Goal: Transaction & Acquisition: Book appointment/travel/reservation

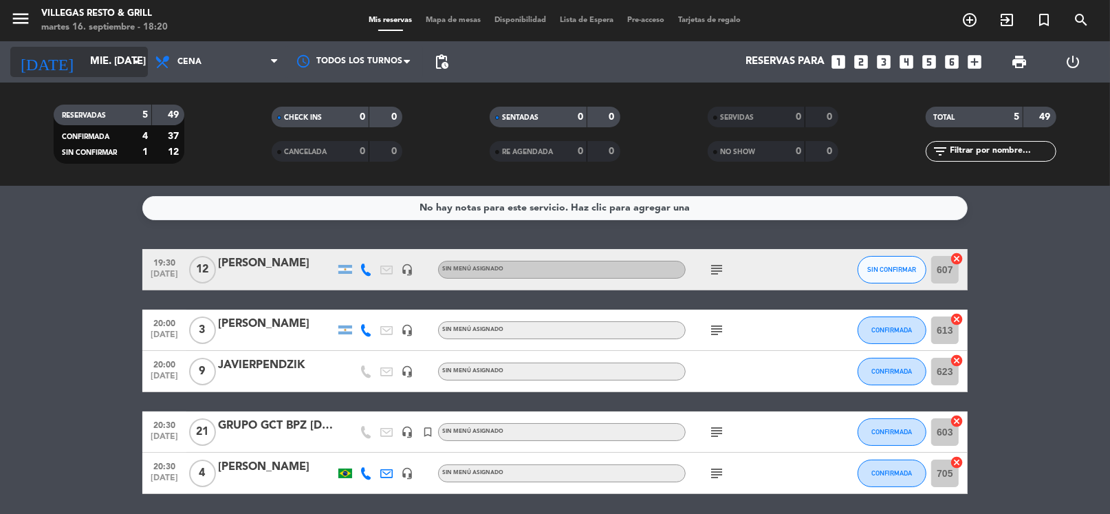
click at [112, 68] on input "mié. [DATE]" at bounding box center [150, 62] width 134 height 26
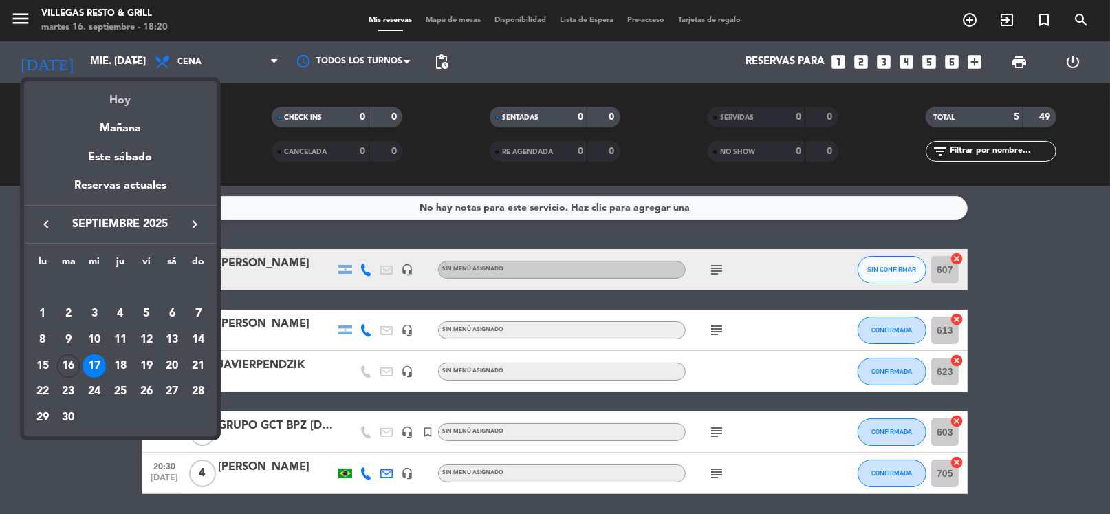
click at [119, 93] on div "Hoy" at bounding box center [120, 95] width 193 height 28
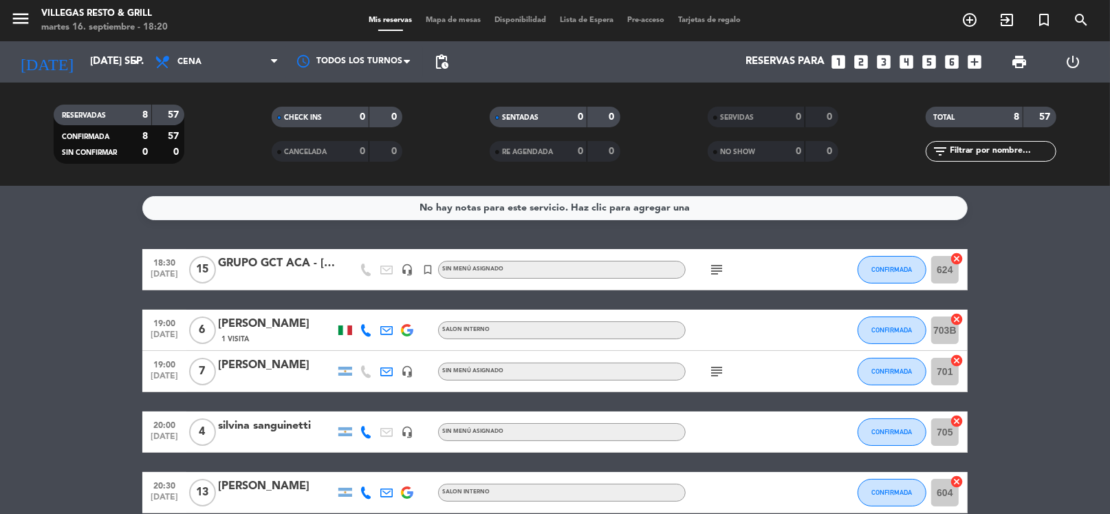
click at [715, 266] on icon "subject" at bounding box center [716, 269] width 17 height 17
click at [292, 241] on div "No hay notas para este servicio. Haz clic para agregar una 18:30 [DATE] GRUPO G…" at bounding box center [555, 350] width 1110 height 328
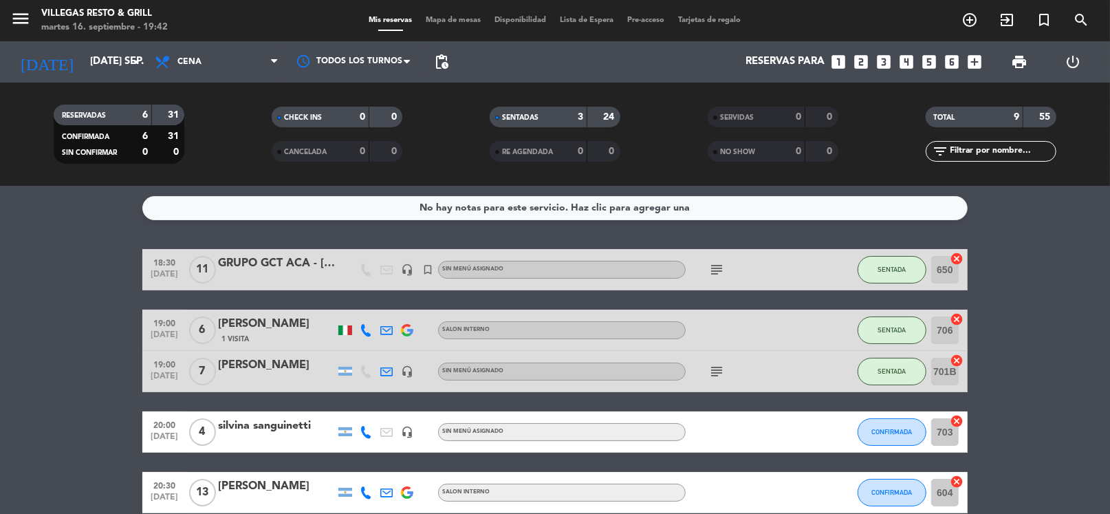
click at [844, 241] on div "No hay notas para este servicio. Haz clic para agregar una 18:30 [DATE] GRUPO G…" at bounding box center [555, 350] width 1110 height 328
click at [83, 67] on input "[DATE] sep." at bounding box center [150, 62] width 134 height 26
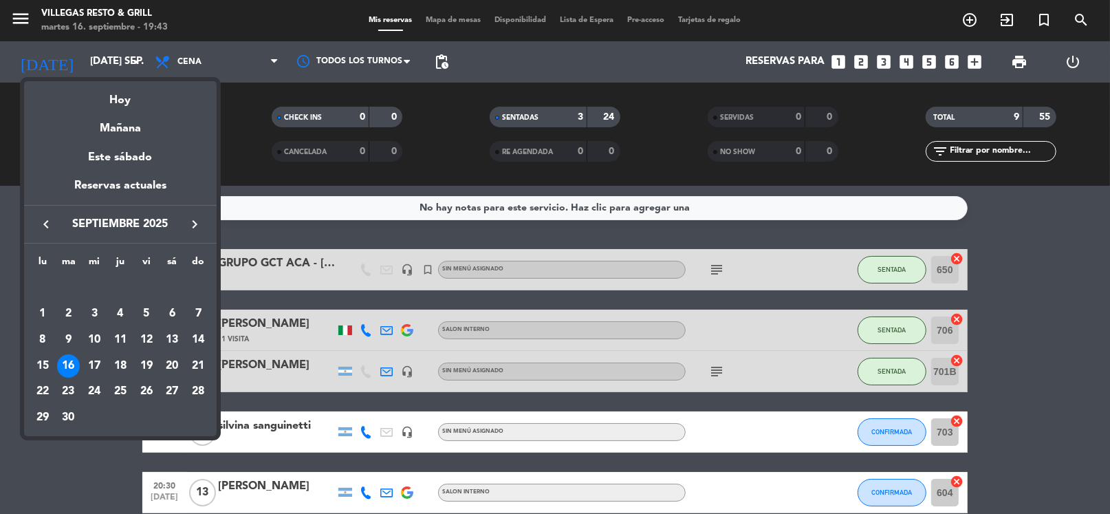
click at [92, 368] on div "17" at bounding box center [94, 365] width 23 height 23
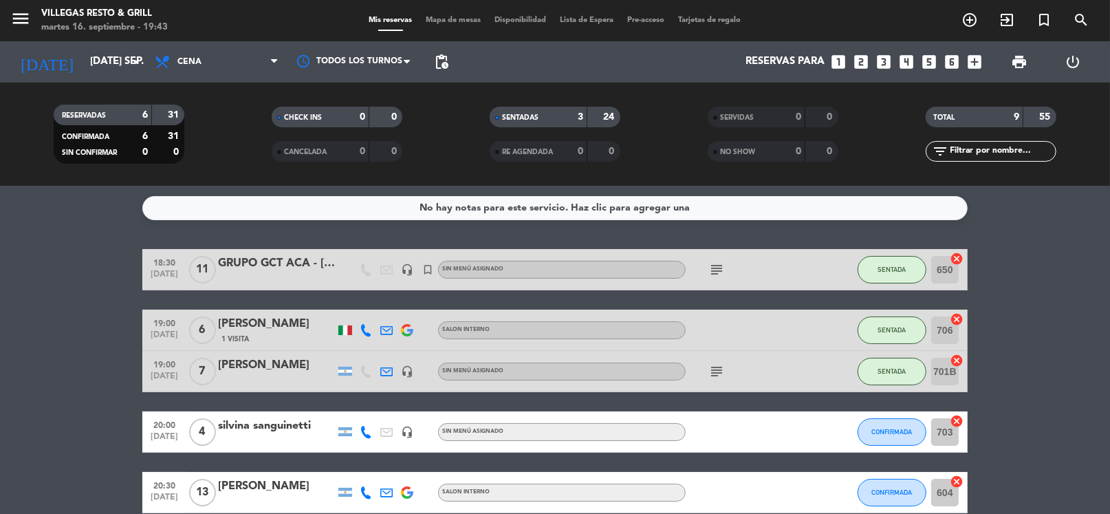
type input "mié. [DATE]"
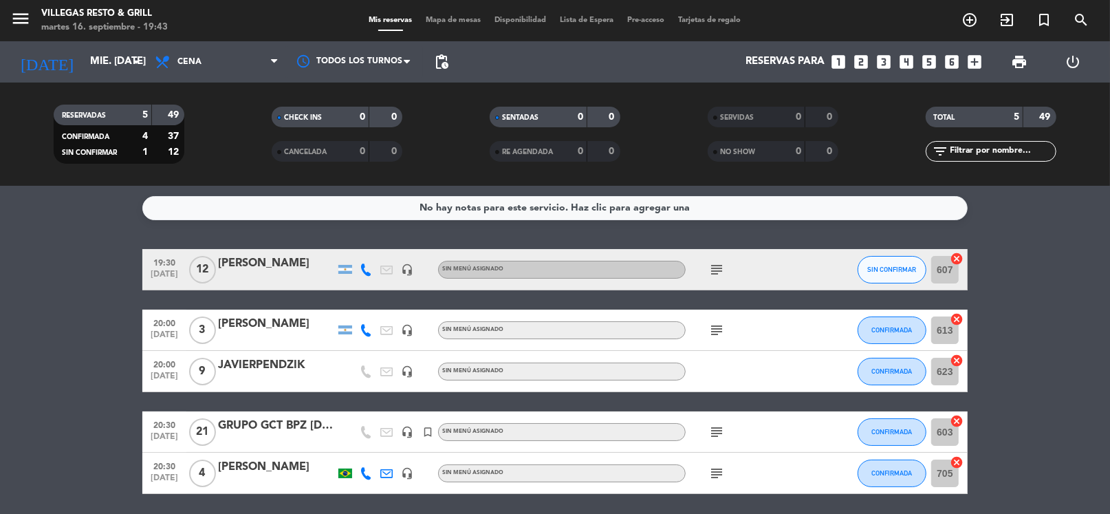
scroll to position [48, 0]
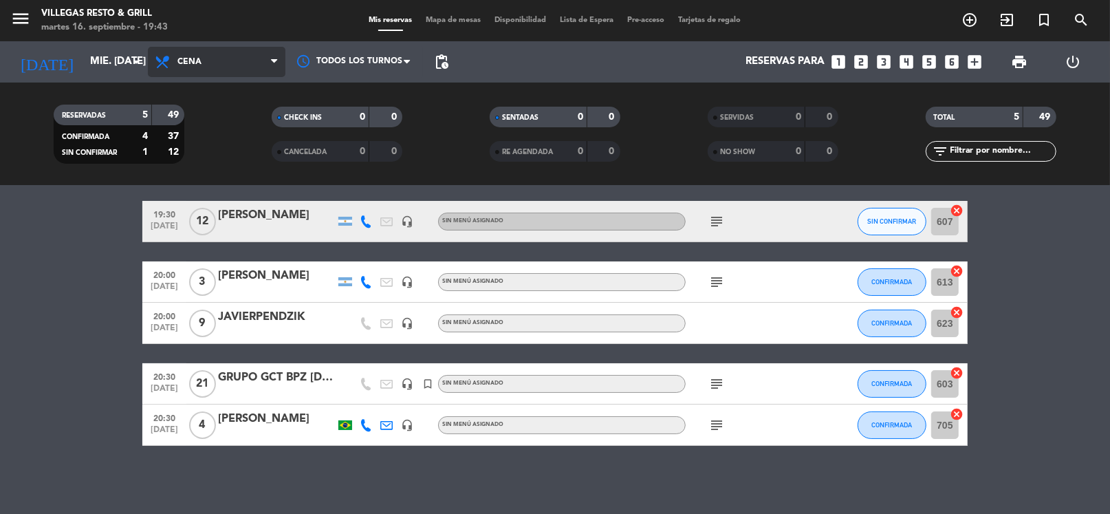
click at [239, 58] on span "Cena" at bounding box center [217, 62] width 138 height 30
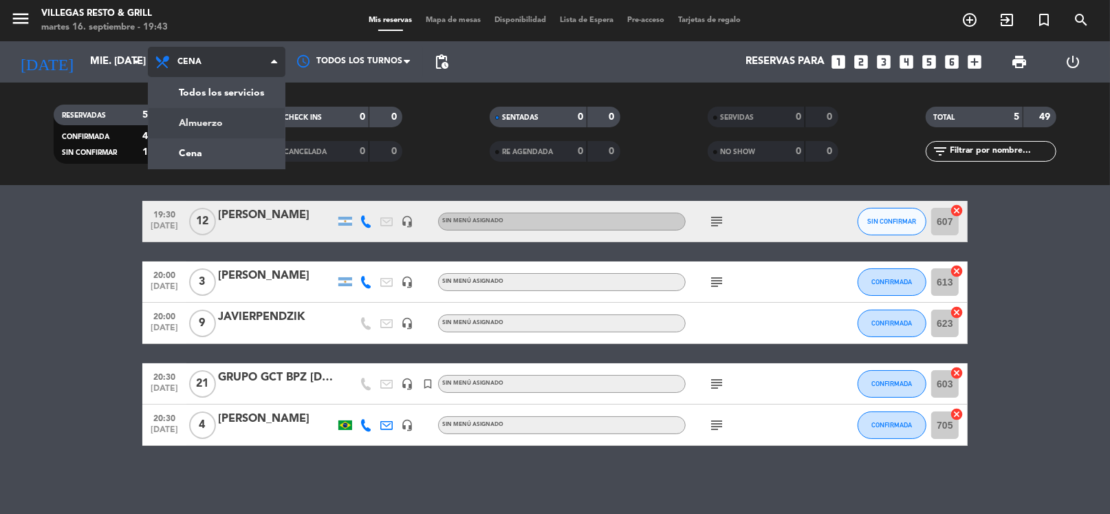
click at [213, 123] on div "menu Villegas Resto & Grill martes 16. septiembre - 19:43 Mis reservas Mapa de …" at bounding box center [555, 93] width 1110 height 186
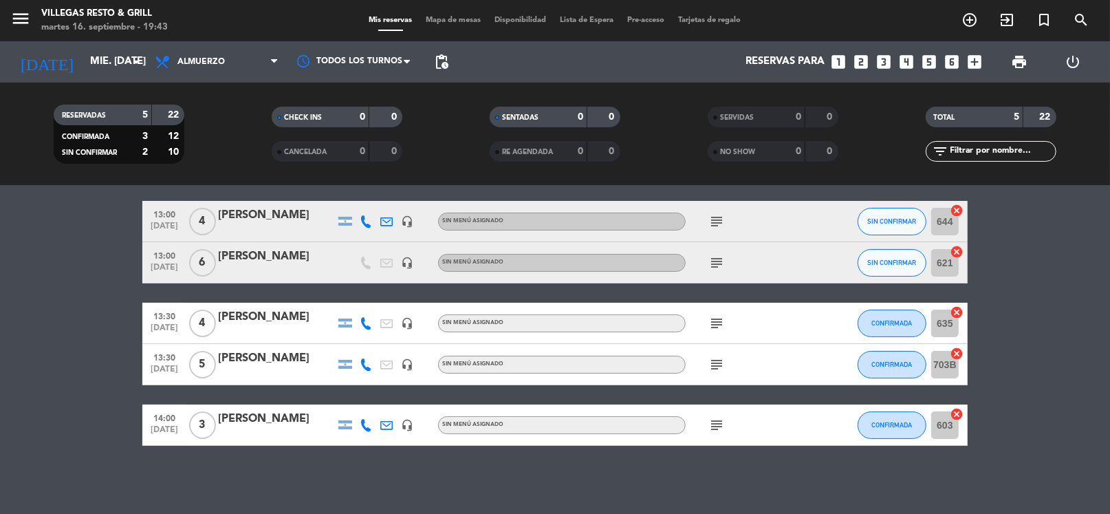
scroll to position [0, 0]
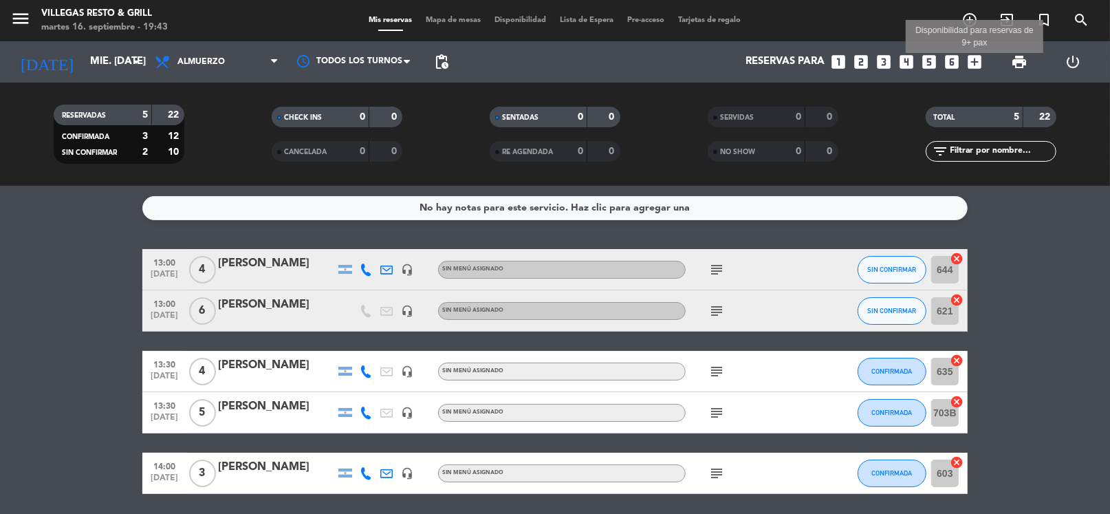
click at [979, 59] on icon "add_box" at bounding box center [975, 62] width 18 height 18
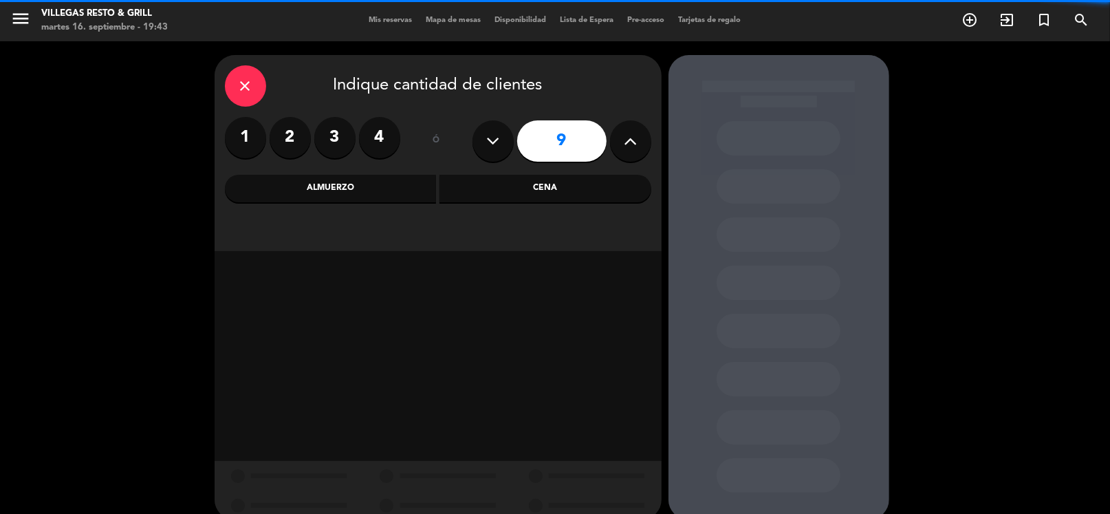
click at [492, 140] on icon at bounding box center [492, 141] width 13 height 21
type input "8"
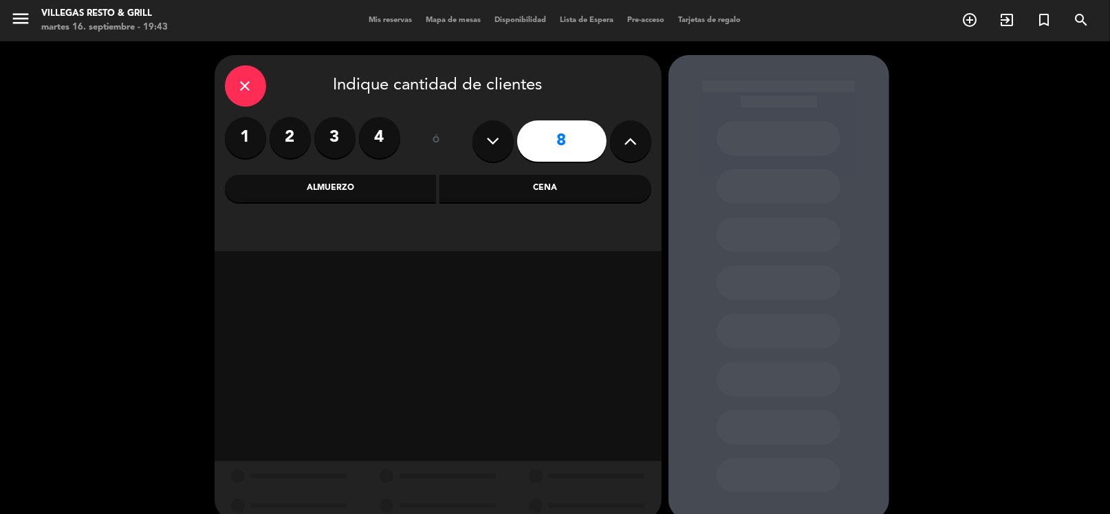
drag, startPoint x: 386, startPoint y: 189, endPoint x: 97, endPoint y: 253, distance: 295.9
click at [385, 189] on div "Almuerzo" at bounding box center [331, 189] width 212 height 28
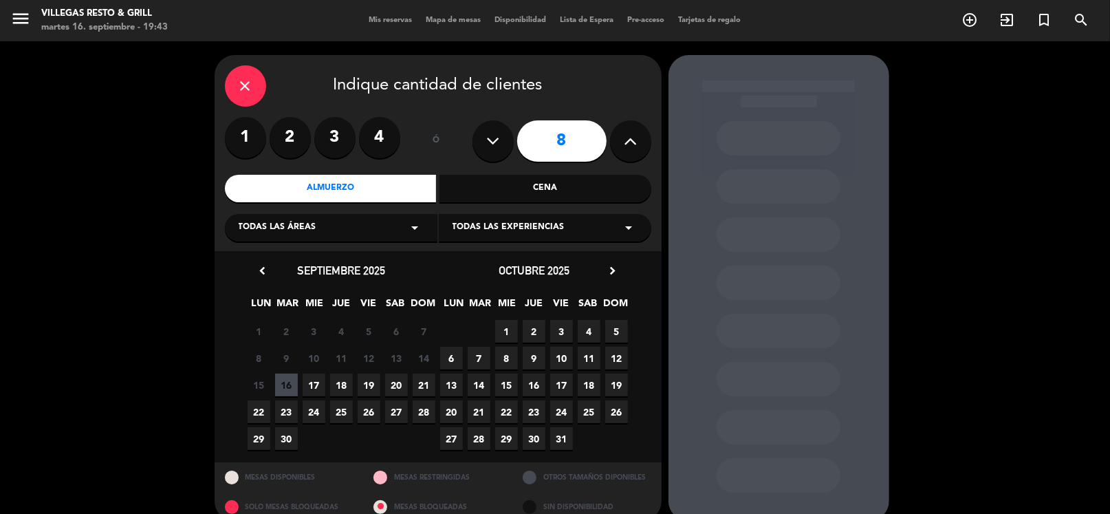
click at [340, 373] on span "18" at bounding box center [341, 384] width 23 height 23
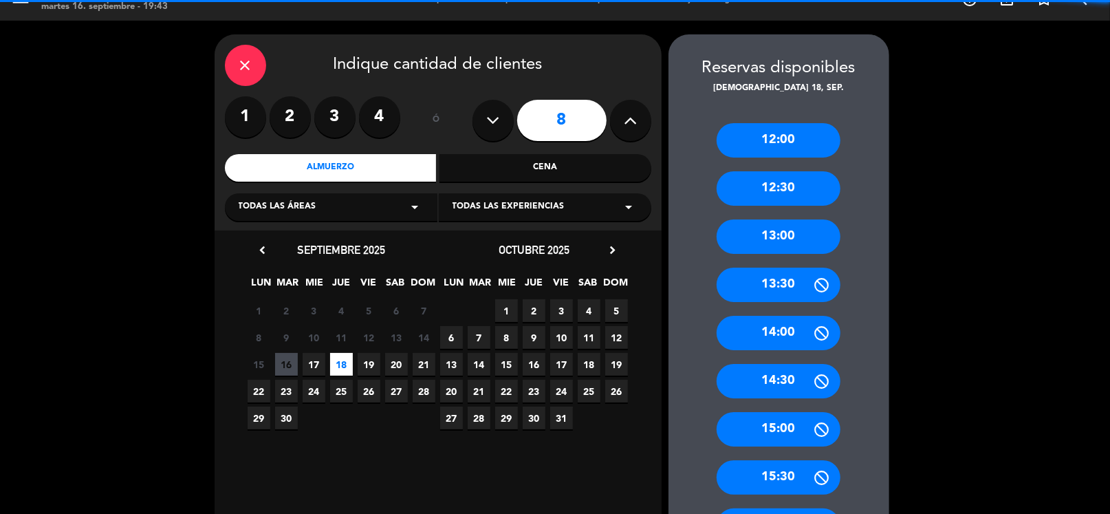
click at [250, 55] on div "close" at bounding box center [245, 65] width 41 height 41
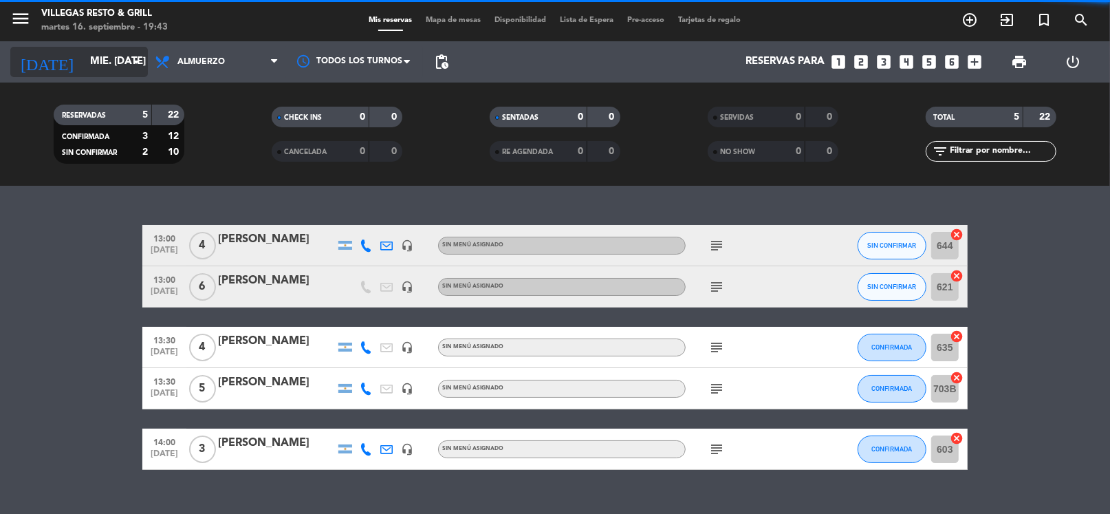
click at [58, 49] on div "[DATE] mié. [DATE] arrow_drop_down" at bounding box center [79, 62] width 138 height 30
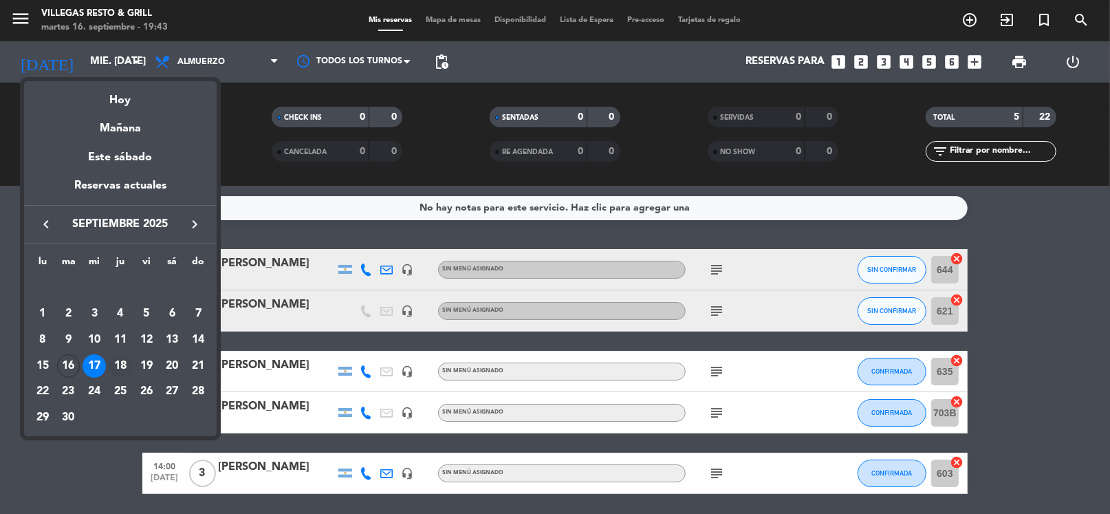
click at [119, 369] on div "18" at bounding box center [120, 365] width 23 height 23
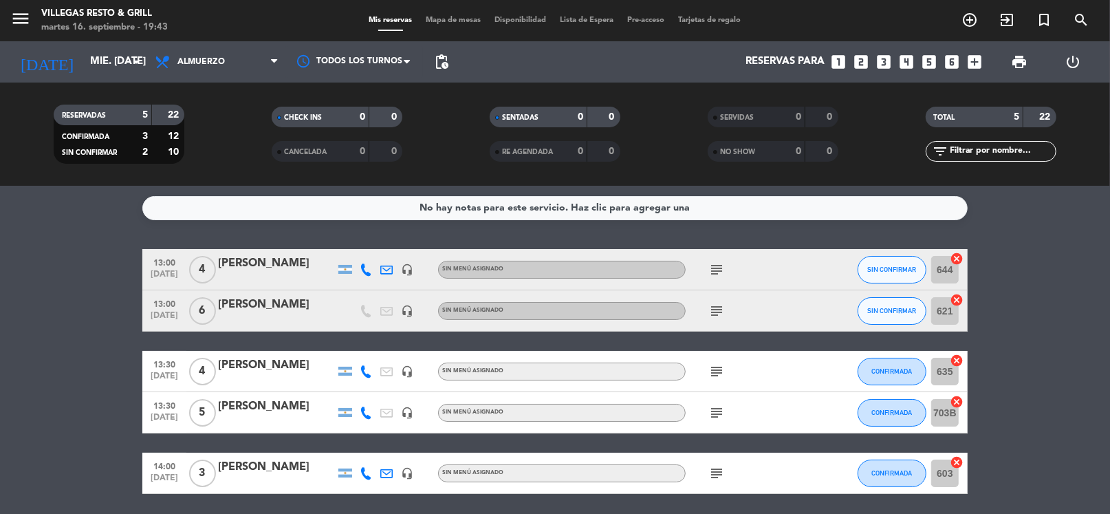
type input "[DEMOGRAPHIC_DATA] [DATE]"
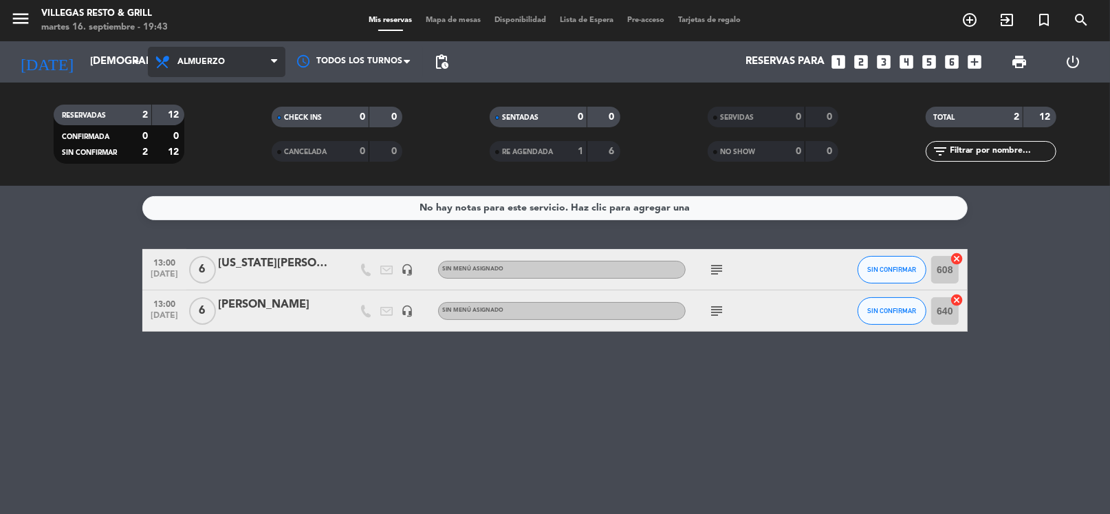
click at [237, 52] on span "Almuerzo" at bounding box center [217, 62] width 138 height 30
click at [210, 120] on div "menu Villegas Resto & Grill martes 16. septiembre - 19:43 Mis reservas Mapa de …" at bounding box center [555, 93] width 1110 height 186
click at [207, 64] on span "Almuerzo" at bounding box center [200, 62] width 47 height 10
click at [195, 151] on div "menu Villegas Resto & Grill martes 16. septiembre - 19:43 Mis reservas Mapa de …" at bounding box center [555, 93] width 1110 height 186
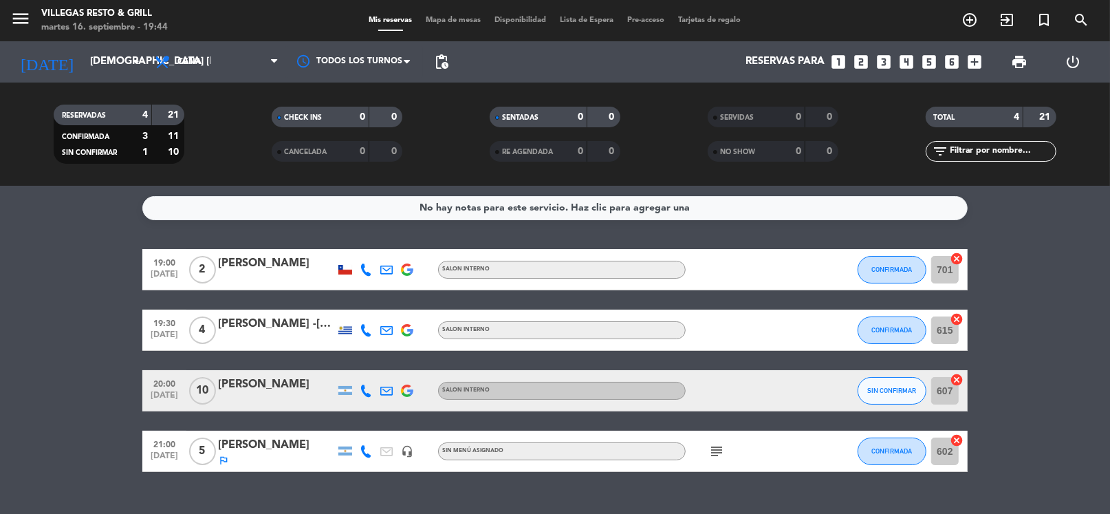
click at [336, 224] on div "No hay notas para este servicio. Haz clic para agregar una 19:00 [DATE] 2 [PERS…" at bounding box center [555, 350] width 1110 height 328
click at [973, 63] on icon "add_box" at bounding box center [975, 62] width 18 height 18
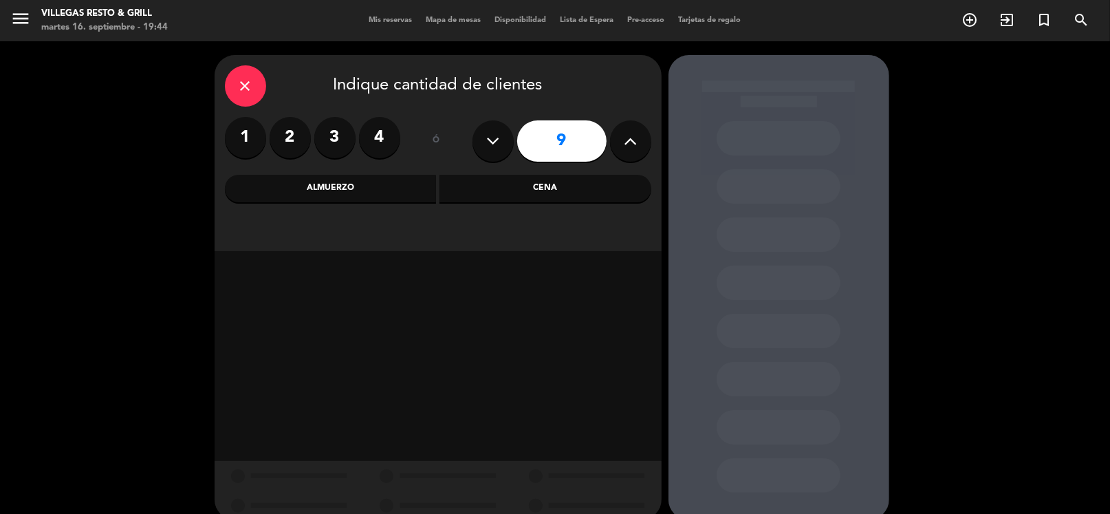
click at [490, 157] on button at bounding box center [493, 140] width 41 height 41
type input "8"
click at [363, 194] on div "Almuerzo" at bounding box center [331, 189] width 212 height 28
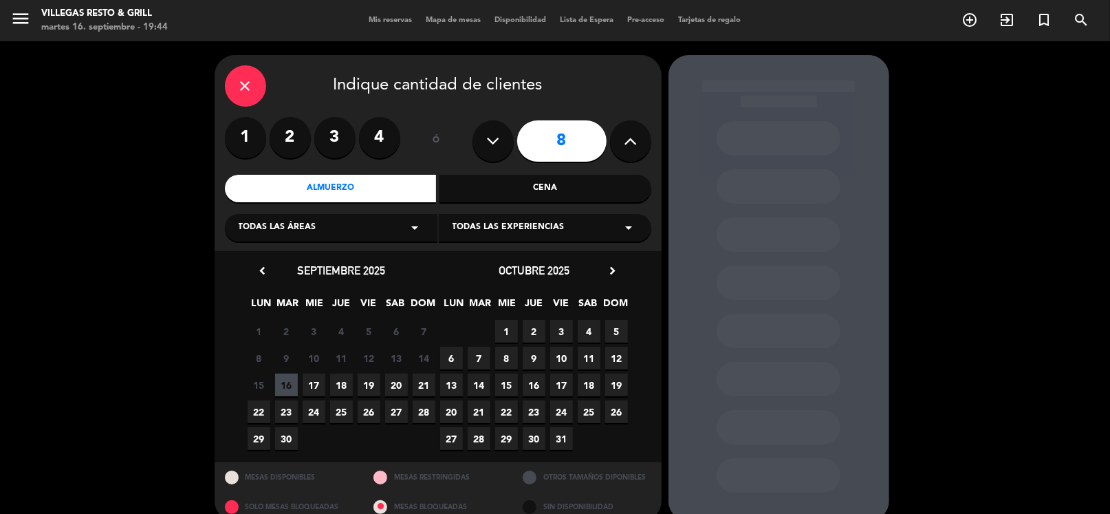
click at [341, 387] on span "18" at bounding box center [341, 384] width 23 height 23
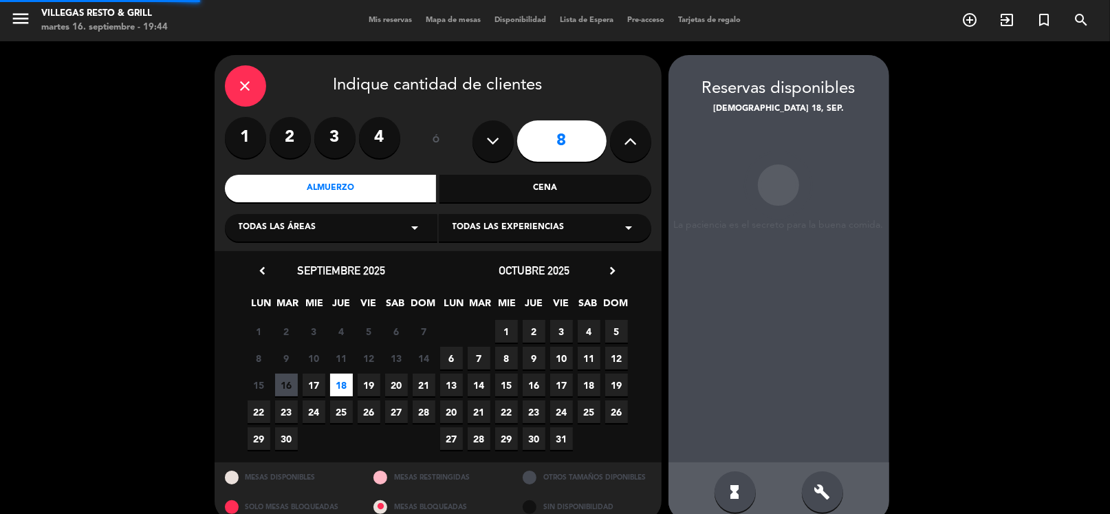
scroll to position [21, 0]
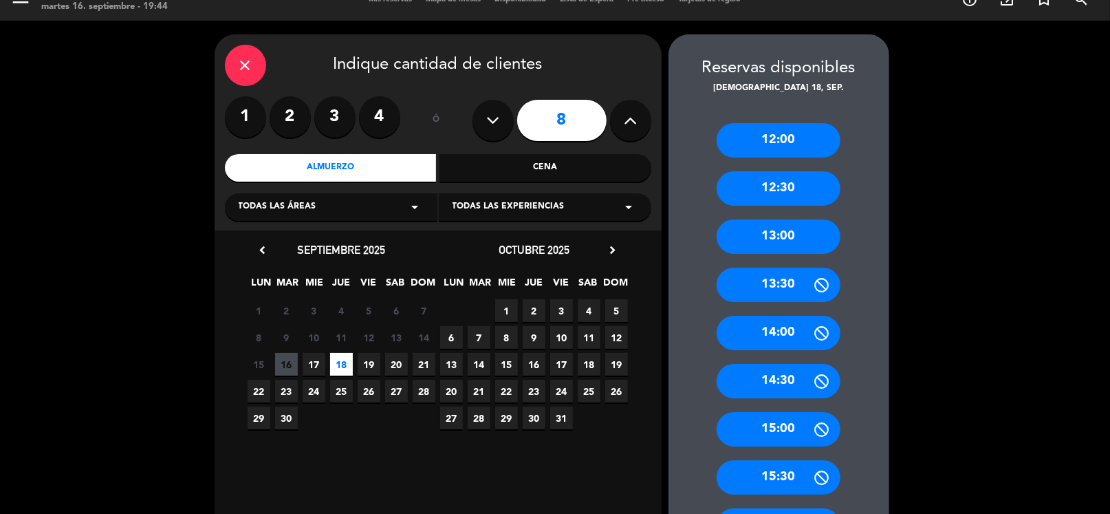
click at [669, 249] on div "12:00 12:30 13:00 13:30 14:00 14:30 15:00 15:30 16:00 16:30 17:00" at bounding box center [779, 374] width 221 height 557
click at [662, 254] on booking-flow-date-selector "close Indique cantidad de clientes 1 2 3 4 ó 8 Almuerzo Cena Todas las áreas ar…" at bounding box center [442, 373] width 454 height 678
drag, startPoint x: 662, startPoint y: 254, endPoint x: 1024, endPoint y: 173, distance: 370.8
click at [1024, 173] on div "close Indique cantidad de clientes 1 2 3 4 ó 8 Almuerzo Cena Todas las áreas ar…" at bounding box center [555, 373] width 1110 height 705
click at [665, 278] on booking-flow-date-selector "close Indique cantidad de clientes 1 2 3 4 ó 8 Almuerzo Cena Todas las áreas ar…" at bounding box center [442, 373] width 454 height 678
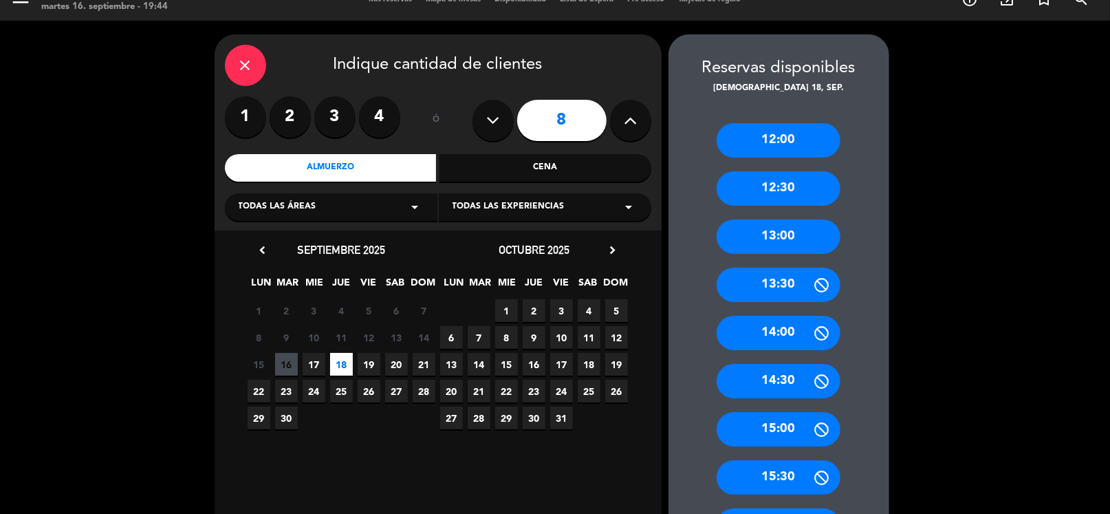
click at [246, 69] on icon "close" at bounding box center [245, 65] width 17 height 17
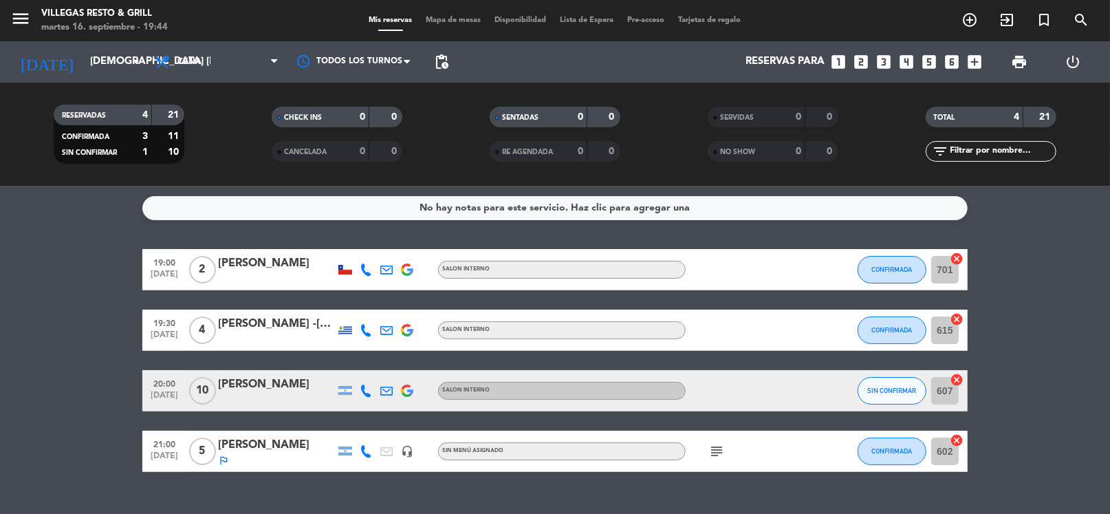
scroll to position [26, 0]
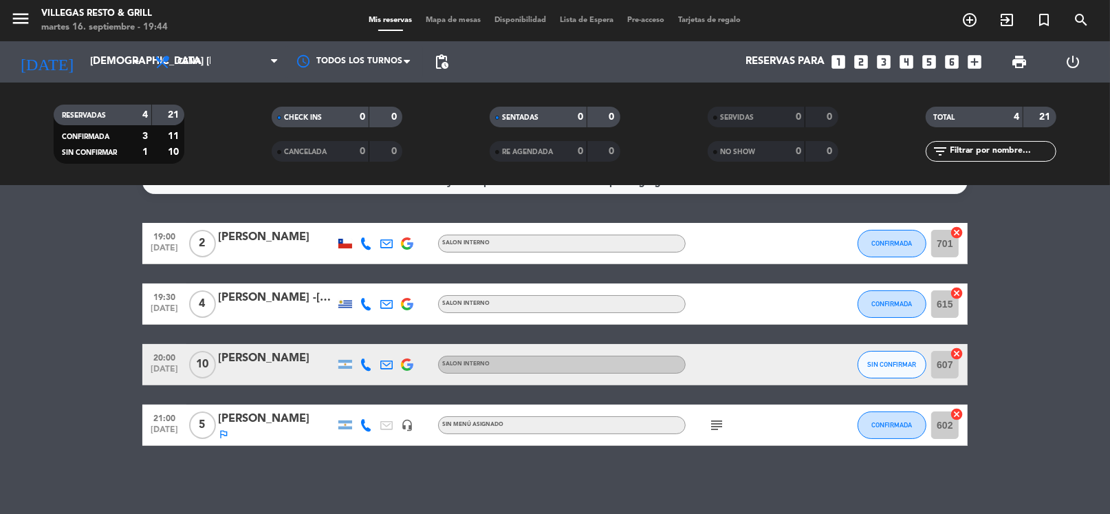
click at [524, 202] on div "No hay notas para este servicio. Haz clic para agregar una 19:00 [DATE] 2 [PERS…" at bounding box center [555, 350] width 1110 height 328
click at [973, 67] on icon "add_box" at bounding box center [975, 62] width 18 height 18
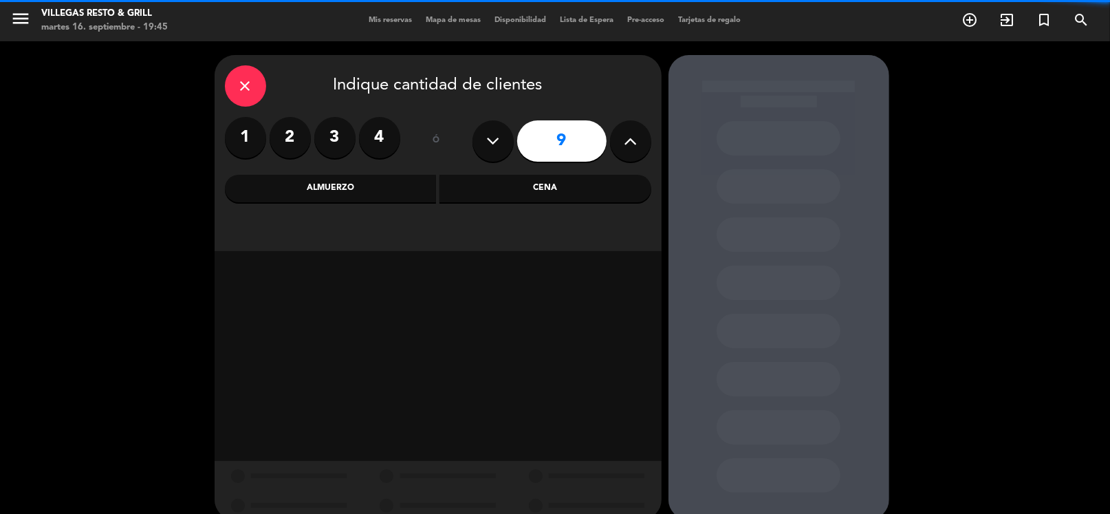
click at [484, 138] on button at bounding box center [493, 140] width 41 height 41
type input "8"
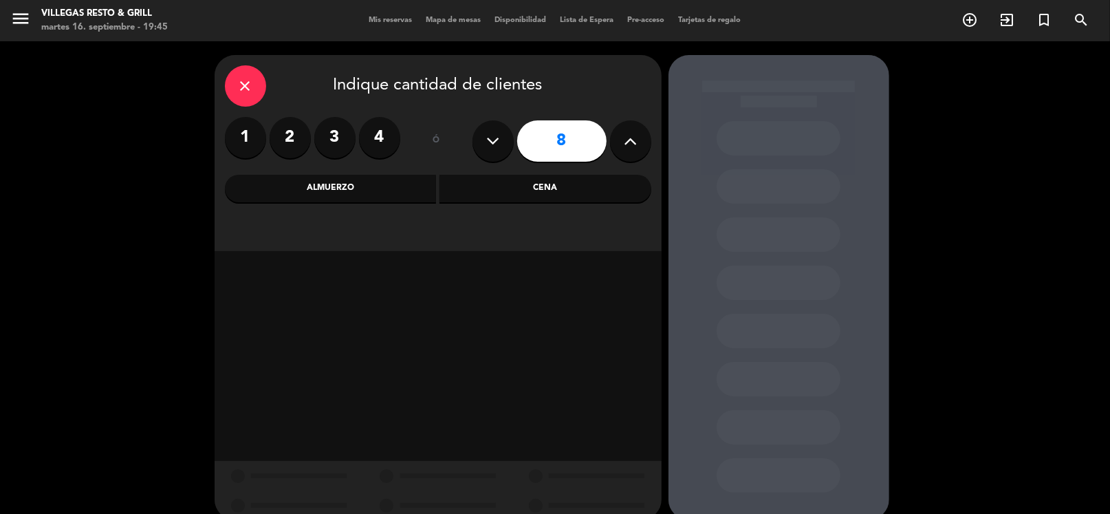
click at [340, 195] on div "Almuerzo" at bounding box center [331, 189] width 212 height 28
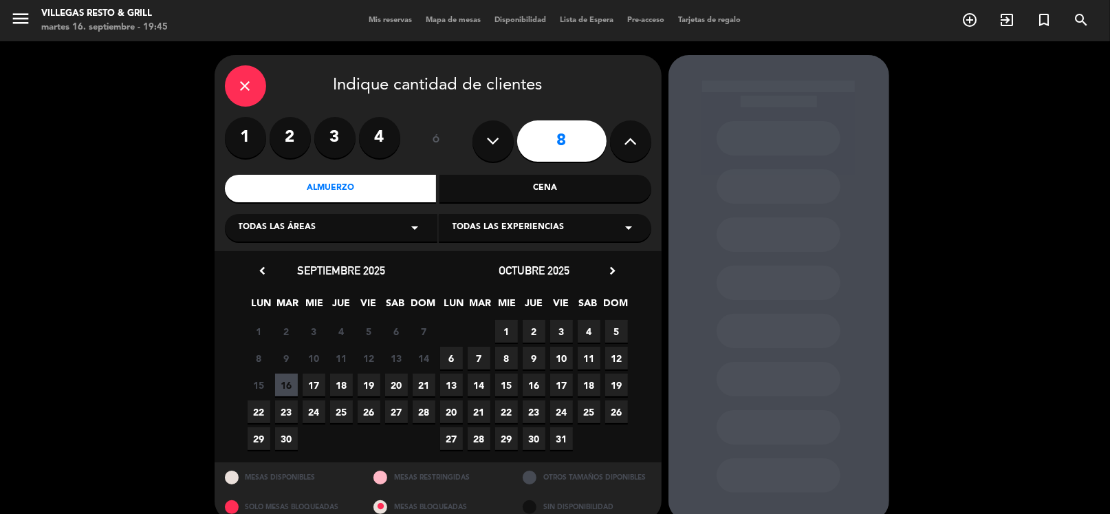
click at [337, 383] on span "18" at bounding box center [341, 384] width 23 height 23
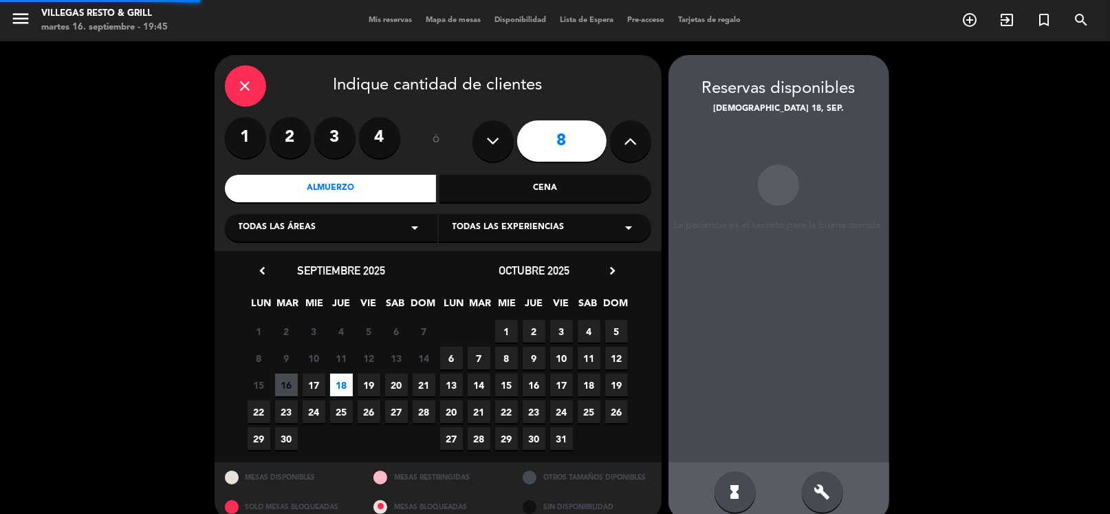
scroll to position [21, 0]
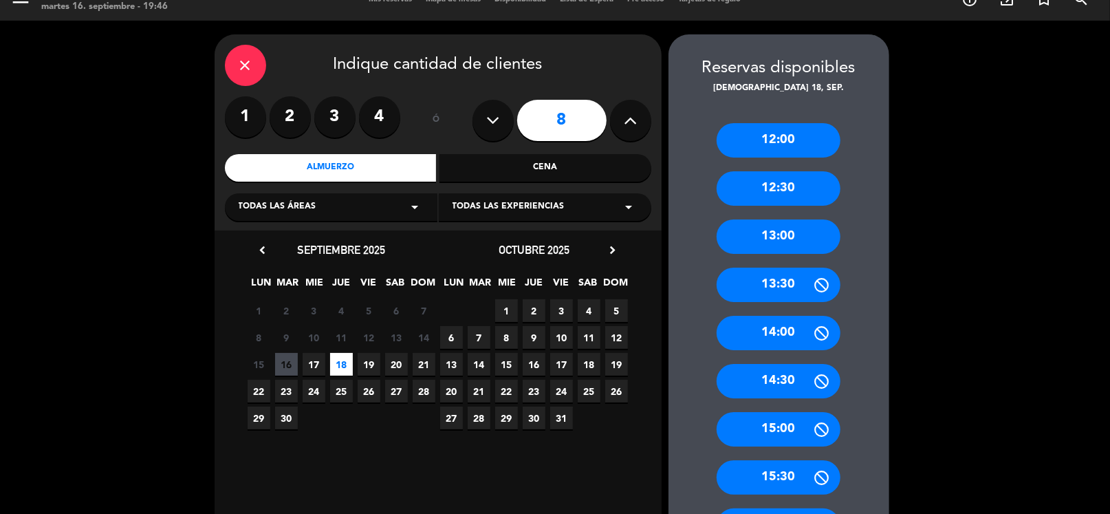
click at [782, 232] on div "13:00" at bounding box center [779, 236] width 124 height 34
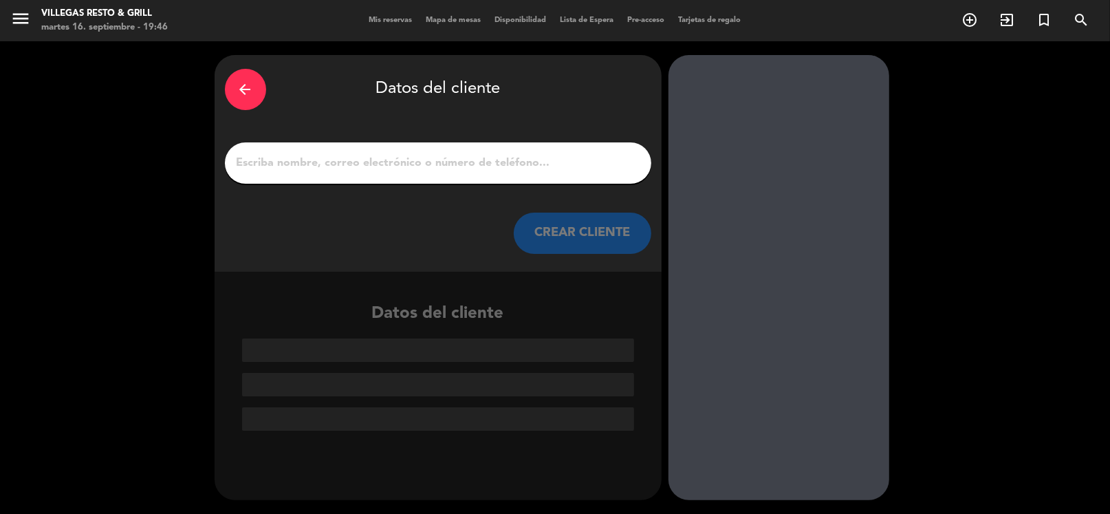
scroll to position [0, 0]
click at [426, 161] on input "1" at bounding box center [438, 162] width 406 height 19
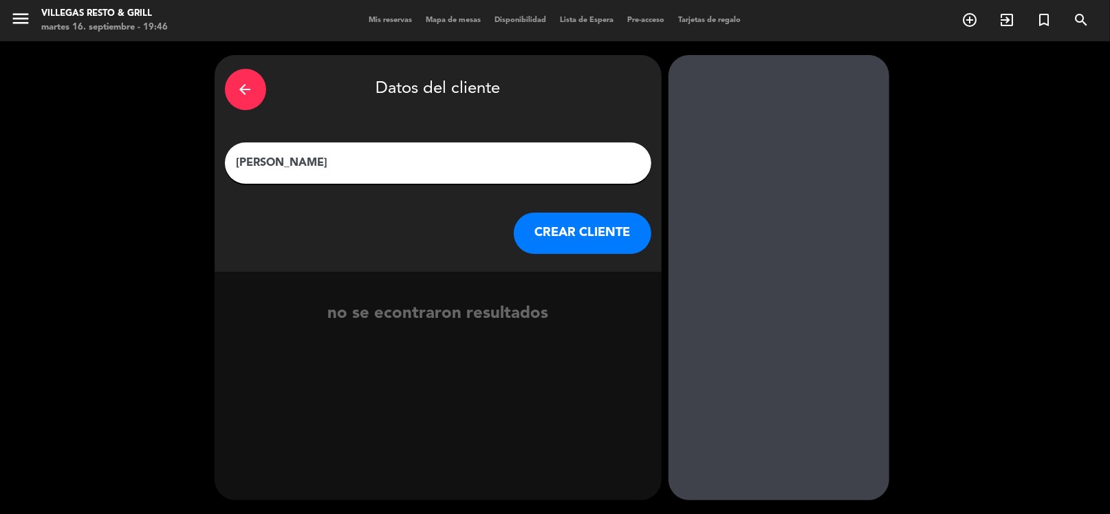
type input "[PERSON_NAME]"
click at [587, 252] on button "CREAR CLIENTE" at bounding box center [583, 233] width 138 height 41
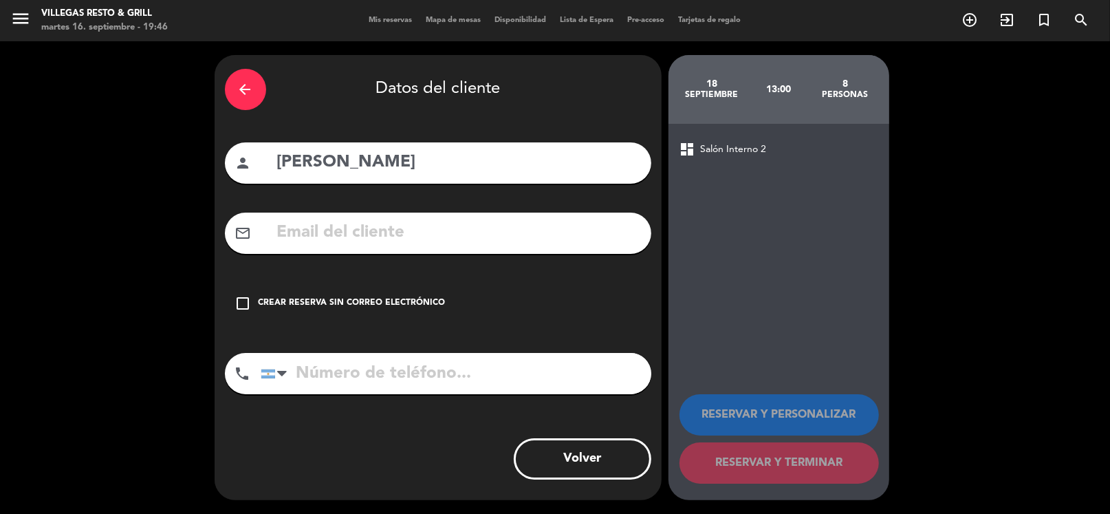
drag, startPoint x: 370, startPoint y: 379, endPoint x: 1019, endPoint y: 282, distance: 655.8
click at [373, 378] on input "tel" at bounding box center [456, 373] width 391 height 41
type input "3518045514"
click at [237, 321] on div "arrow_back Datos del cliente person [PERSON_NAME] mail_outline check_box_outlin…" at bounding box center [438, 277] width 447 height 445
click at [242, 306] on icon "check_box_outline_blank" at bounding box center [243, 303] width 17 height 17
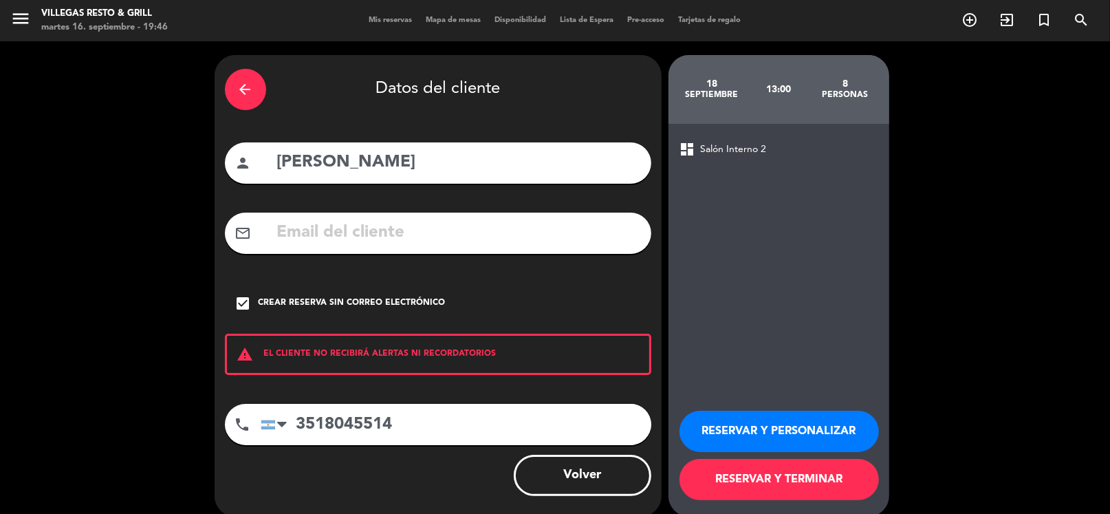
click at [738, 420] on button "RESERVAR Y PERSONALIZAR" at bounding box center [779, 431] width 199 height 41
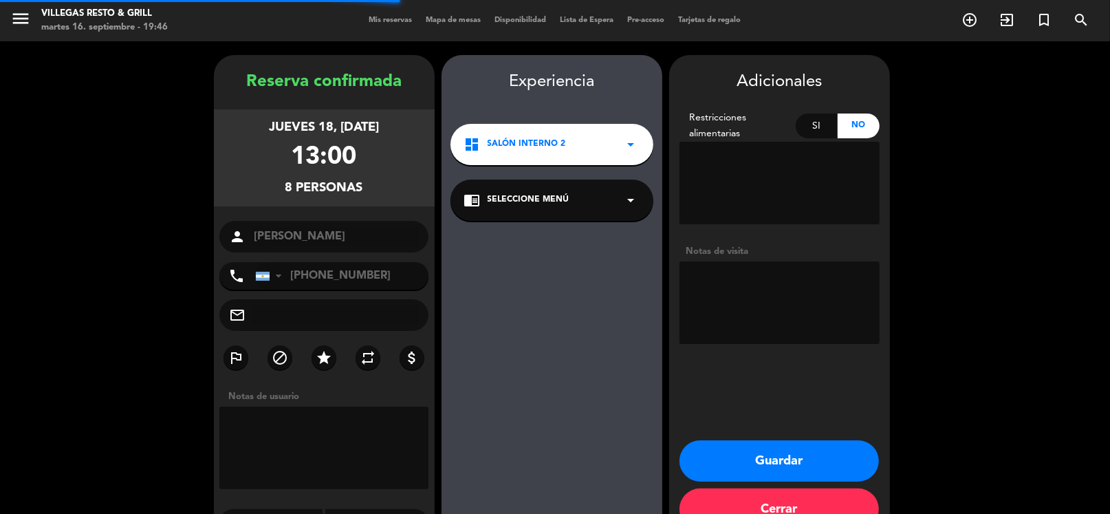
scroll to position [36, 0]
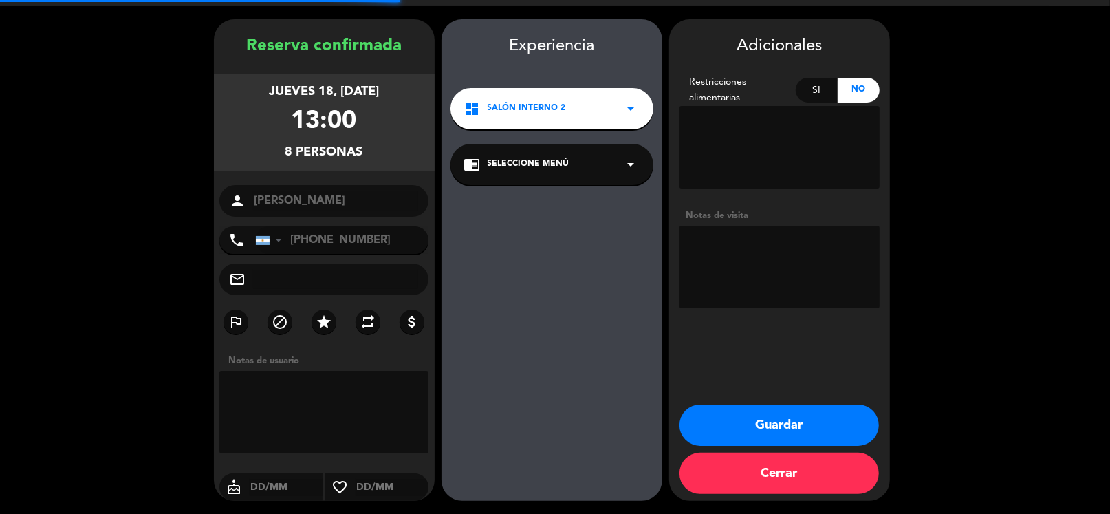
click at [765, 261] on textarea at bounding box center [780, 267] width 200 height 83
type textarea "[PERSON_NAME]"
click at [810, 197] on div "Adicionales Restricciones alimentarias Si No Notas de visita" at bounding box center [779, 173] width 221 height 281
click at [817, 431] on button "Guardar" at bounding box center [779, 424] width 199 height 41
drag, startPoint x: 773, startPoint y: 275, endPoint x: 741, endPoint y: 300, distance: 40.2
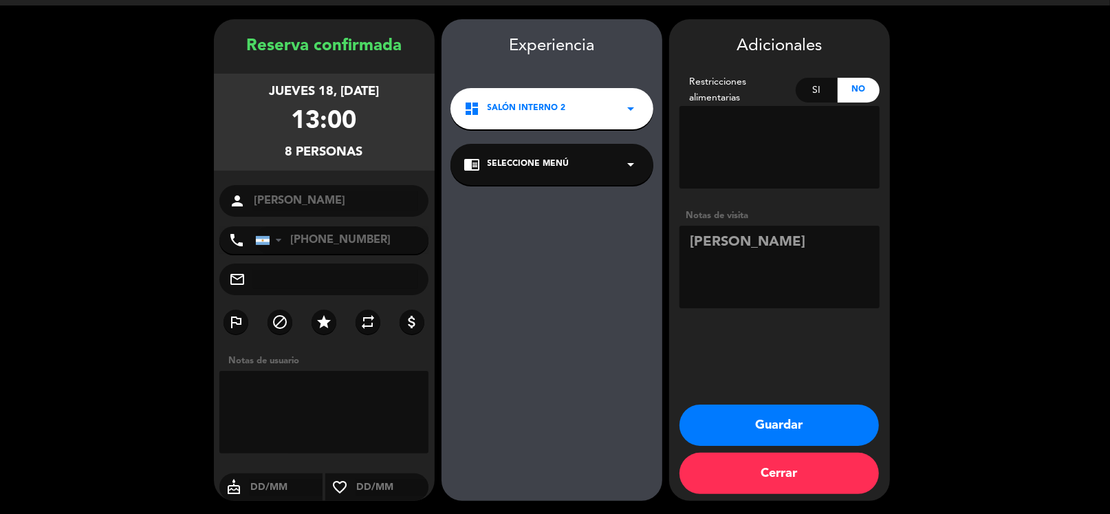
click at [753, 290] on textarea at bounding box center [780, 267] width 200 height 83
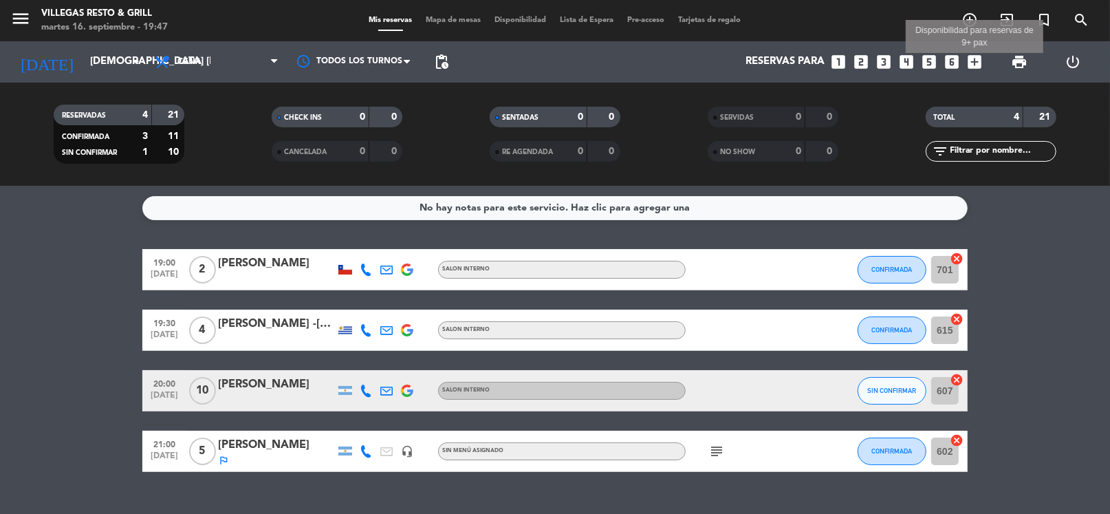
click at [977, 58] on icon "add_box" at bounding box center [975, 62] width 18 height 18
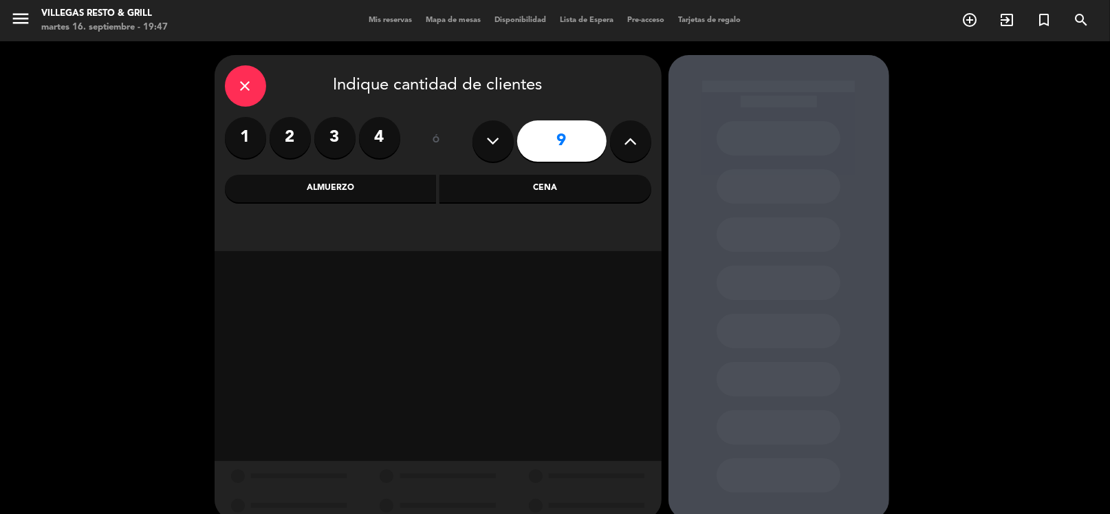
click at [634, 152] on button at bounding box center [630, 140] width 41 height 41
type input "10"
click at [506, 176] on div "Cena" at bounding box center [546, 189] width 212 height 28
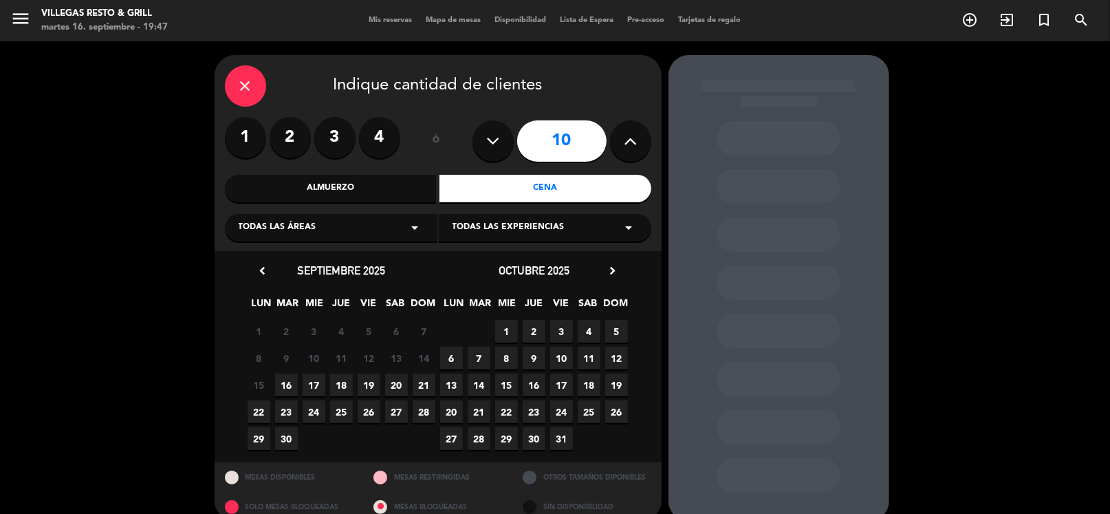
click at [345, 383] on span "18" at bounding box center [341, 384] width 23 height 23
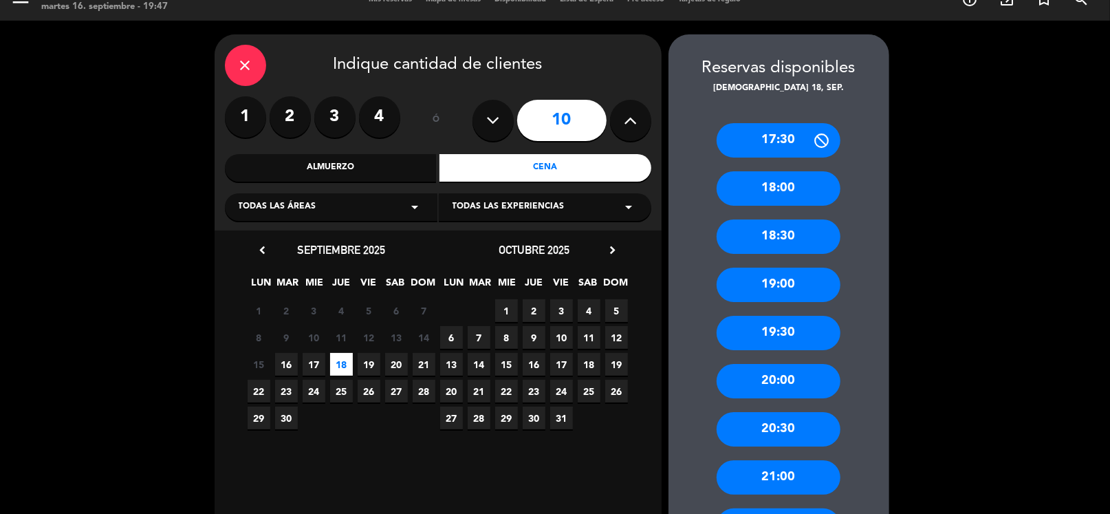
scroll to position [89, 0]
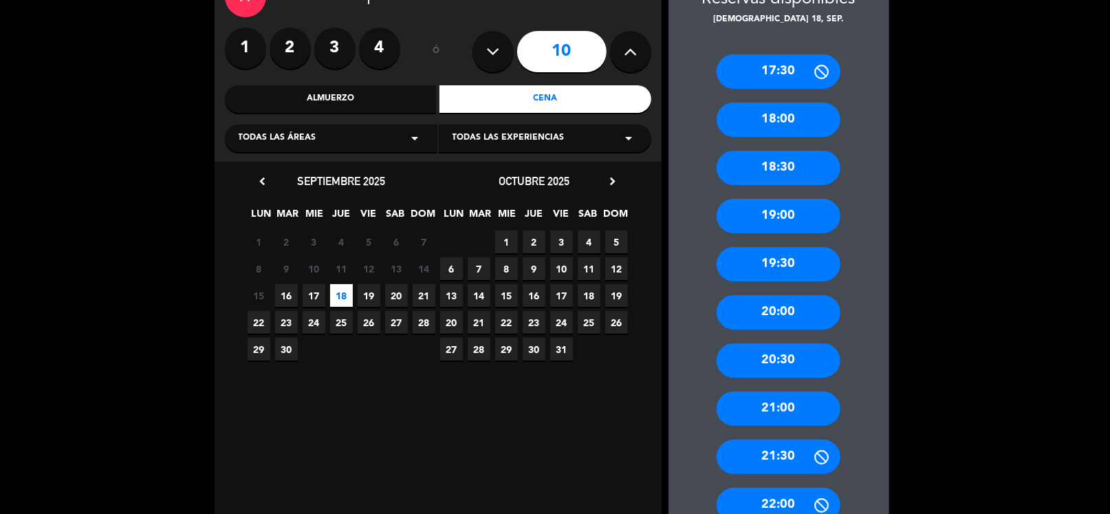
drag, startPoint x: 788, startPoint y: 307, endPoint x: 705, endPoint y: 275, distance: 88.6
click at [788, 307] on div "20:00" at bounding box center [779, 312] width 124 height 34
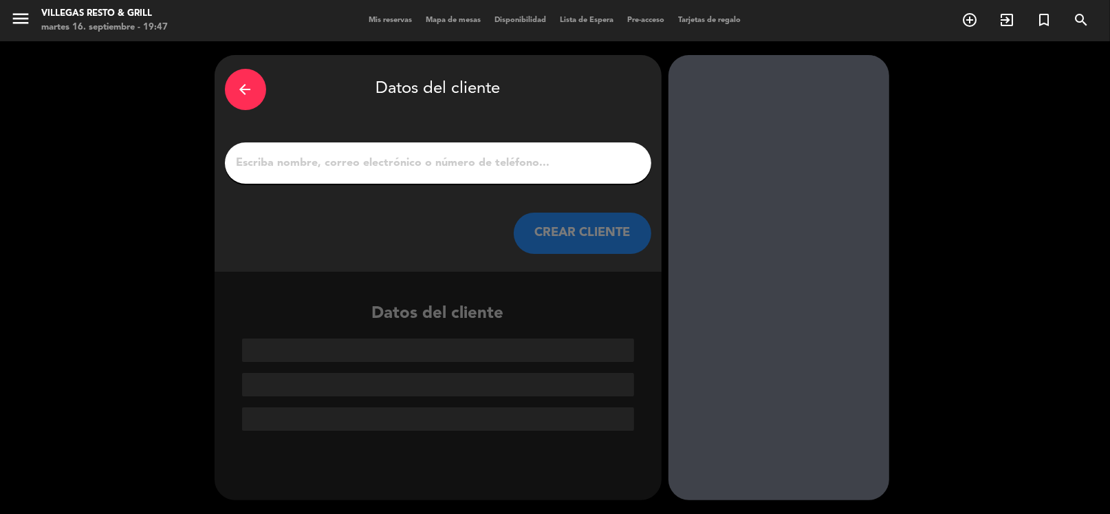
click at [347, 155] on input "1" at bounding box center [438, 162] width 406 height 19
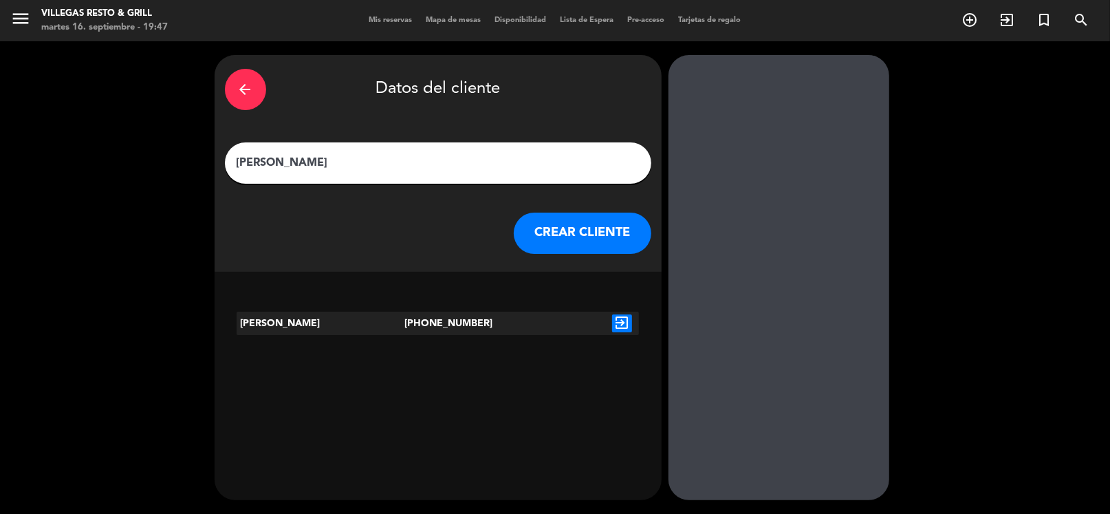
type input "[PERSON_NAME]"
click at [618, 330] on icon "exit_to_app" at bounding box center [622, 323] width 20 height 18
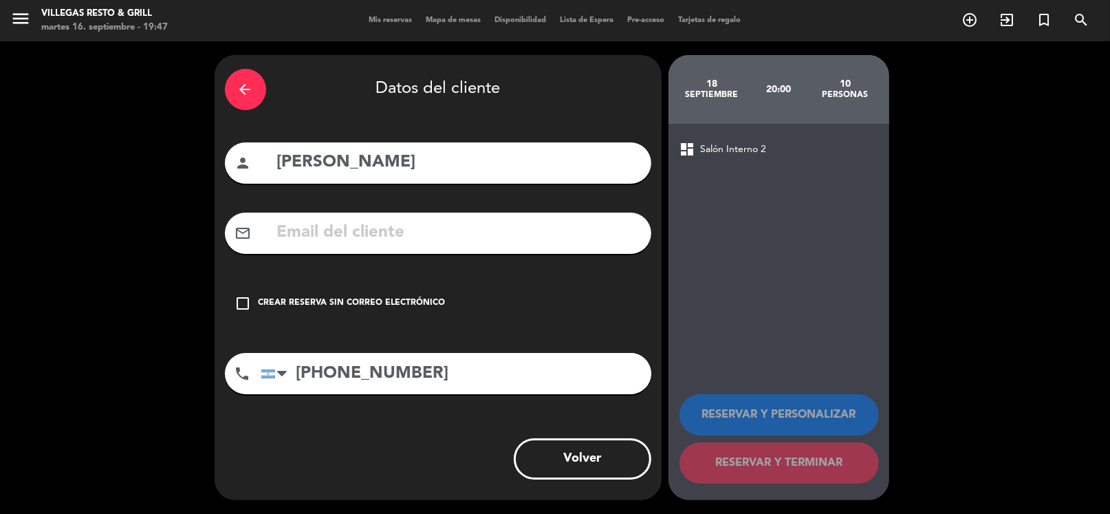
drag, startPoint x: 254, startPoint y: 298, endPoint x: 285, endPoint y: 296, distance: 31.7
click at [255, 295] on div "check_box_outline_blank Crear reserva sin correo electrónico" at bounding box center [438, 303] width 426 height 41
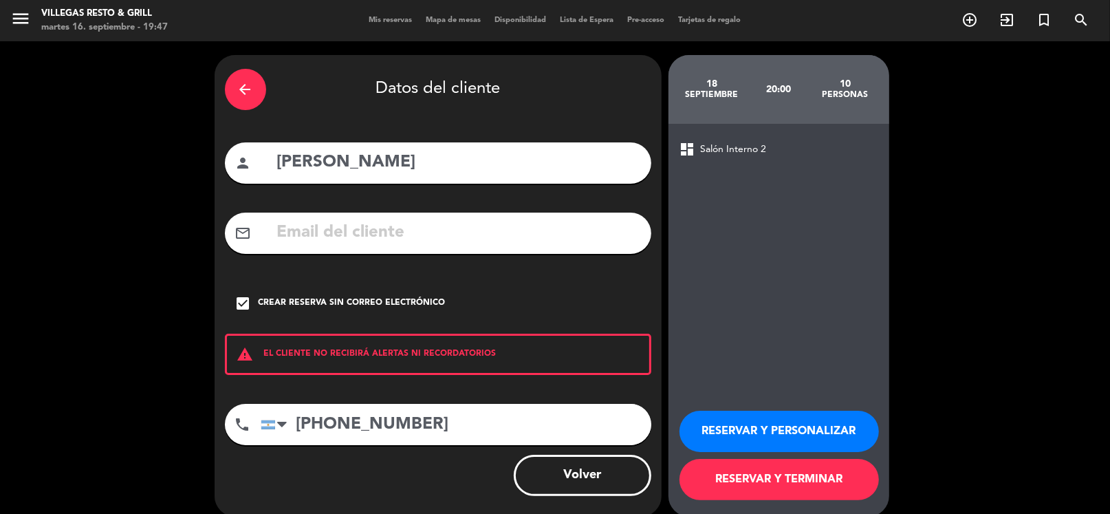
click at [753, 409] on div "RESERVAR Y PERSONALIZAR RESERVAR Y TERMINAR" at bounding box center [779, 449] width 199 height 135
click at [752, 420] on button "RESERVAR Y PERSONALIZAR" at bounding box center [779, 431] width 199 height 41
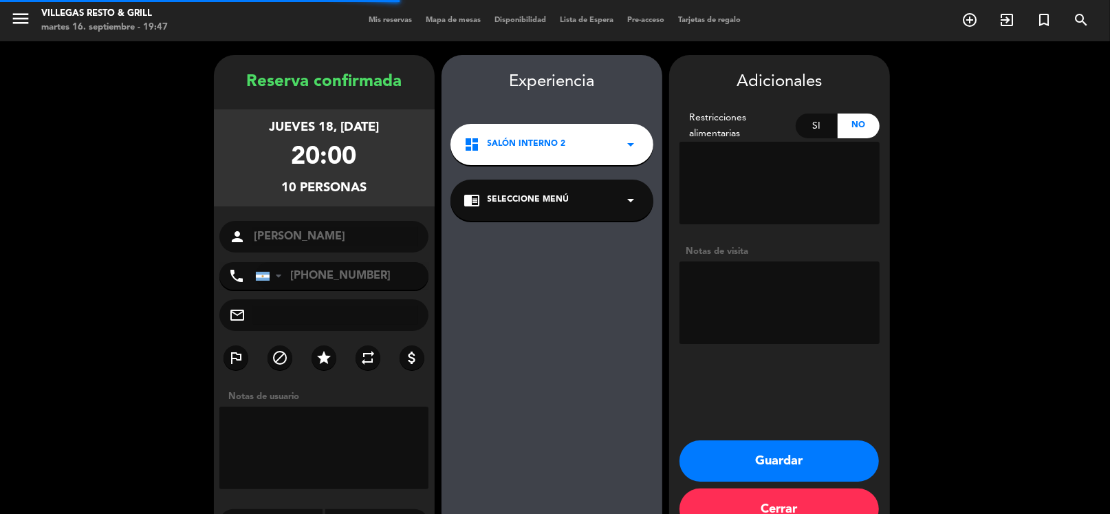
scroll to position [36, 0]
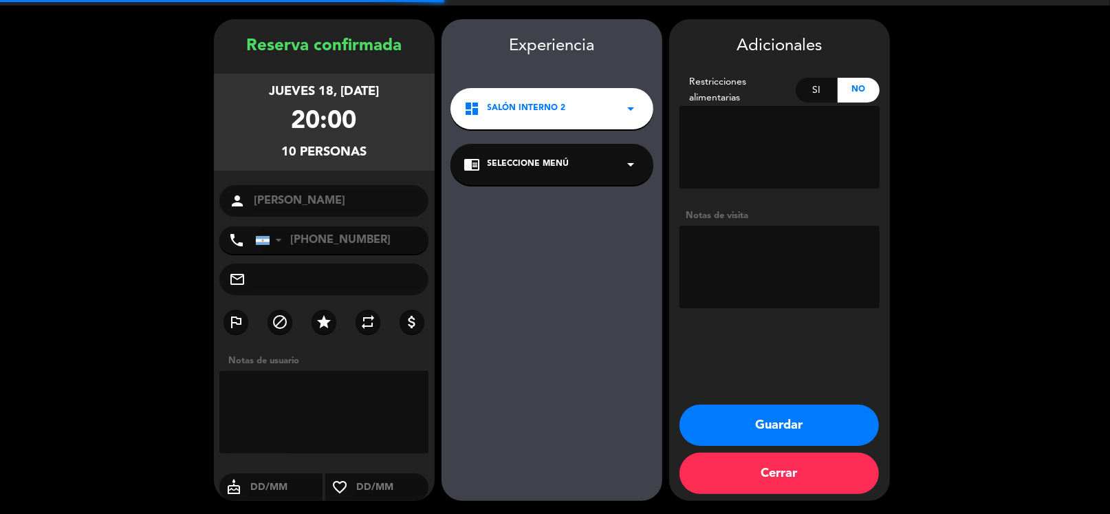
click at [778, 265] on textarea at bounding box center [780, 267] width 200 height 83
type textarea "[PERSON_NAME]"
click at [816, 425] on button "Guardar" at bounding box center [779, 424] width 199 height 41
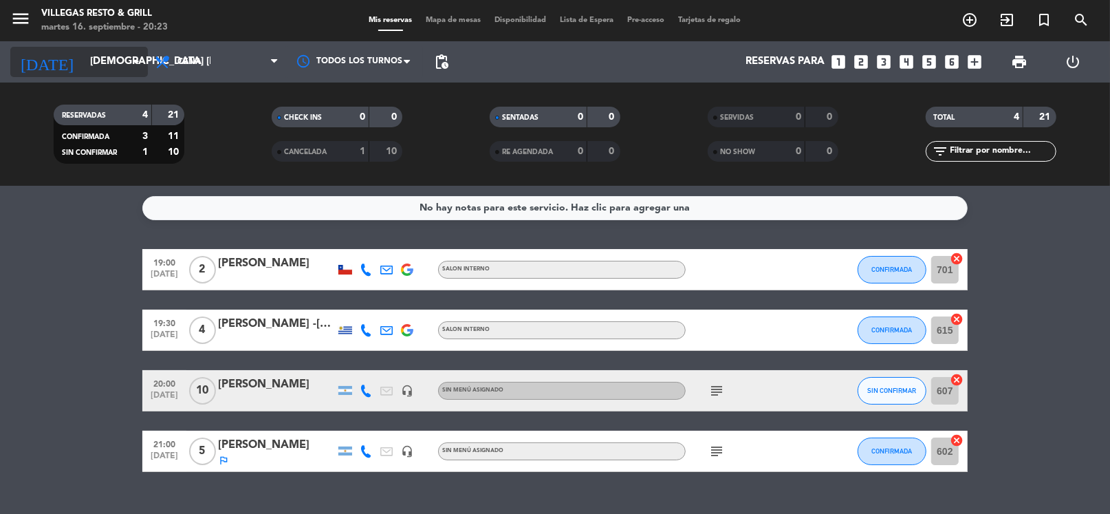
click at [83, 69] on input "[DEMOGRAPHIC_DATA] [DATE]" at bounding box center [150, 62] width 134 height 26
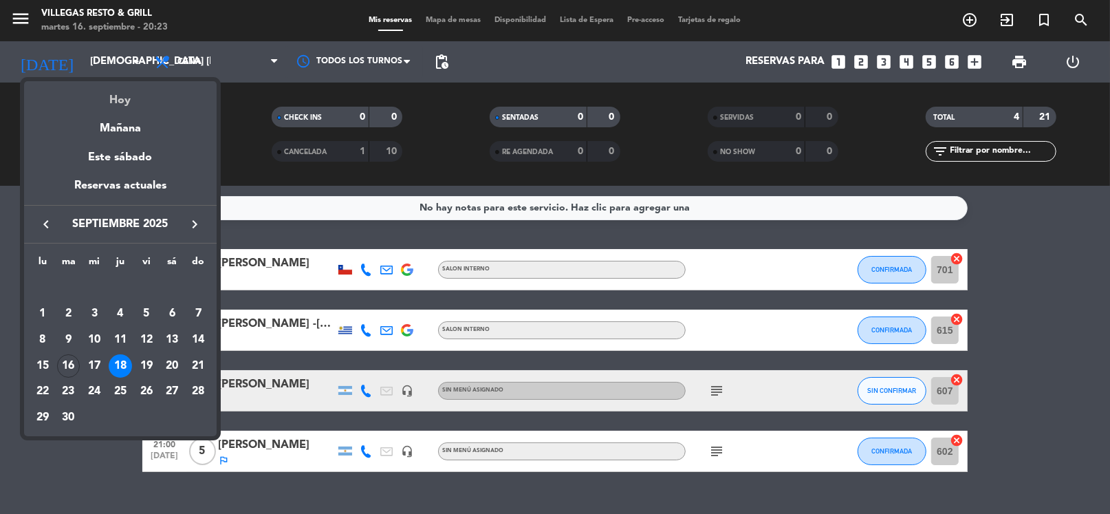
click at [110, 94] on div "Hoy" at bounding box center [120, 95] width 193 height 28
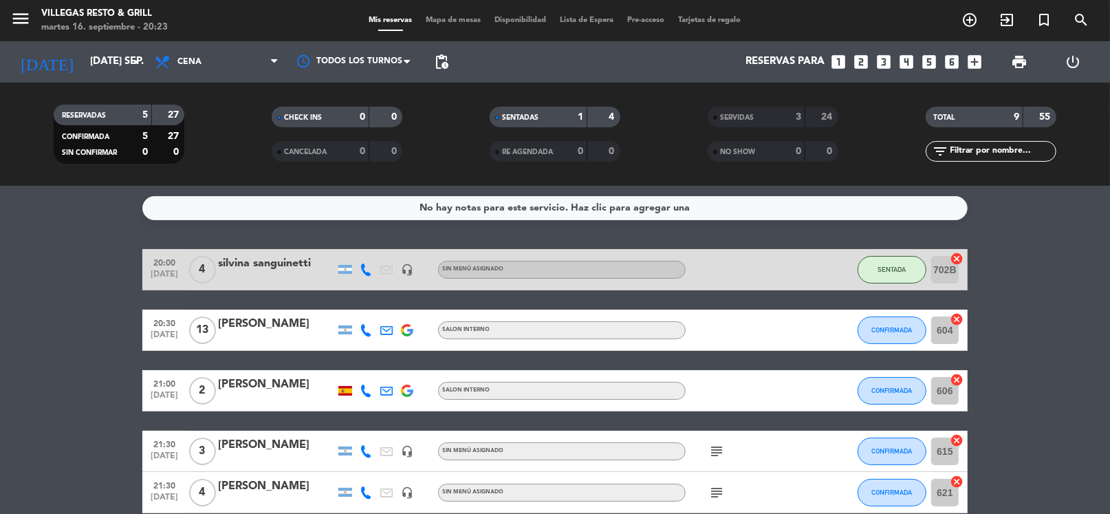
scroll to position [128, 0]
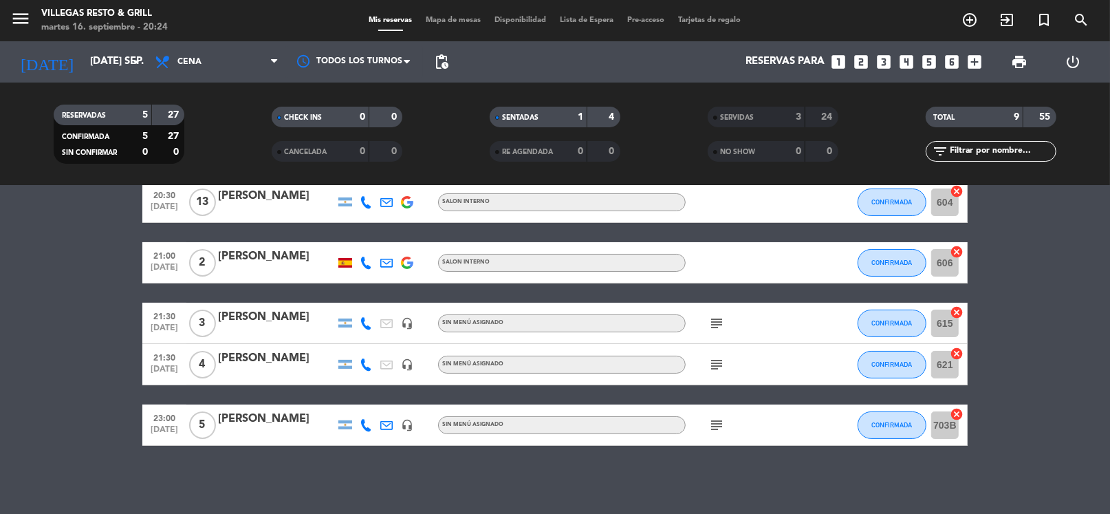
click at [768, 113] on div "SERVIDAS" at bounding box center [742, 117] width 63 height 16
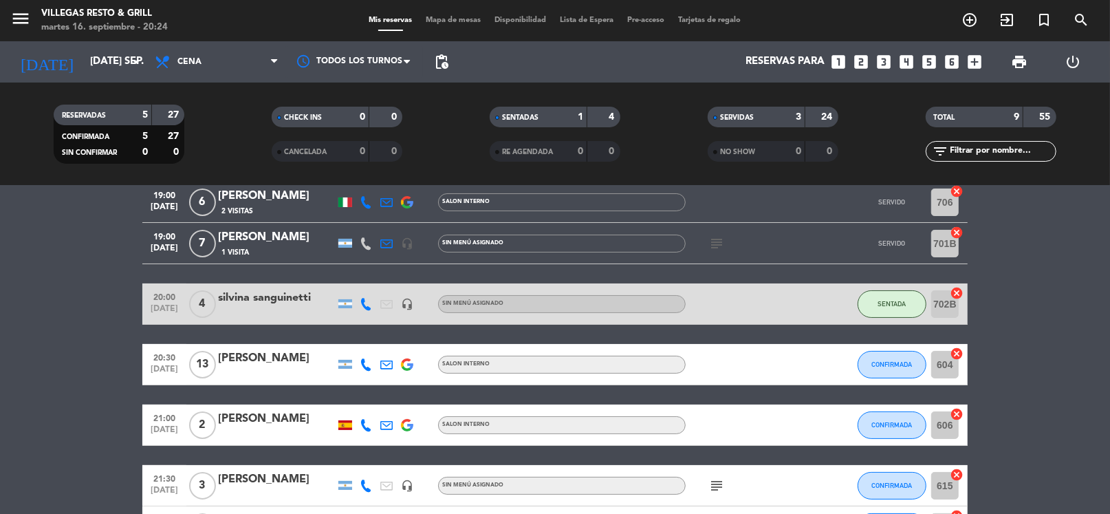
scroll to position [0, 0]
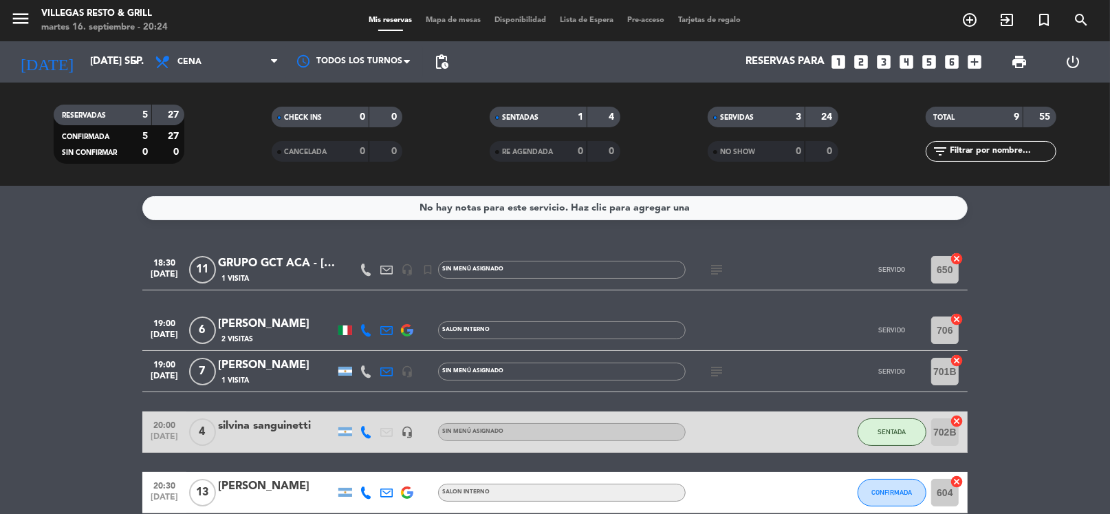
click at [719, 272] on icon "subject" at bounding box center [716, 269] width 17 height 17
click at [277, 261] on div "GRUPO GCT ACA - [DATE]" at bounding box center [276, 264] width 117 height 18
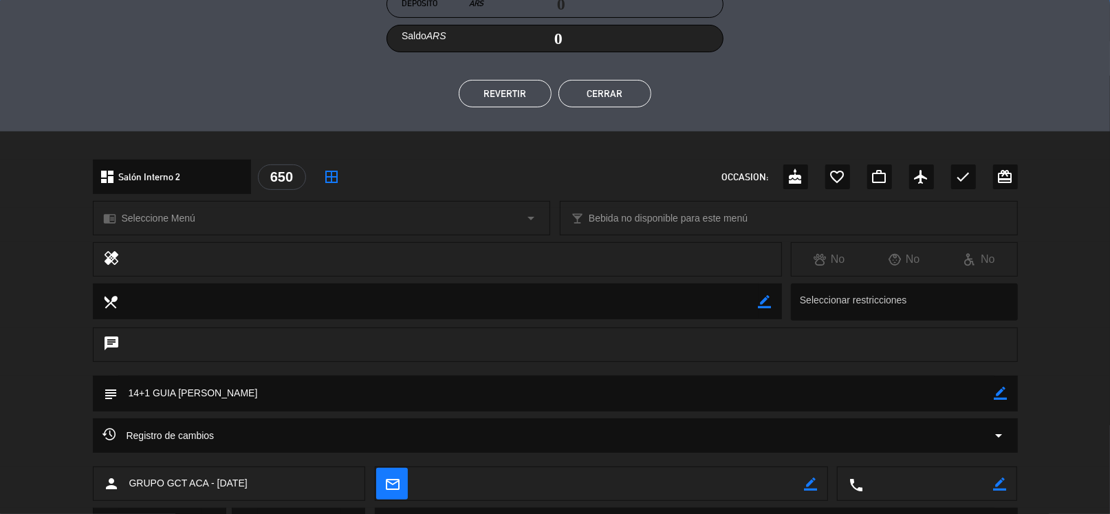
scroll to position [344, 0]
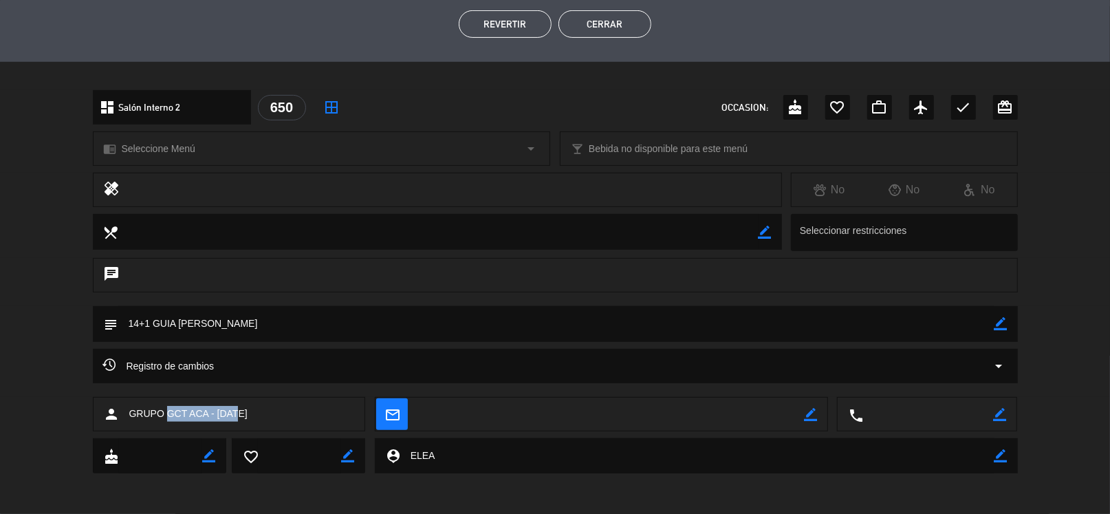
drag, startPoint x: 235, startPoint y: 412, endPoint x: 169, endPoint y: 420, distance: 66.5
click at [169, 420] on span "GRUPO GCT ACA - [DATE]" at bounding box center [188, 414] width 118 height 16
copy span "GCT ACA - 9/14"
click at [607, 27] on button "Cerrar" at bounding box center [605, 24] width 93 height 28
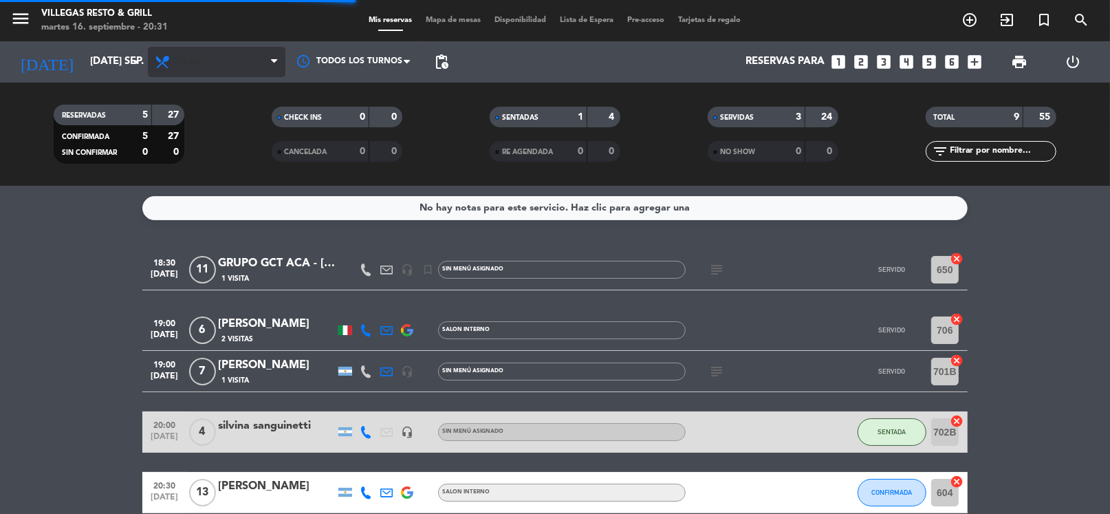
scroll to position [68, 0]
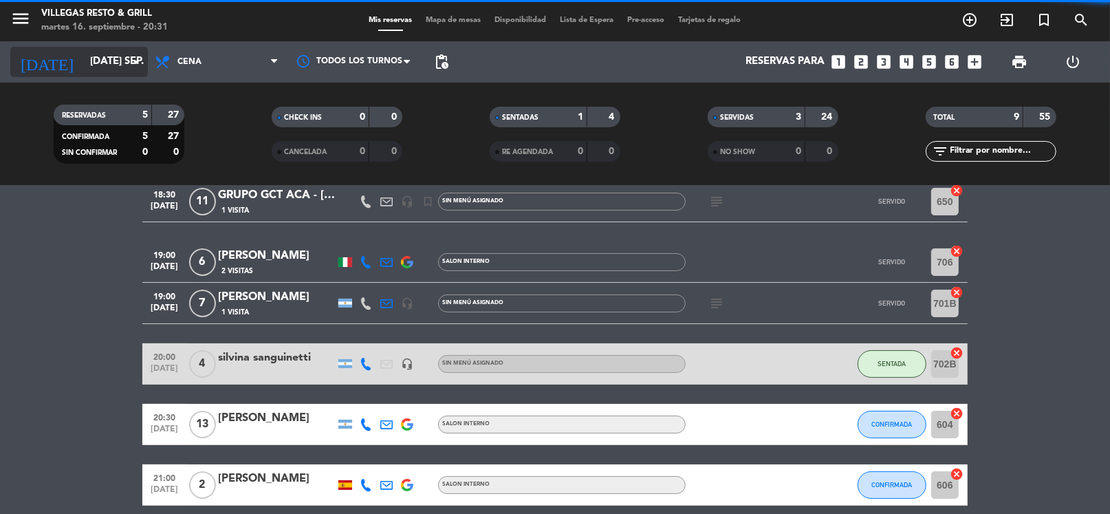
click at [90, 62] on input "[DATE] sep." at bounding box center [150, 62] width 134 height 26
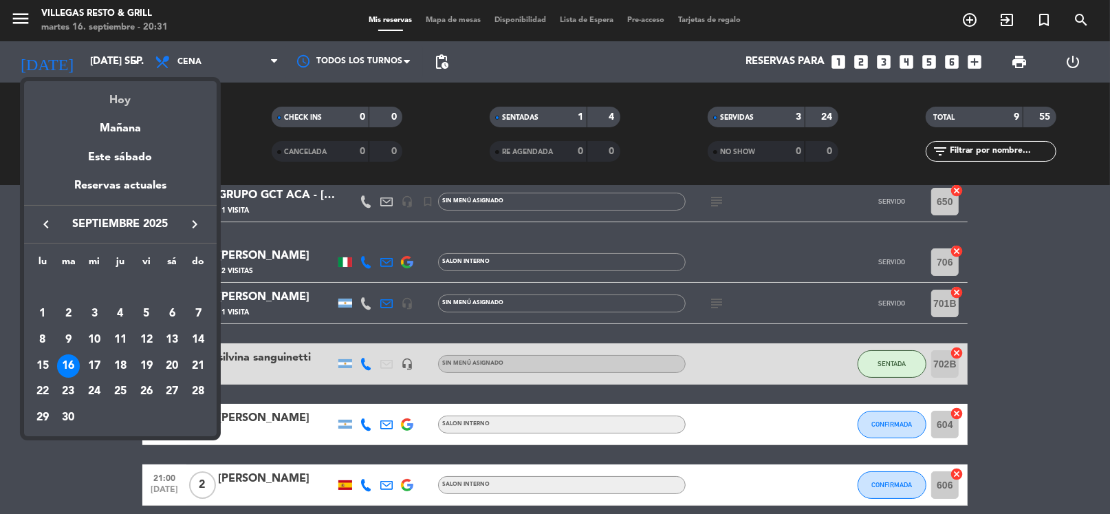
click at [122, 101] on div "Hoy" at bounding box center [120, 95] width 193 height 28
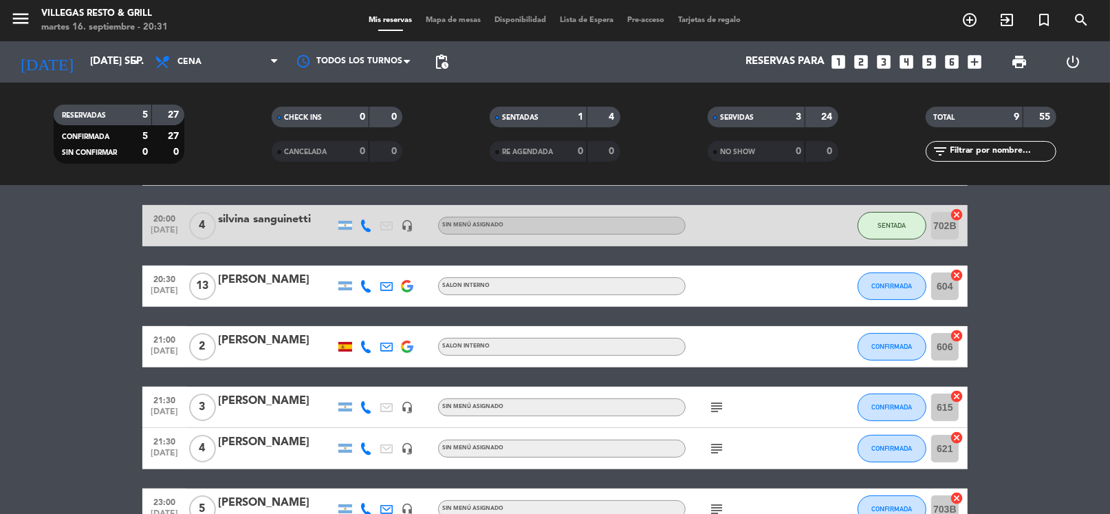
scroll to position [274, 0]
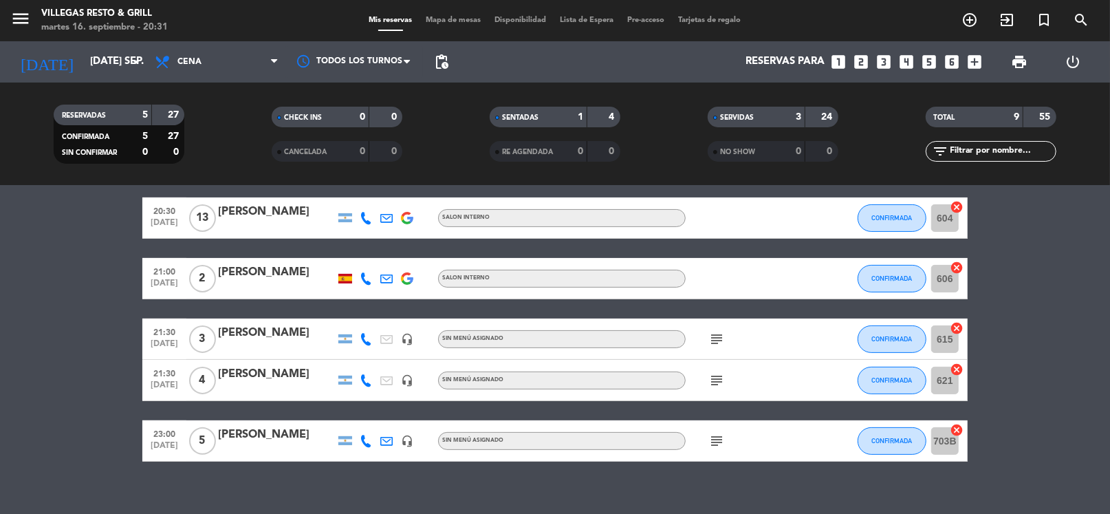
click at [268, 221] on div at bounding box center [276, 226] width 117 height 11
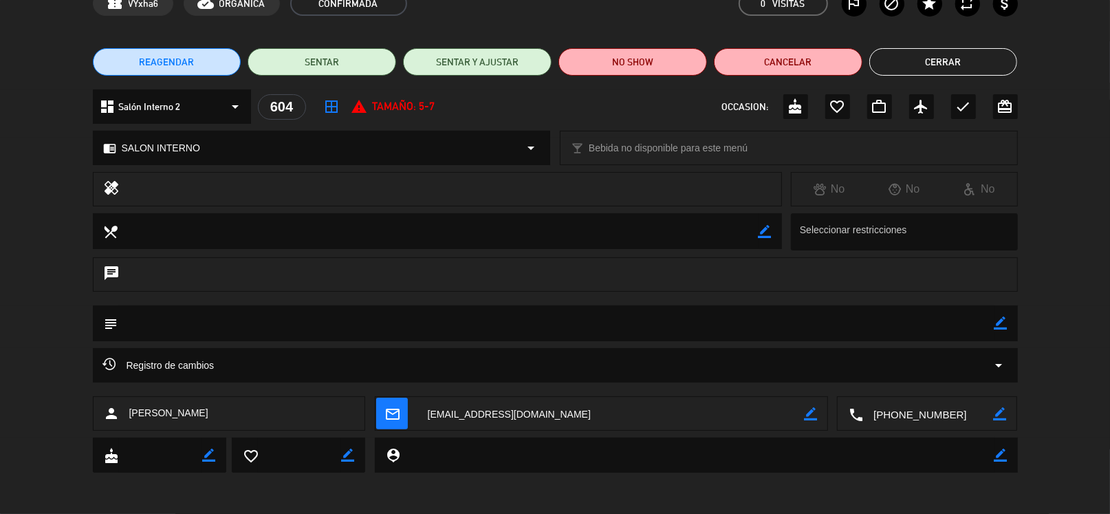
scroll to position [0, 0]
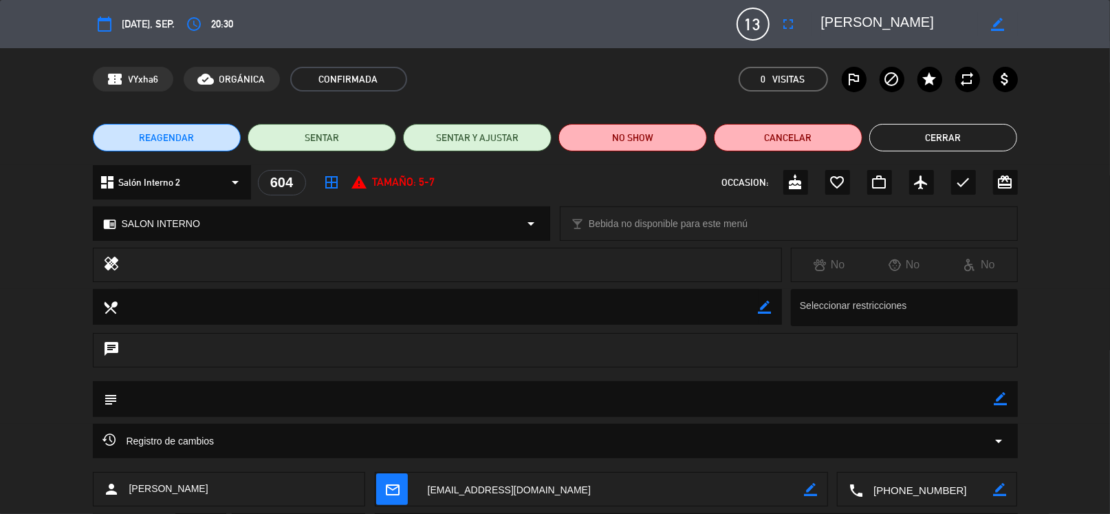
drag, startPoint x: 960, startPoint y: 142, endPoint x: 951, endPoint y: 144, distance: 9.4
click at [960, 142] on button "Cerrar" at bounding box center [943, 138] width 149 height 28
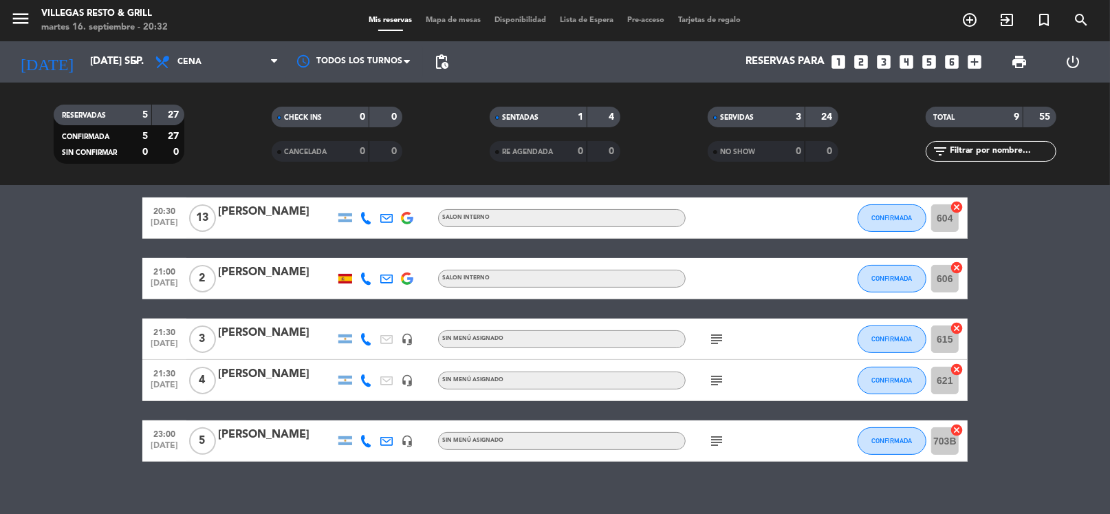
click at [294, 217] on div "[PERSON_NAME]" at bounding box center [276, 212] width 117 height 18
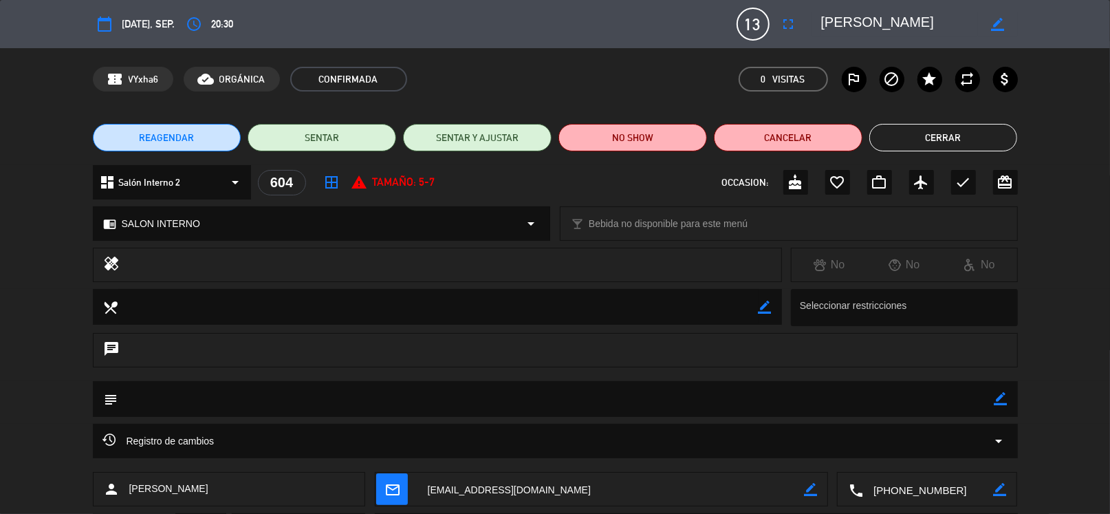
scroll to position [76, 0]
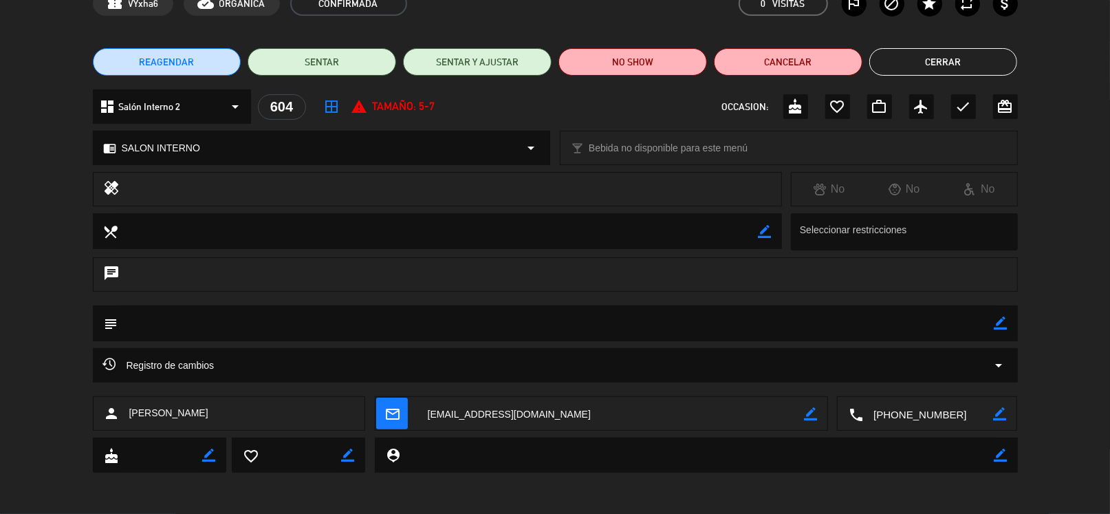
click at [898, 411] on textarea at bounding box center [928, 414] width 130 height 34
click at [933, 378] on span "Click para copiar" at bounding box center [911, 380] width 72 height 14
click at [975, 384] on span at bounding box center [977, 379] width 11 height 11
click at [952, 413] on textarea at bounding box center [928, 414] width 130 height 34
click at [973, 383] on span at bounding box center [977, 379] width 11 height 11
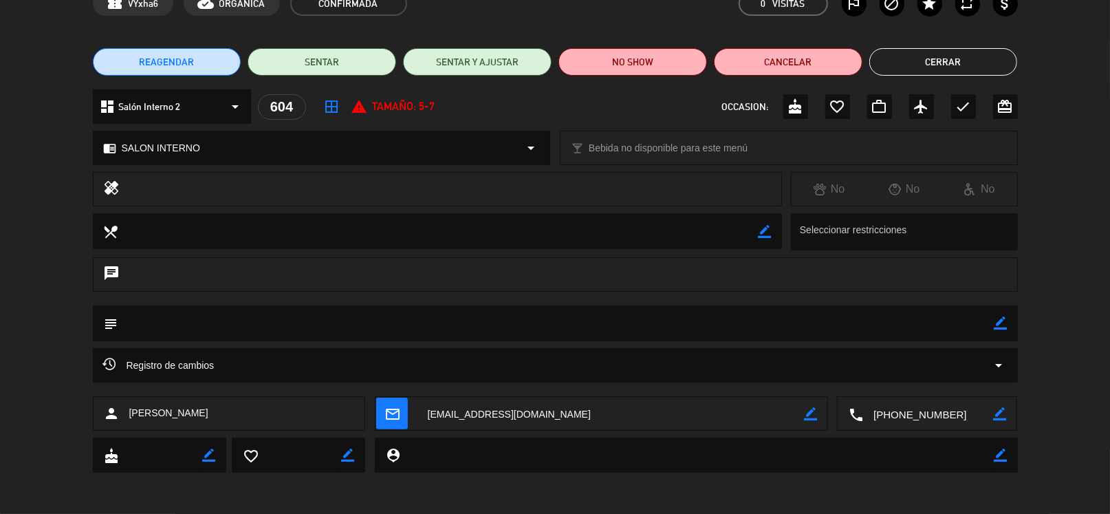
click at [919, 50] on button "Cerrar" at bounding box center [943, 62] width 149 height 28
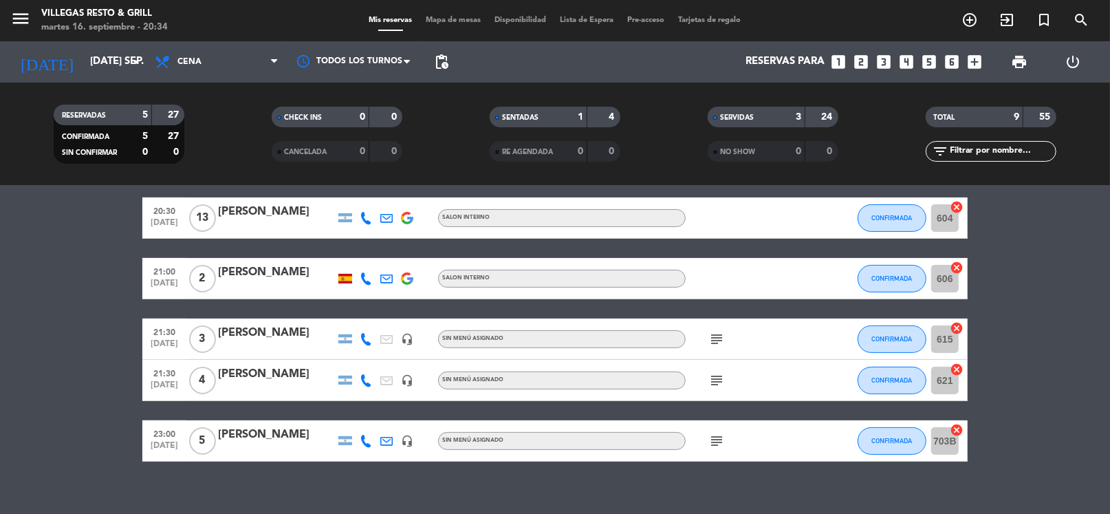
click at [279, 206] on div "[PERSON_NAME]" at bounding box center [276, 212] width 117 height 18
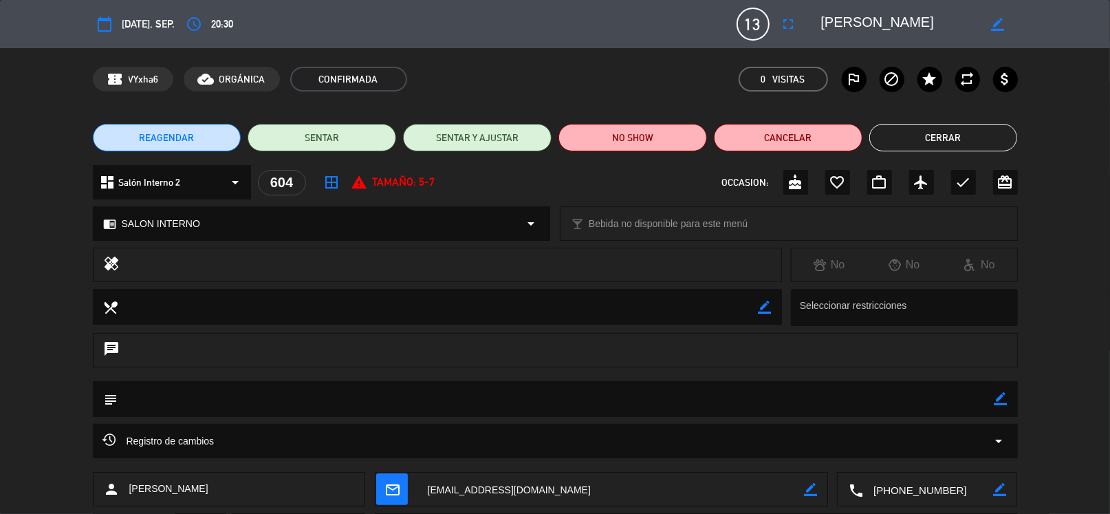
click at [949, 139] on button "Cerrar" at bounding box center [943, 138] width 149 height 28
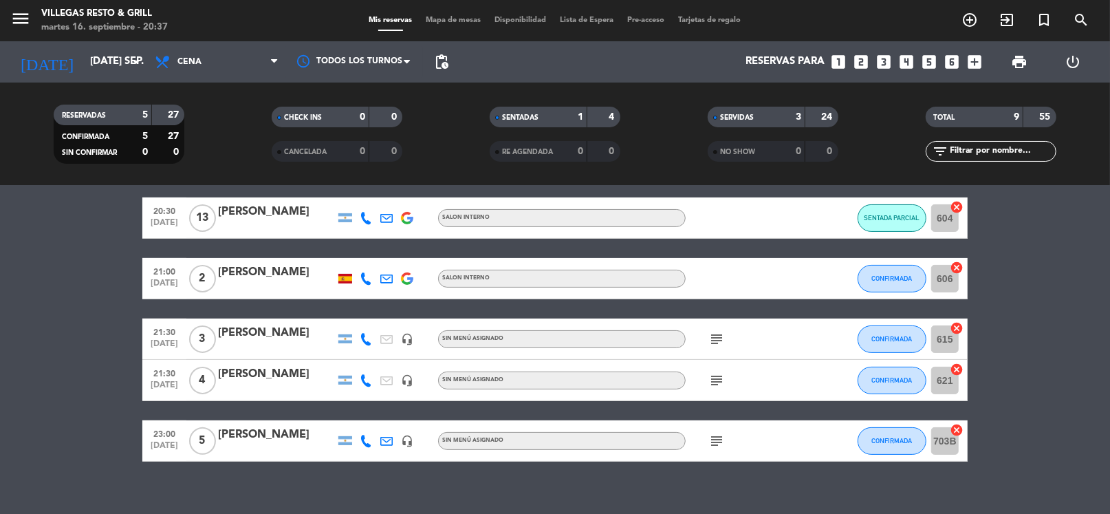
click at [274, 221] on div at bounding box center [276, 226] width 117 height 11
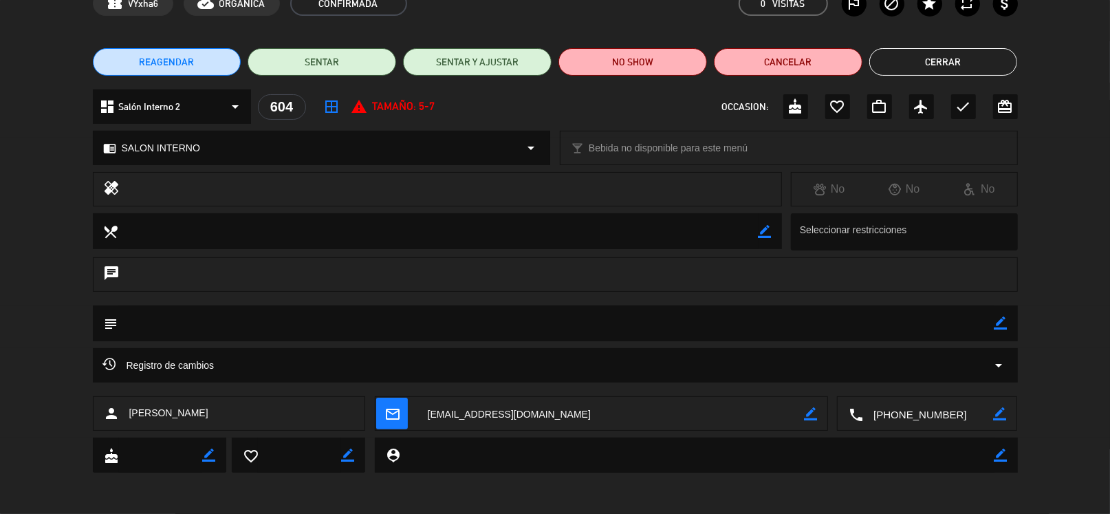
scroll to position [0, 0]
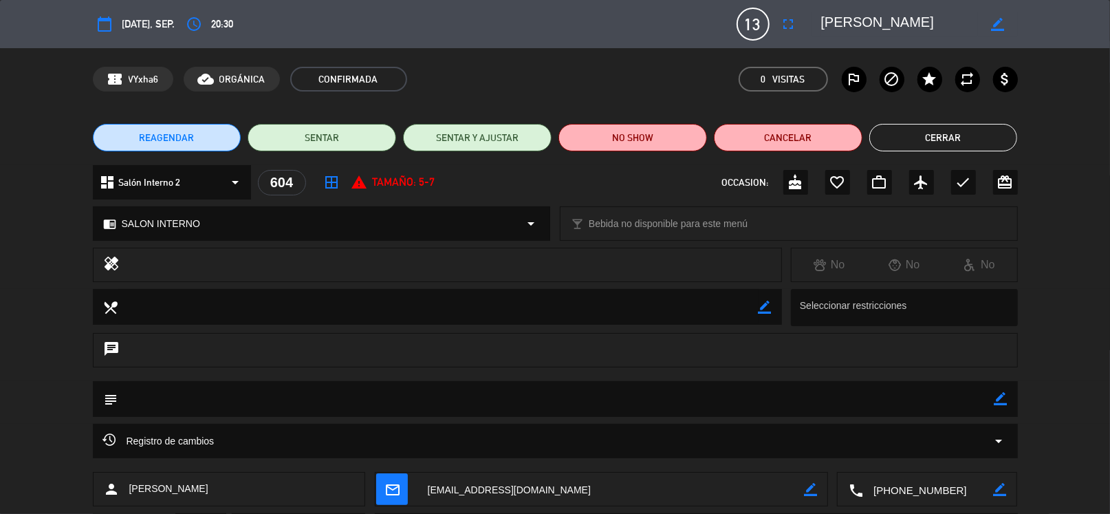
click at [938, 143] on button "Cerrar" at bounding box center [943, 138] width 149 height 28
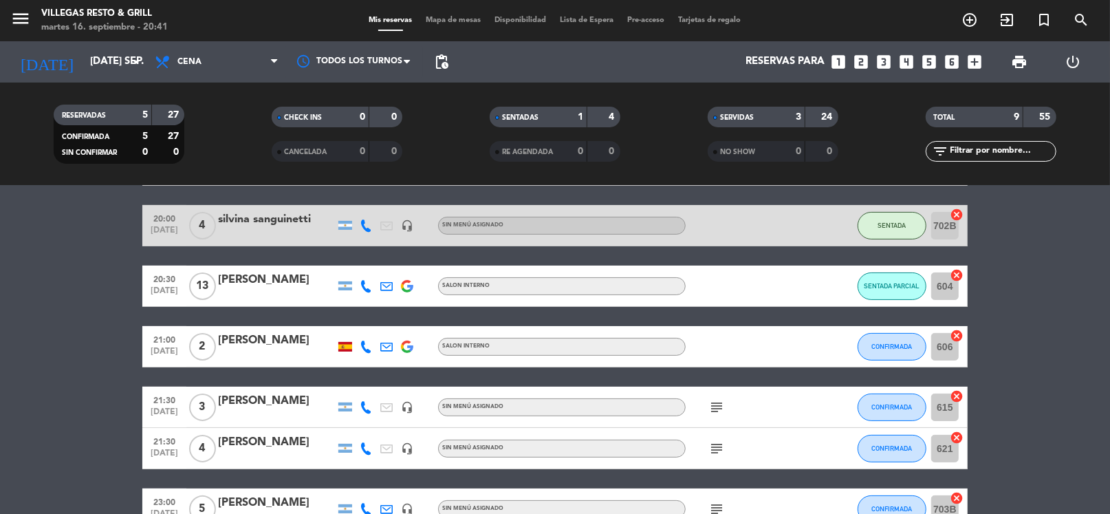
scroll to position [290, 0]
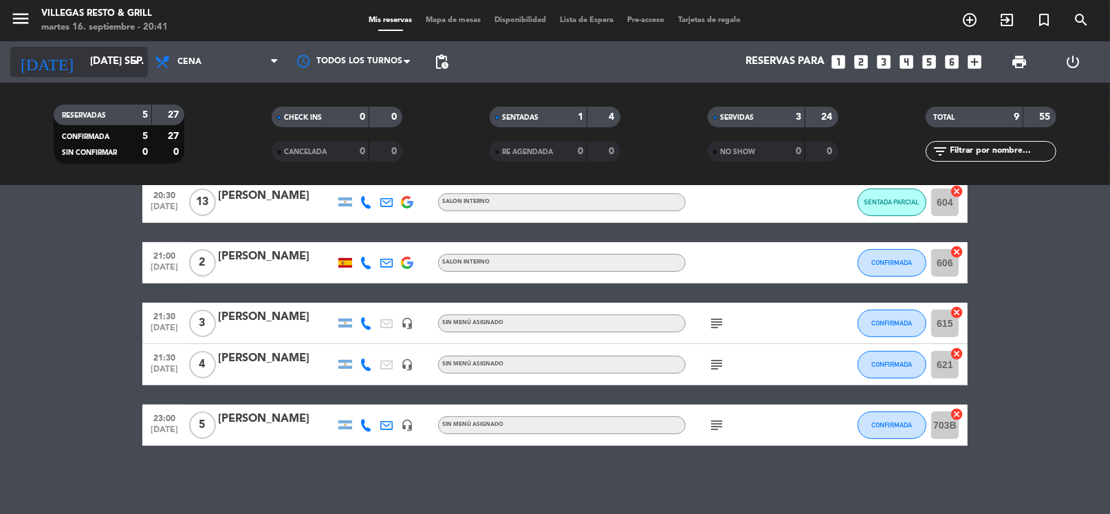
click at [83, 63] on input "[DATE] sep." at bounding box center [150, 62] width 134 height 26
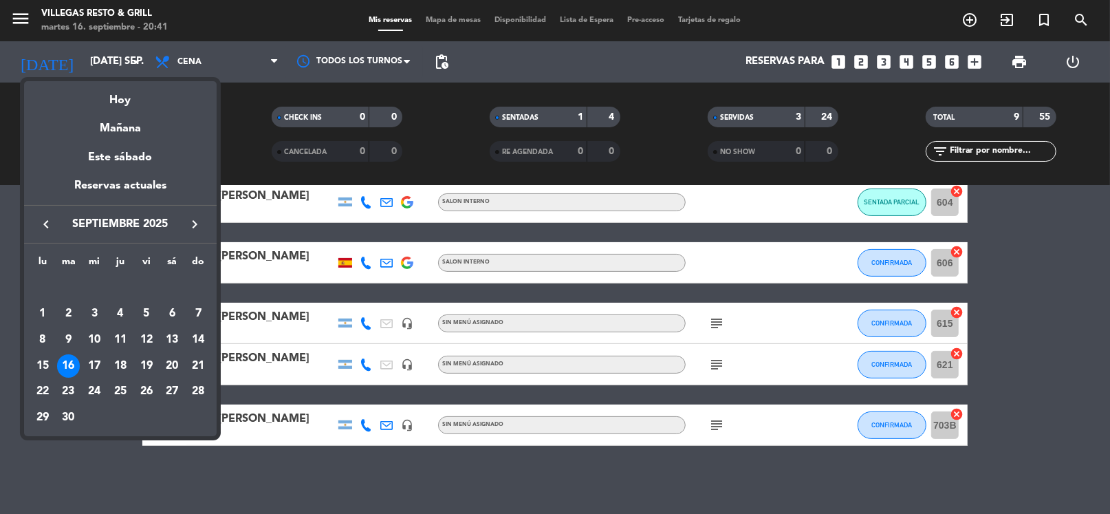
click at [90, 365] on div "17" at bounding box center [94, 365] width 23 height 23
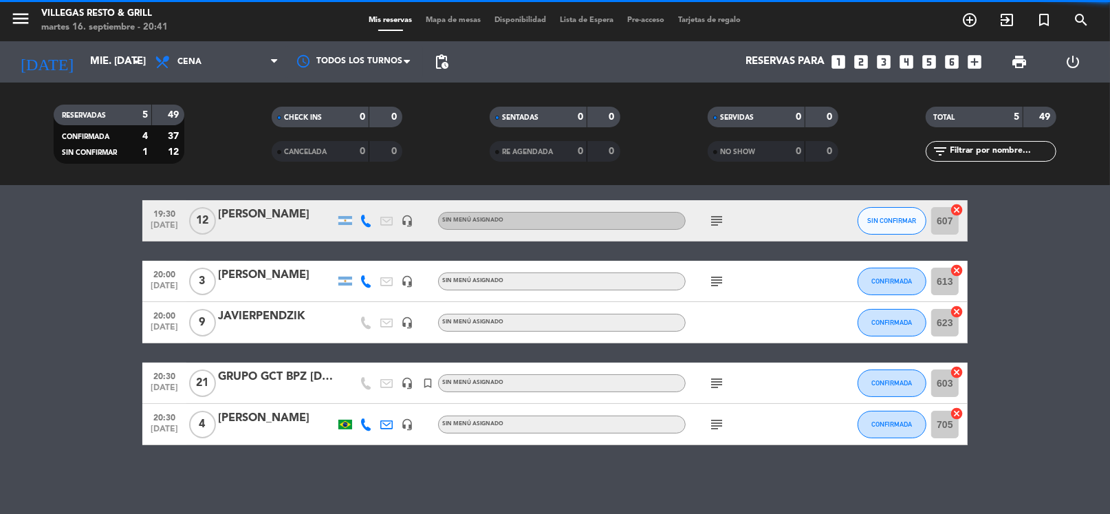
scroll to position [48, 0]
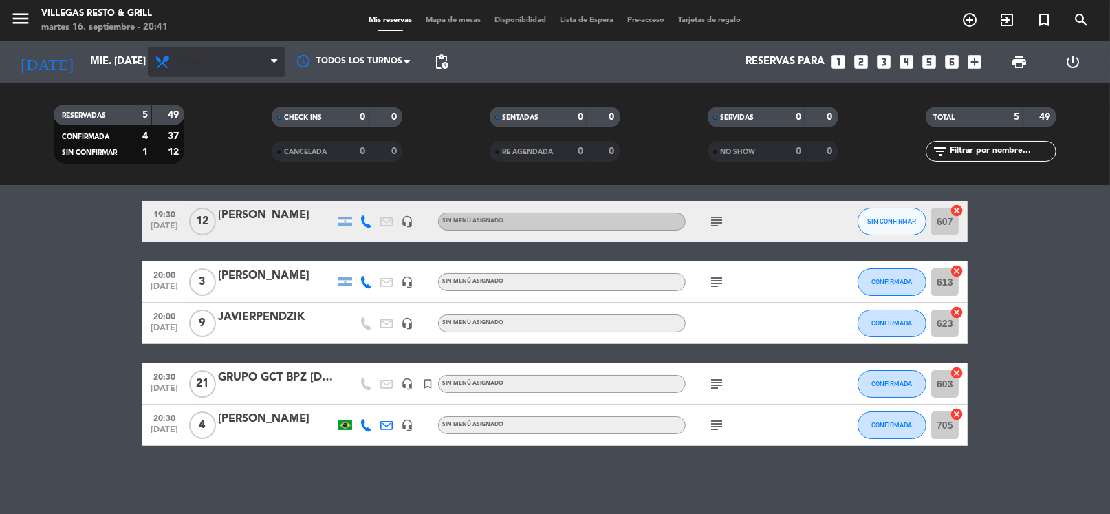
click at [207, 64] on span "Cena" at bounding box center [217, 62] width 138 height 30
click at [213, 124] on div "menu Villegas Resto & Grill martes 16. septiembre - 20:42 Mis reservas Mapa de …" at bounding box center [555, 93] width 1110 height 186
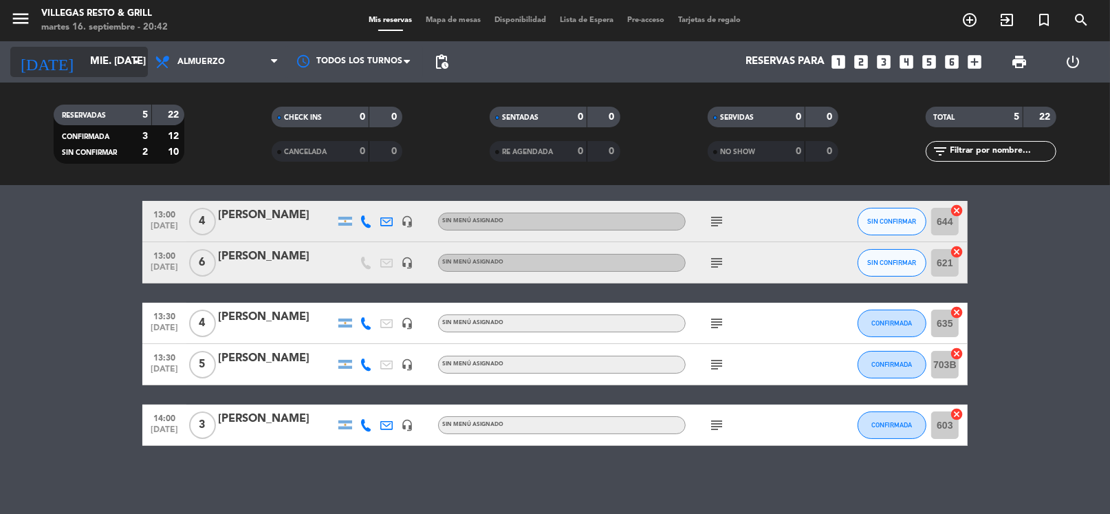
click at [116, 68] on input "mié. [DATE]" at bounding box center [150, 62] width 134 height 26
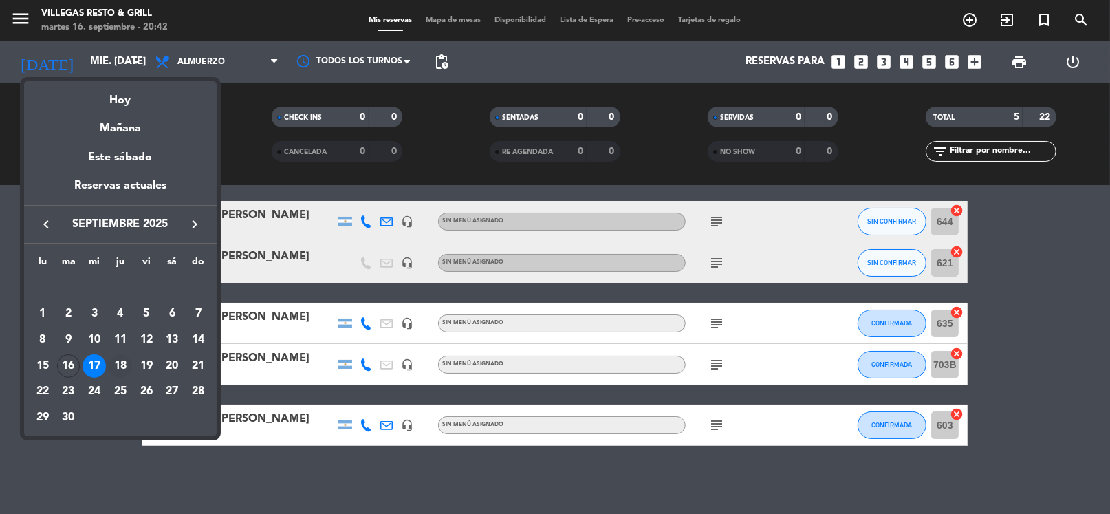
click at [118, 365] on div "18" at bounding box center [120, 365] width 23 height 23
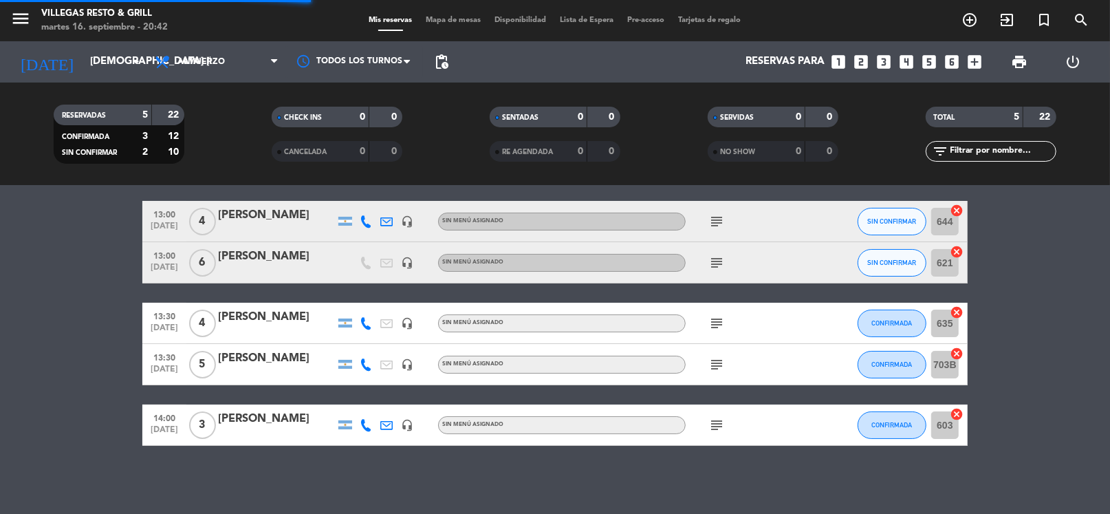
scroll to position [0, 0]
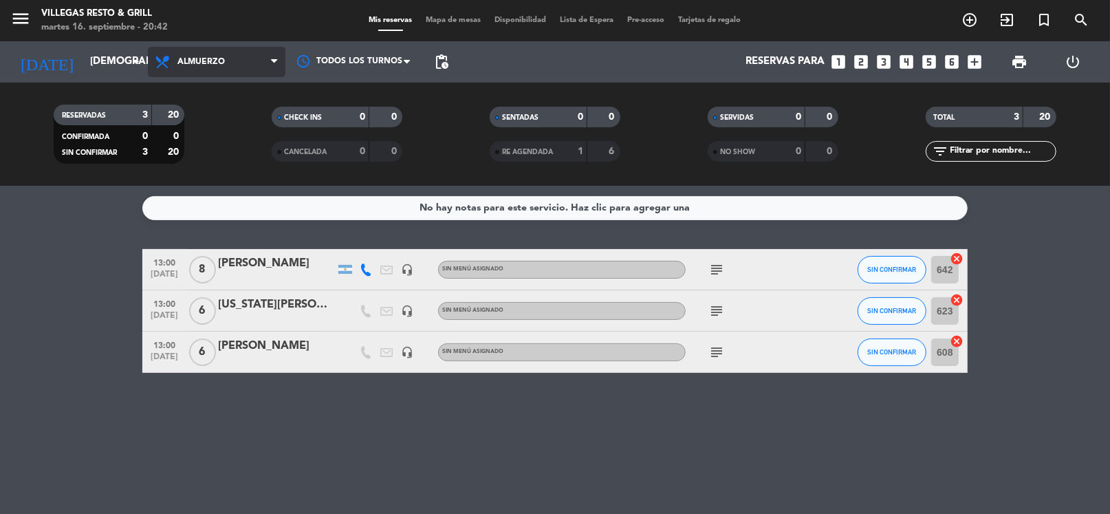
drag, startPoint x: 225, startPoint y: 65, endPoint x: 221, endPoint y: 89, distance: 23.7
click at [224, 65] on span "Almuerzo" at bounding box center [217, 62] width 138 height 30
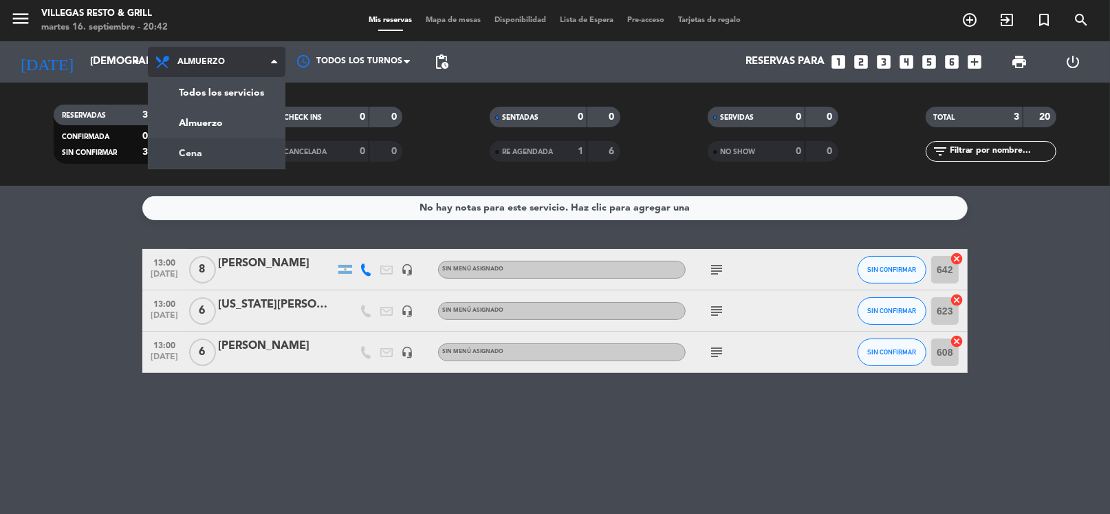
click at [217, 153] on div "menu Villegas Resto & Grill martes 16. septiembre - 20:42 Mis reservas Mapa de …" at bounding box center [555, 93] width 1110 height 186
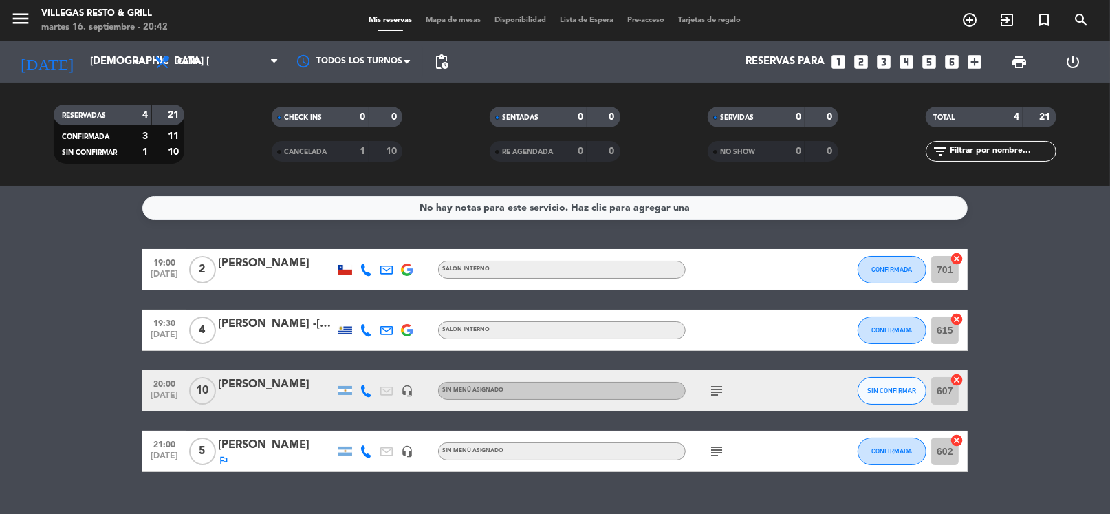
scroll to position [26, 0]
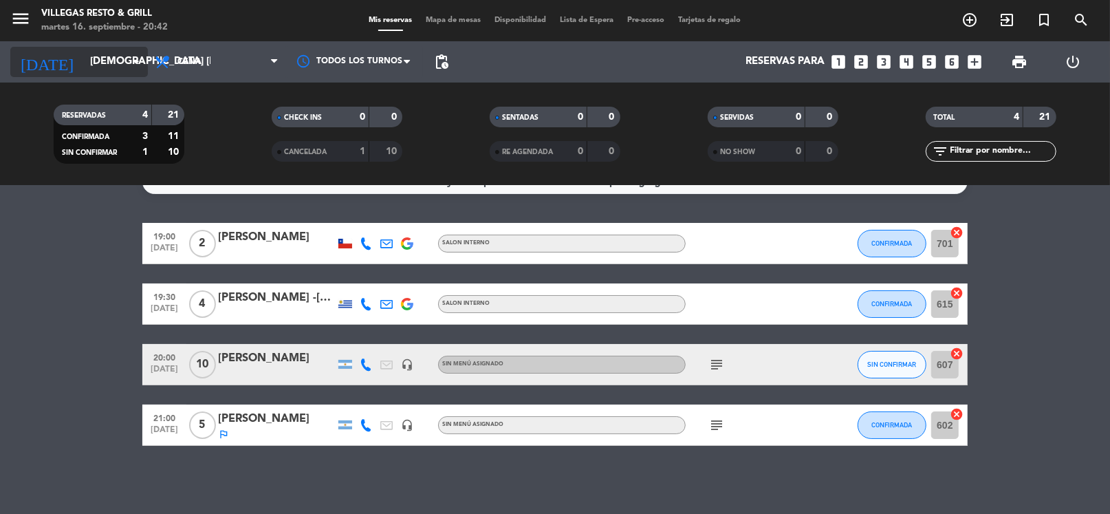
click at [119, 49] on input "[DEMOGRAPHIC_DATA] [DATE]" at bounding box center [150, 62] width 134 height 26
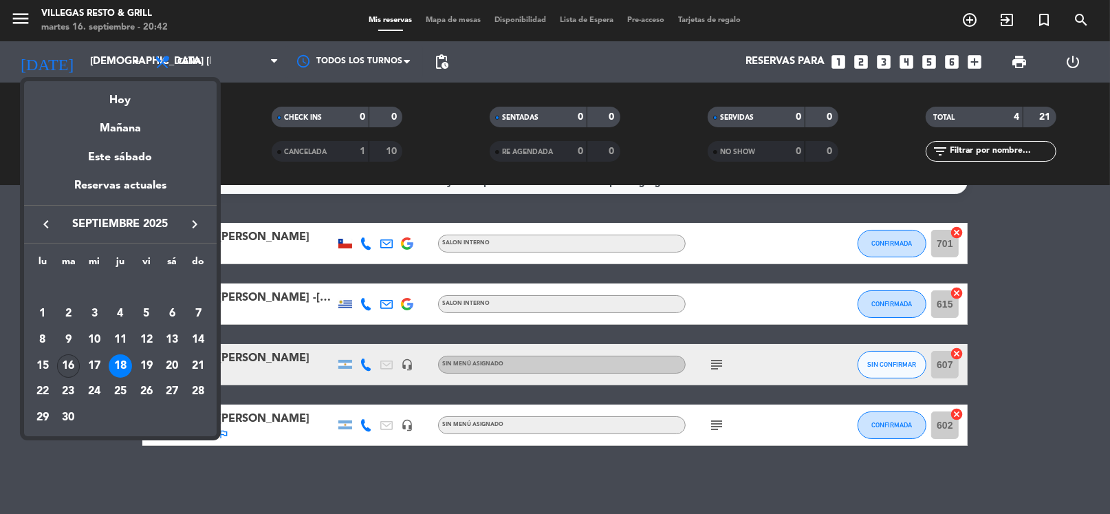
click at [64, 369] on div "16" at bounding box center [68, 365] width 23 height 23
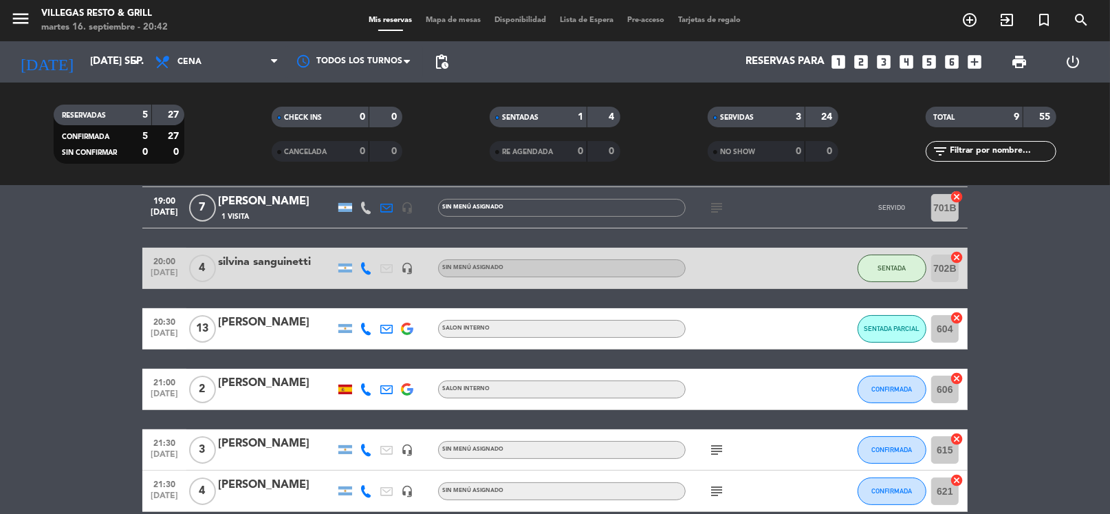
scroll to position [232, 0]
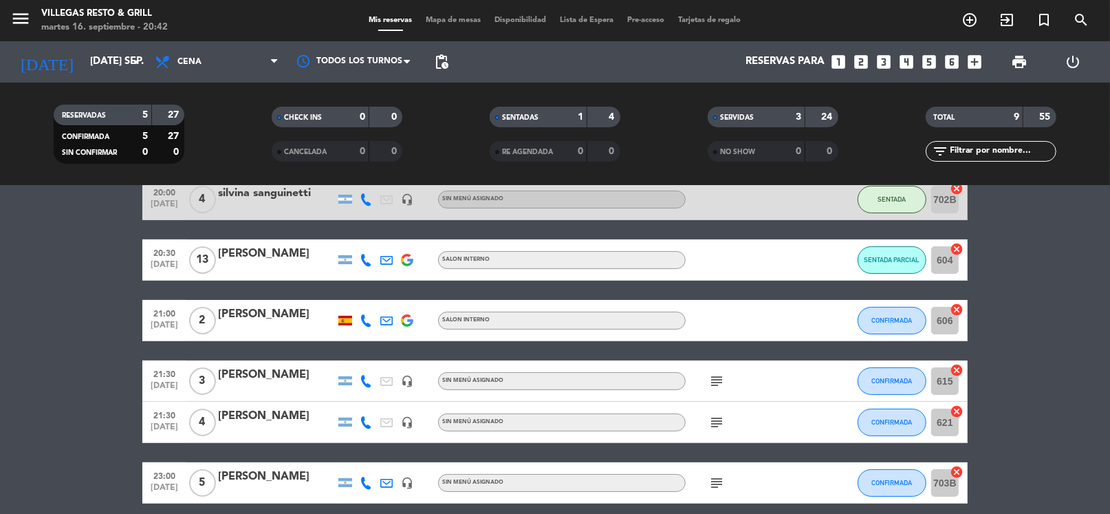
click at [253, 259] on div "[PERSON_NAME]" at bounding box center [276, 254] width 117 height 18
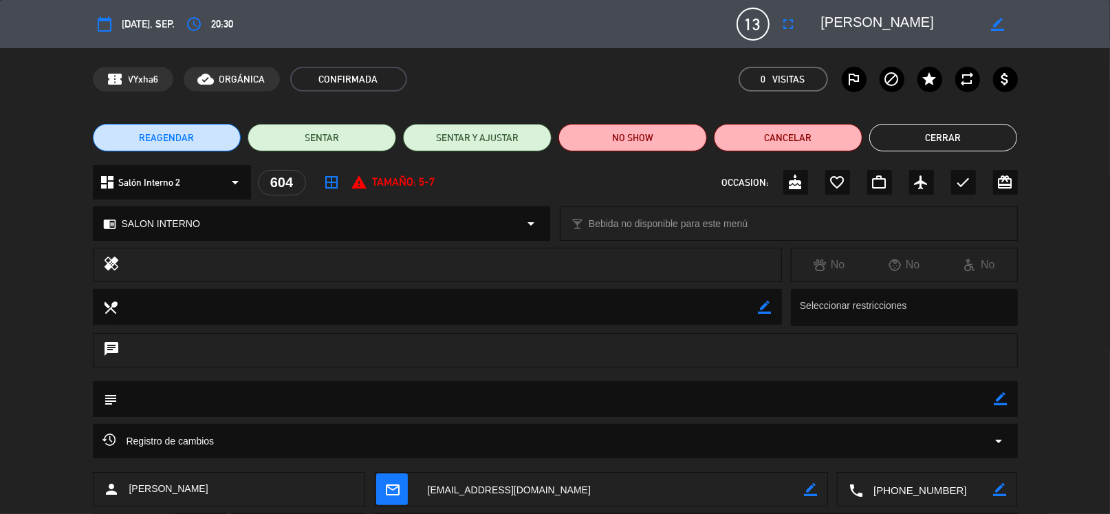
click at [175, 488] on span "[PERSON_NAME]" at bounding box center [168, 489] width 79 height 16
copy span "[PERSON_NAME]"
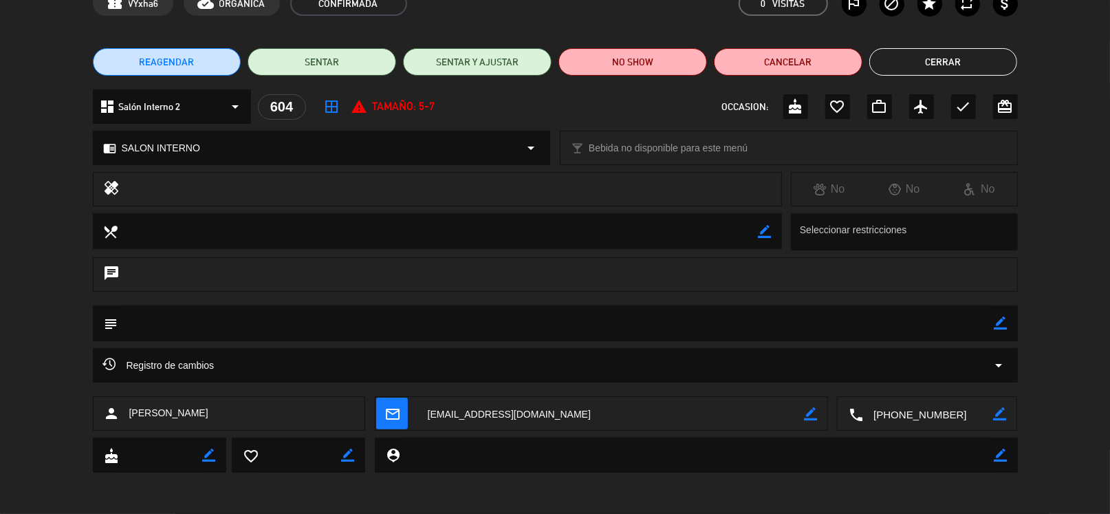
click at [14, 326] on div "subject border_color" at bounding box center [555, 326] width 1110 height 43
click at [920, 54] on button "Cerrar" at bounding box center [943, 62] width 149 height 28
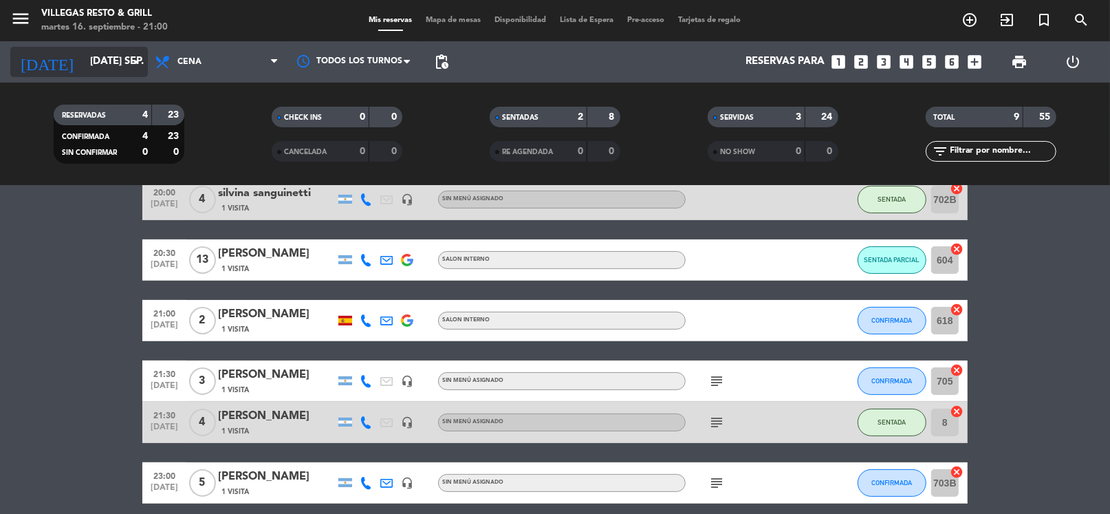
click at [105, 72] on input "[DATE] sep." at bounding box center [150, 62] width 134 height 26
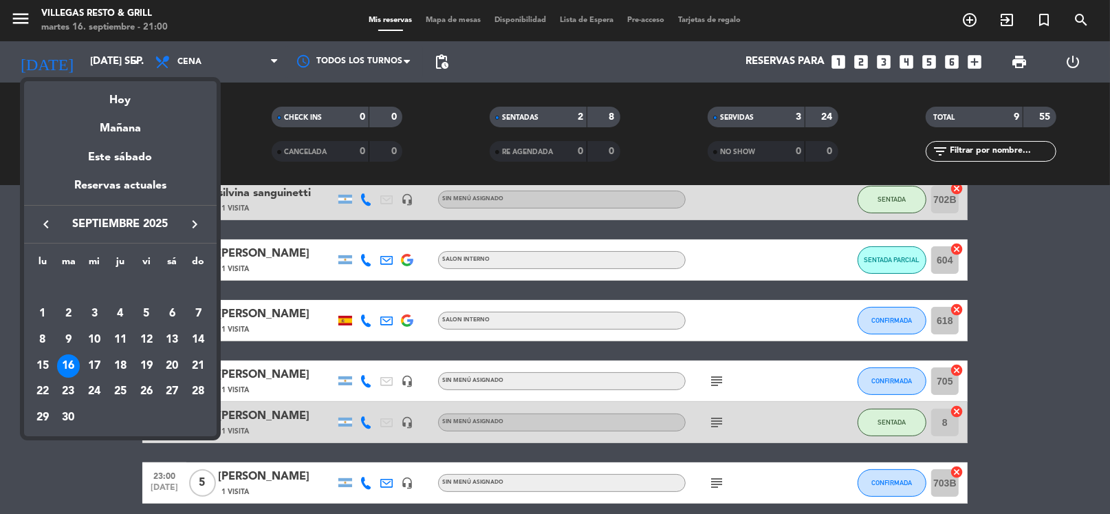
click at [96, 362] on div "17" at bounding box center [94, 365] width 23 height 23
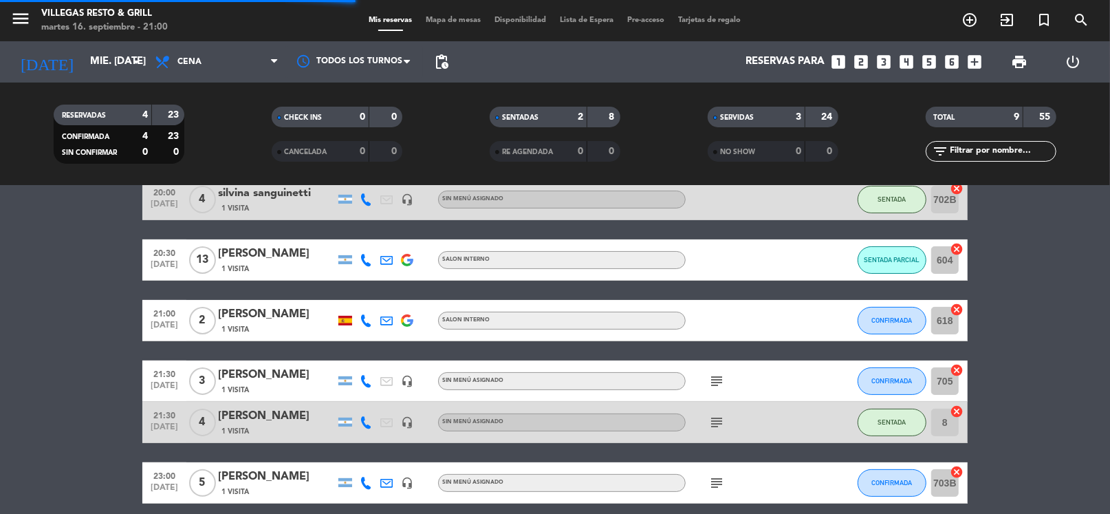
scroll to position [48, 0]
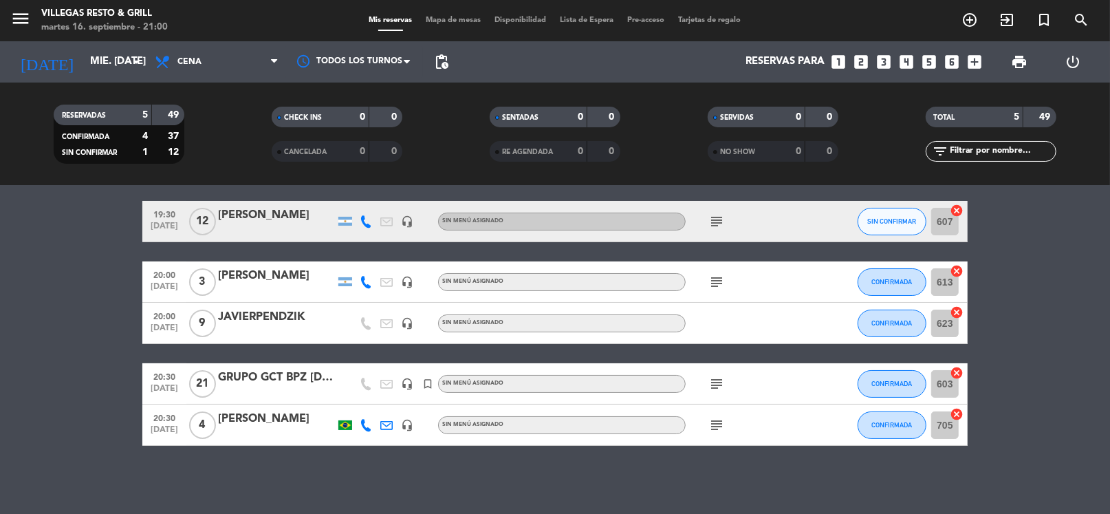
click at [310, 335] on div at bounding box center [276, 332] width 117 height 11
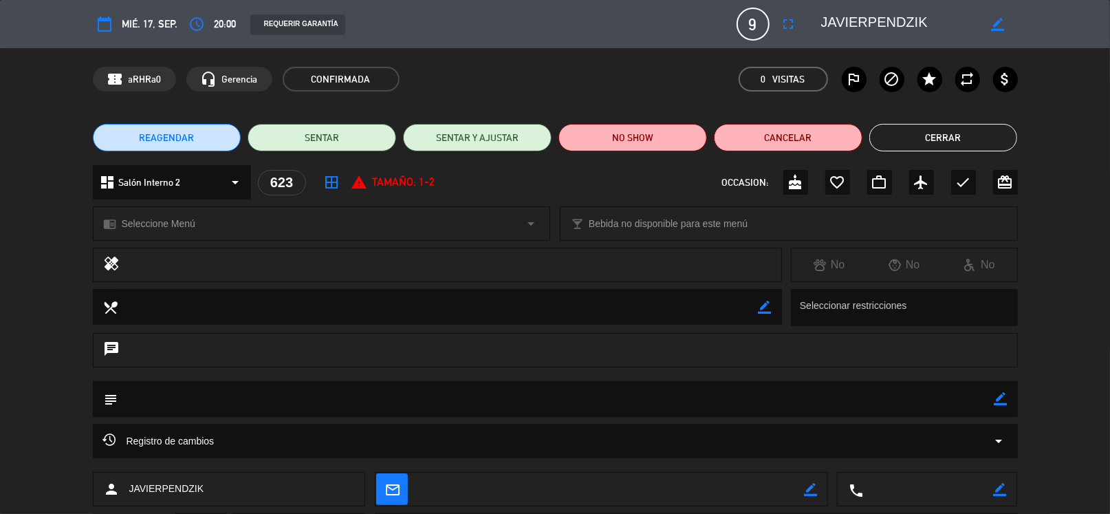
click at [948, 127] on button "Cerrar" at bounding box center [943, 138] width 149 height 28
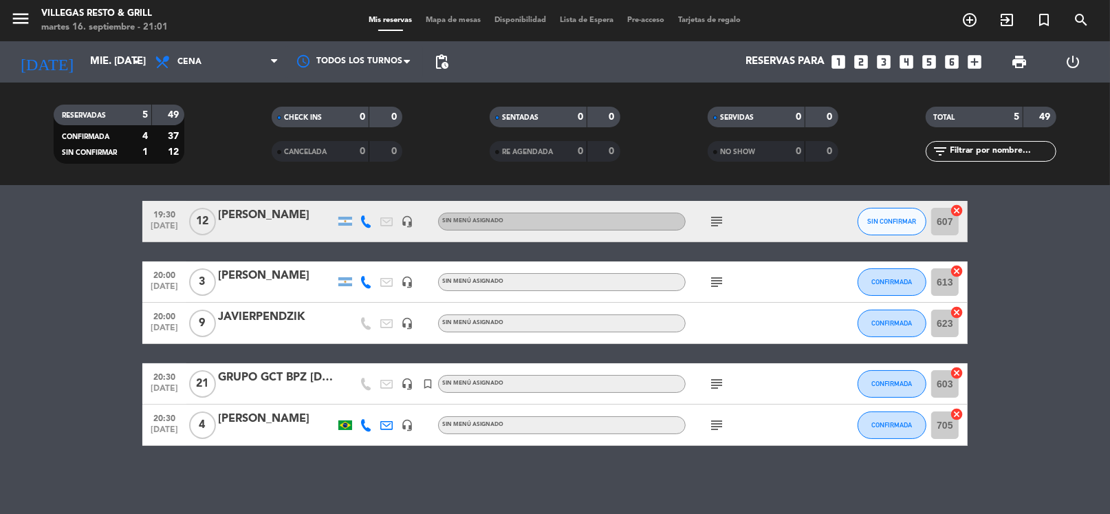
click at [717, 281] on icon "subject" at bounding box center [716, 282] width 17 height 17
click at [718, 218] on icon "subject" at bounding box center [716, 221] width 17 height 17
click at [719, 423] on icon "subject" at bounding box center [716, 425] width 17 height 17
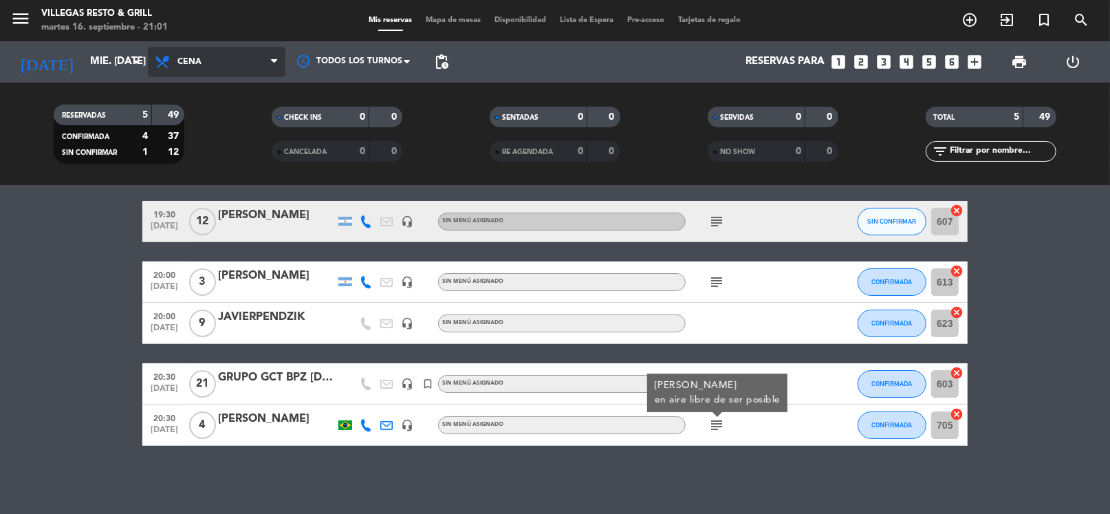
click at [239, 67] on span "Cena" at bounding box center [217, 62] width 138 height 30
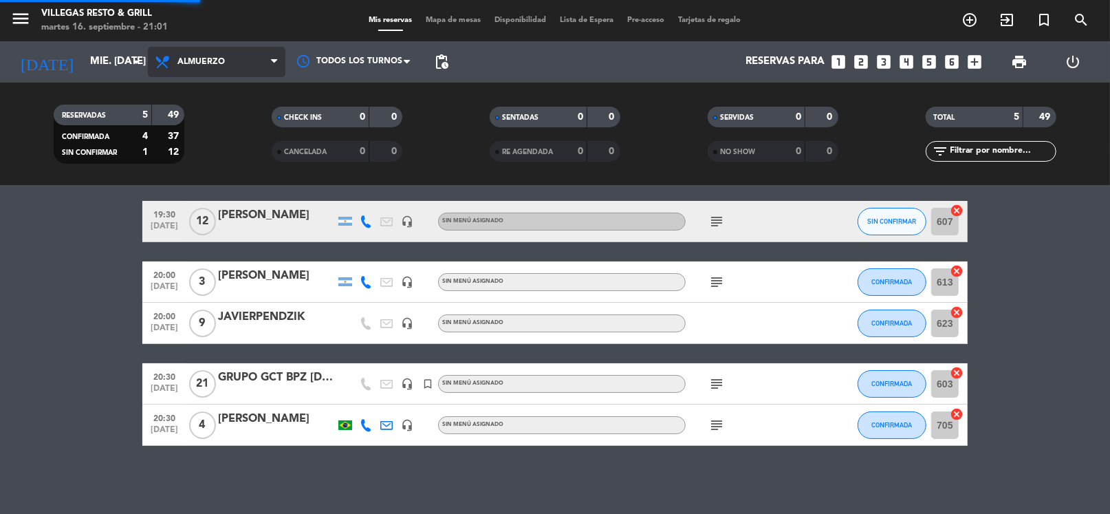
click at [226, 122] on div "menu Villegas Resto & Grill martes 16. septiembre - 21:01 Mis reservas Mapa de …" at bounding box center [555, 93] width 1110 height 186
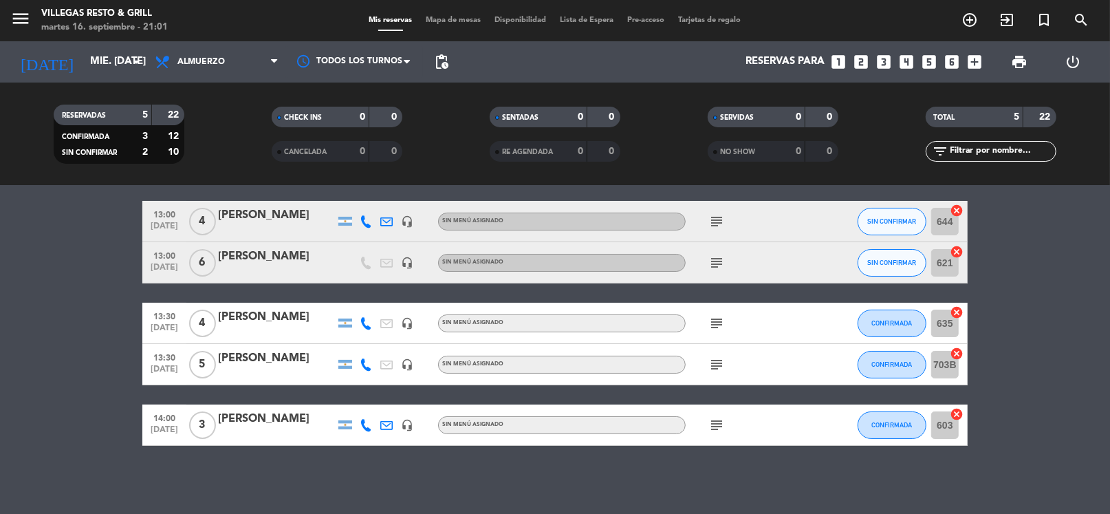
click at [713, 219] on icon "subject" at bounding box center [716, 221] width 17 height 17
click at [716, 270] on icon "subject" at bounding box center [716, 263] width 17 height 17
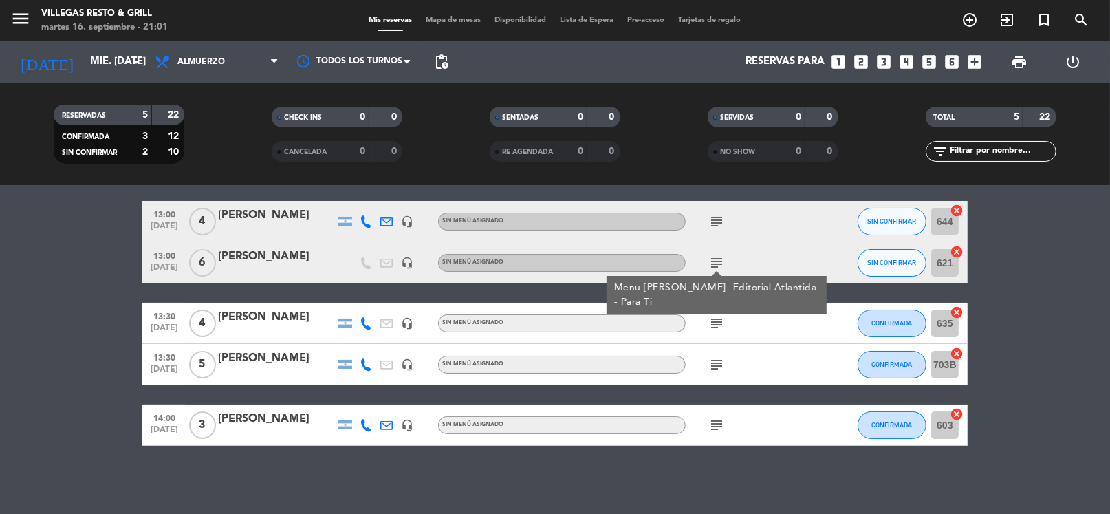
click at [717, 323] on icon "subject" at bounding box center [716, 323] width 17 height 17
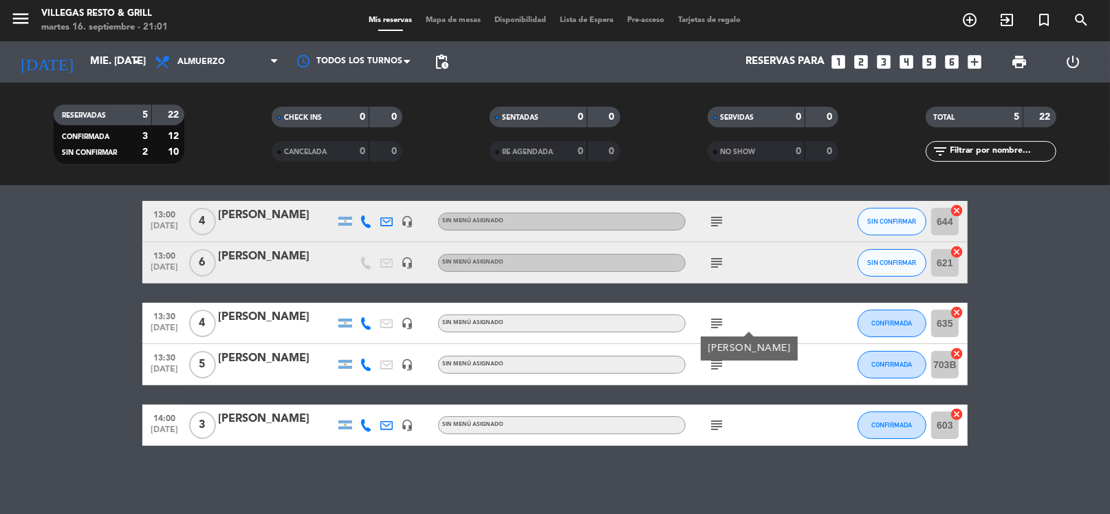
click at [720, 358] on div "[PERSON_NAME]" at bounding box center [749, 348] width 97 height 24
click at [718, 365] on icon "subject" at bounding box center [716, 364] width 17 height 17
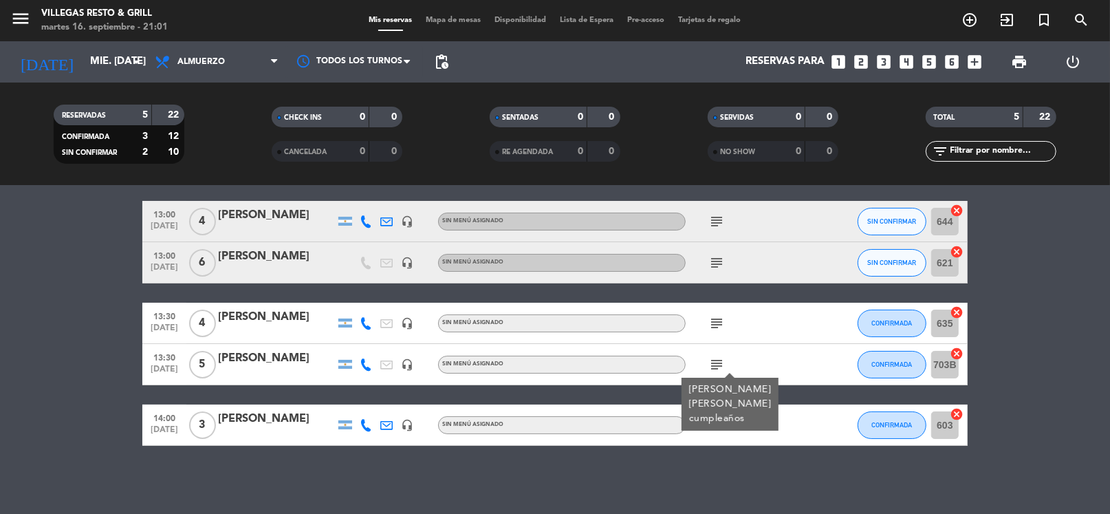
drag, startPoint x: 706, startPoint y: 466, endPoint x: 711, endPoint y: 446, distance: 20.4
click at [706, 466] on div "No hay notas para este servicio. Haz clic para agregar una 13:00 [DATE] 4 [PERS…" at bounding box center [555, 350] width 1110 height 328
click at [720, 420] on icon "subject" at bounding box center [716, 425] width 17 height 17
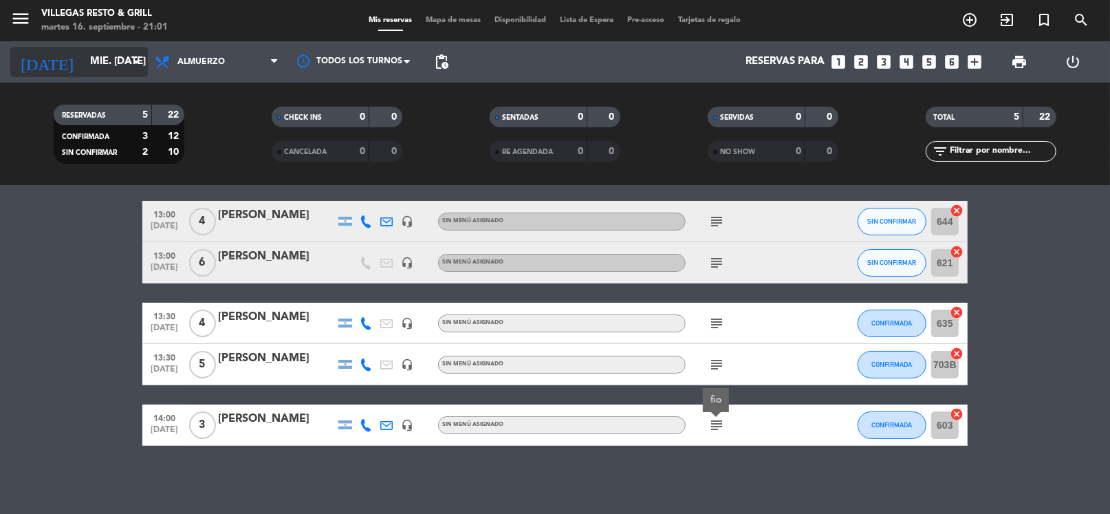
click at [103, 54] on input "mié. [DATE]" at bounding box center [150, 62] width 134 height 26
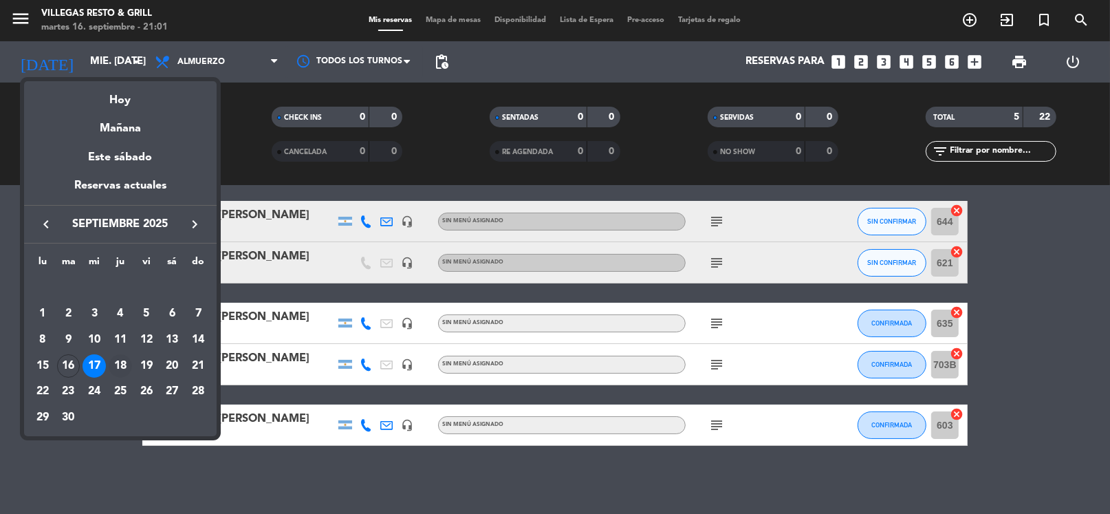
click at [120, 360] on div "18" at bounding box center [120, 365] width 23 height 23
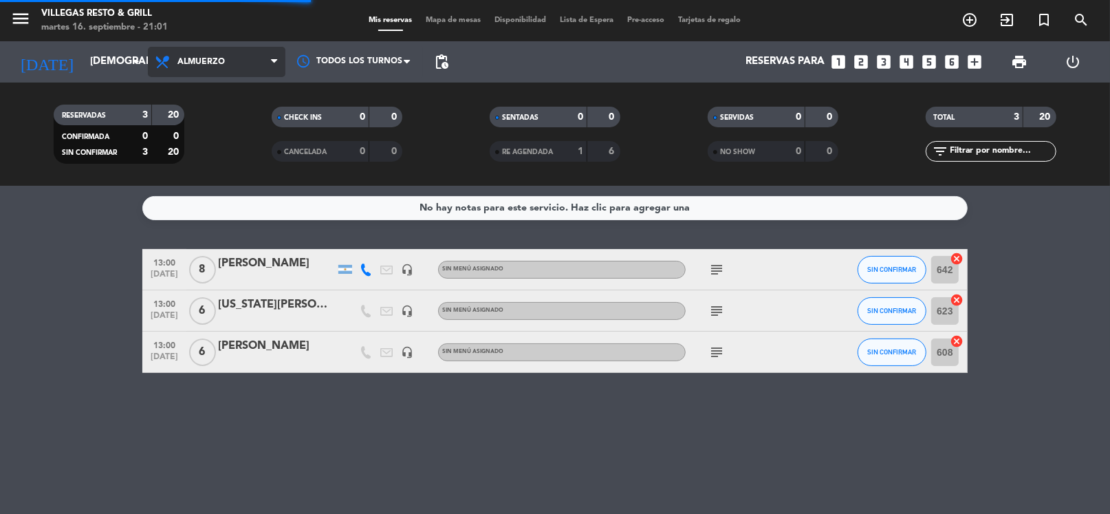
scroll to position [0, 0]
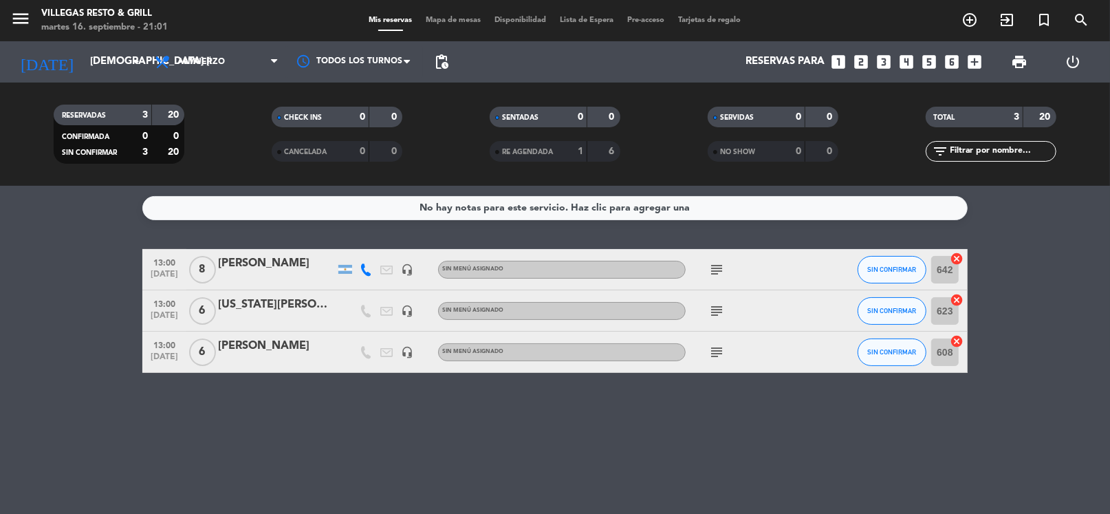
click at [718, 271] on icon "subject" at bounding box center [716, 269] width 17 height 17
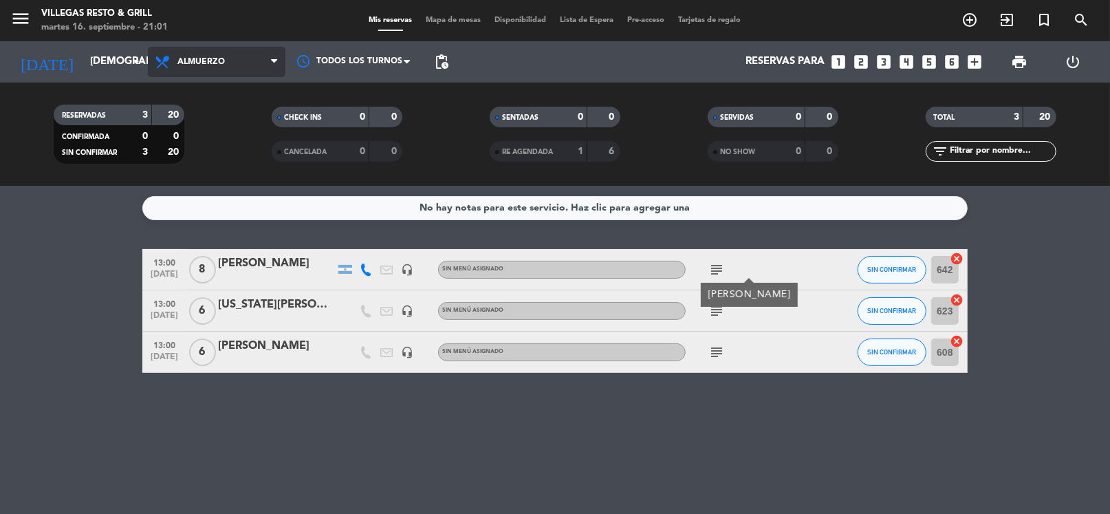
click at [219, 54] on span "Almuerzo" at bounding box center [217, 62] width 138 height 30
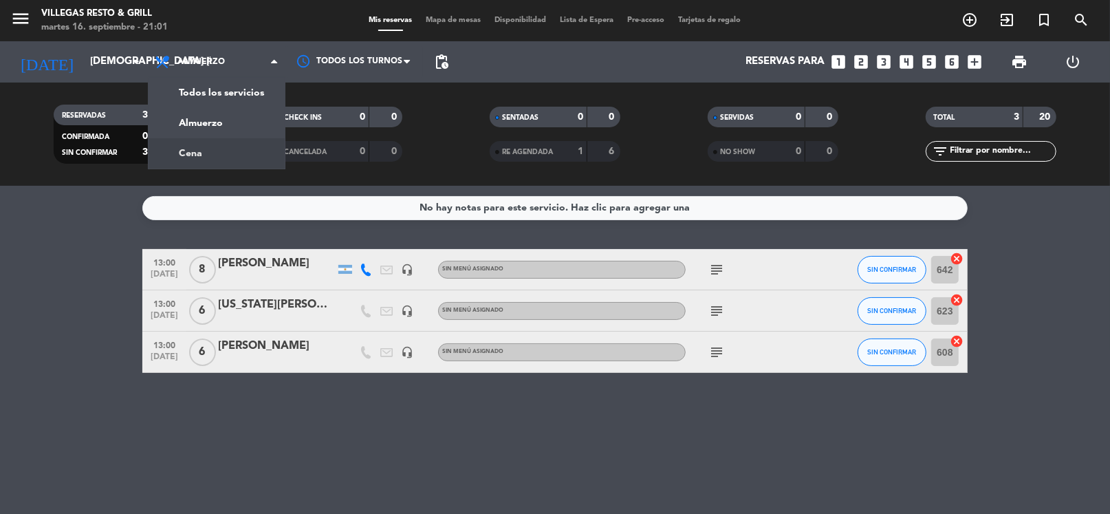
click at [217, 144] on div "menu Villegas Resto & Grill martes 16. septiembre - 21:01 Mis reservas Mapa de …" at bounding box center [555, 93] width 1110 height 186
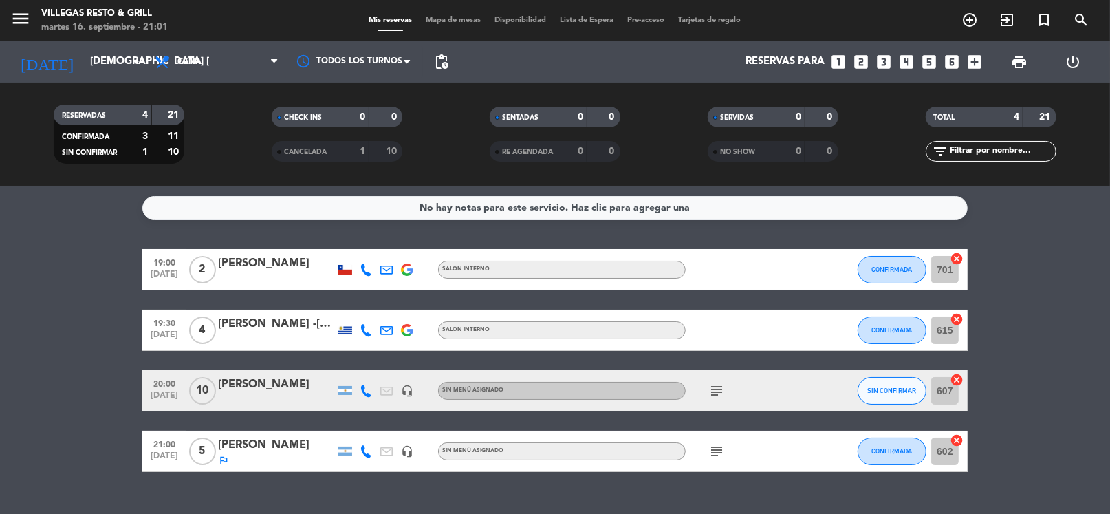
click at [720, 389] on icon "subject" at bounding box center [716, 390] width 17 height 17
click at [768, 25] on div "Mis reservas Mapa de mesas Disponibilidad Lista de Espera Pre-acceso Tarjetas d…" at bounding box center [555, 20] width 555 height 12
click at [83, 61] on input "[DEMOGRAPHIC_DATA] [DATE]" at bounding box center [150, 62] width 134 height 26
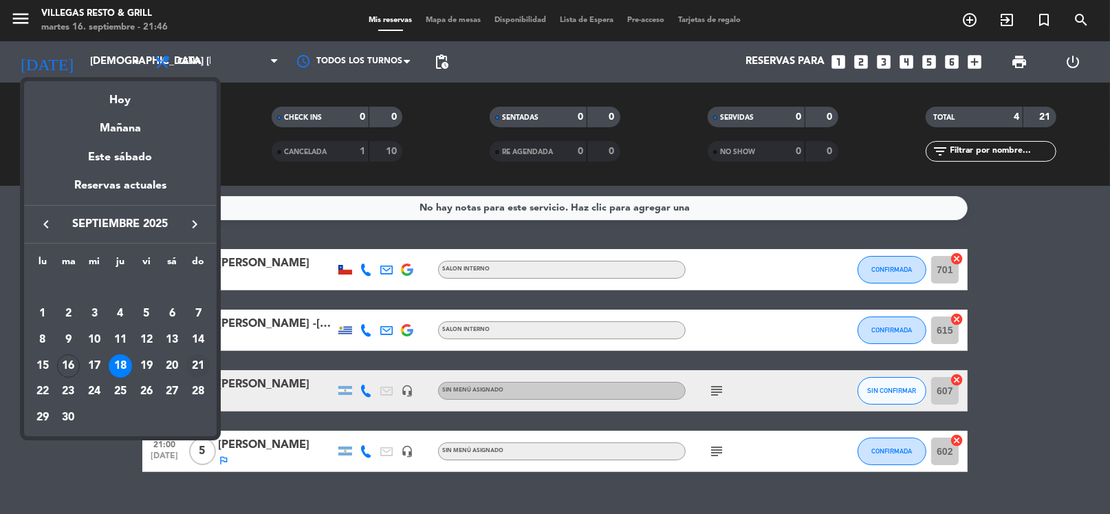
click at [202, 360] on div "21" at bounding box center [197, 365] width 23 height 23
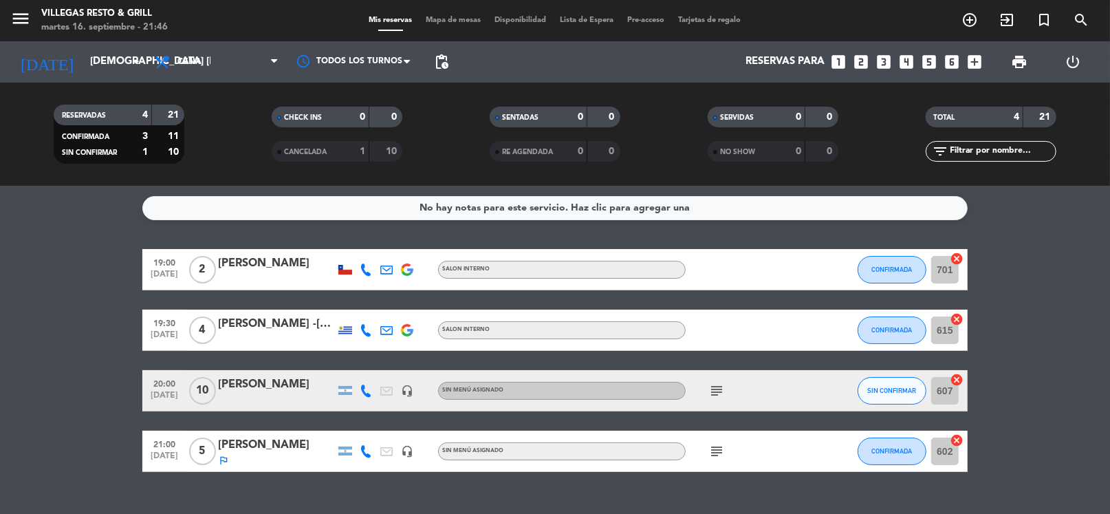
type input "dom. [DATE]"
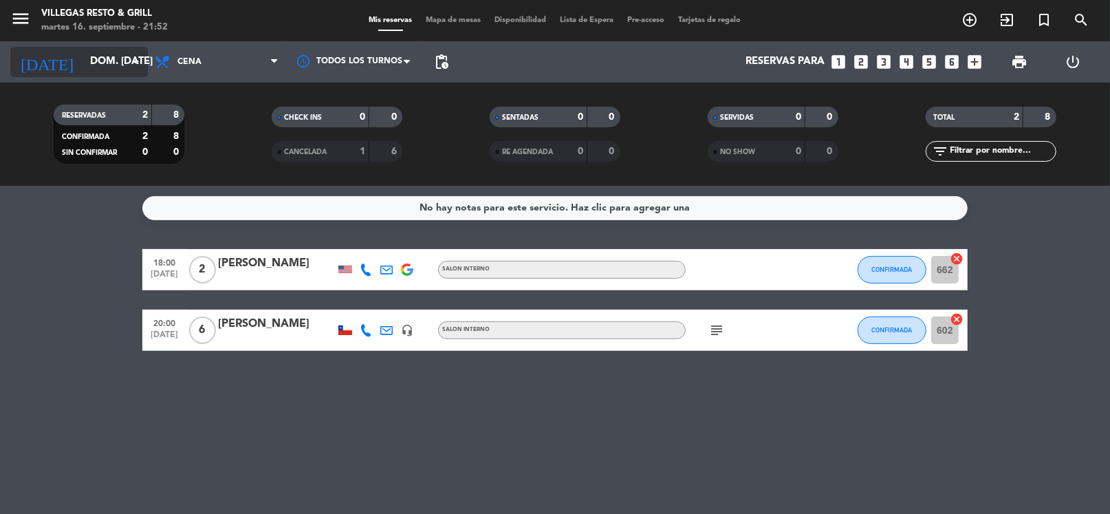
click at [87, 72] on input "dom. [DATE]" at bounding box center [150, 62] width 134 height 26
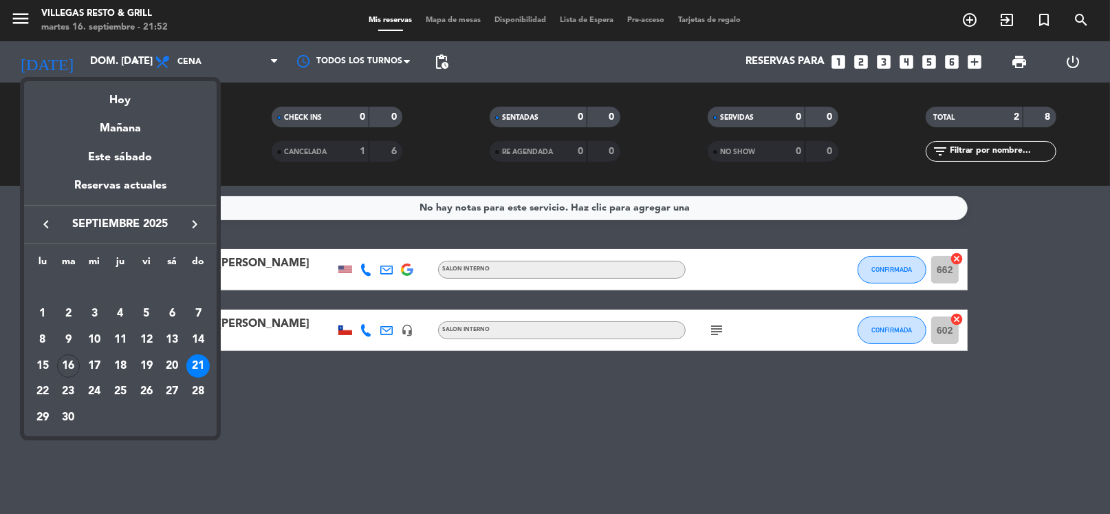
click at [251, 155] on div at bounding box center [555, 257] width 1110 height 514
